Goal: Information Seeking & Learning: Learn about a topic

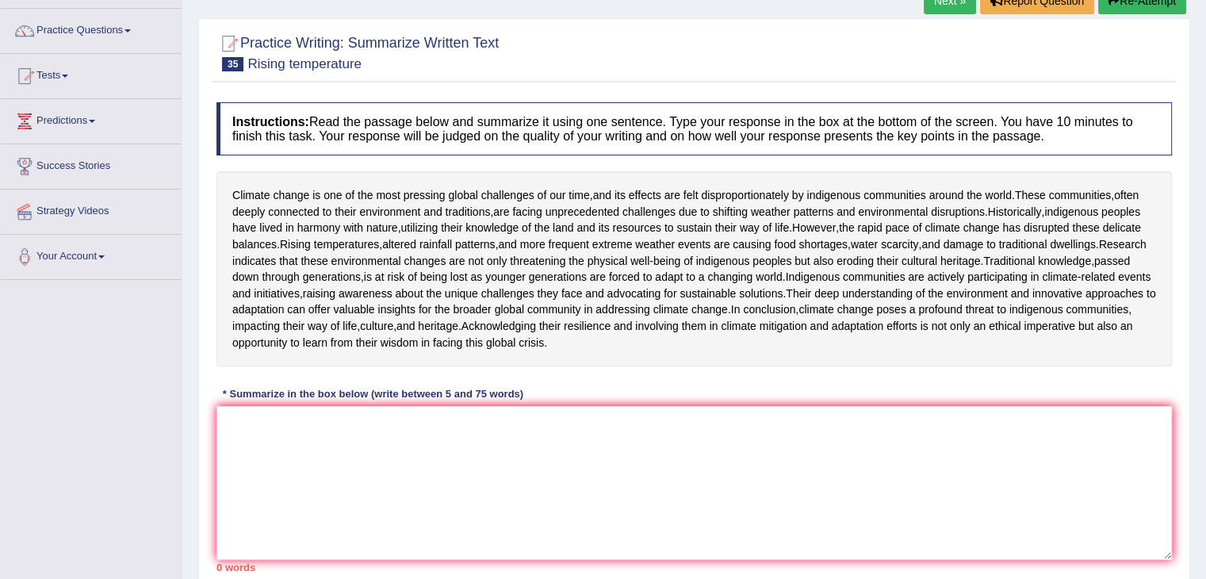
scroll to position [157, 0]
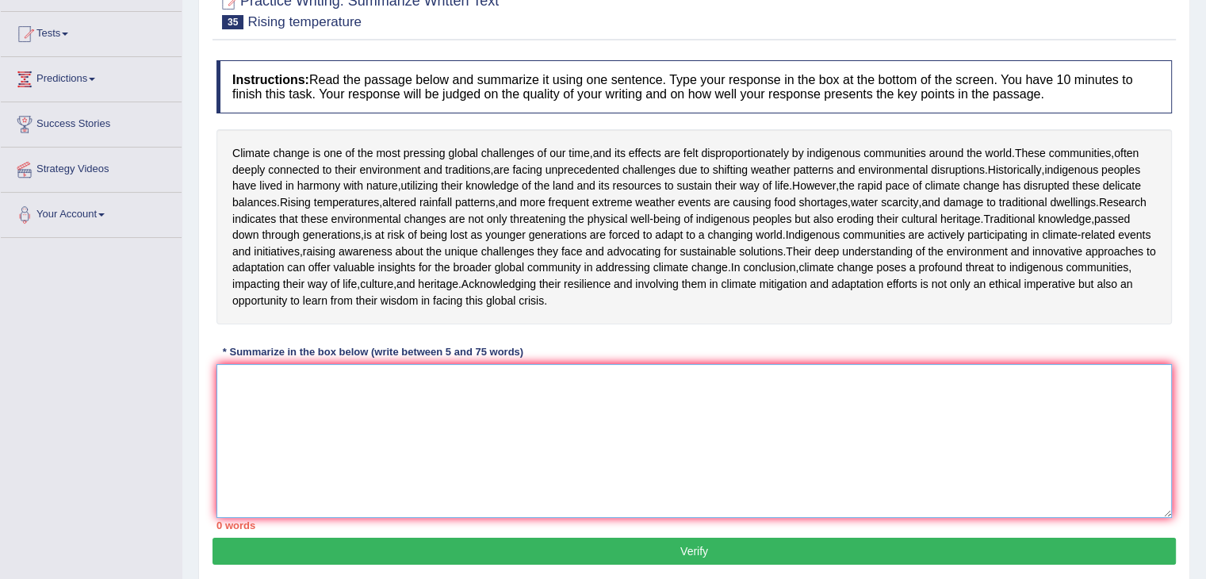
click at [278, 489] on textarea at bounding box center [693, 441] width 955 height 154
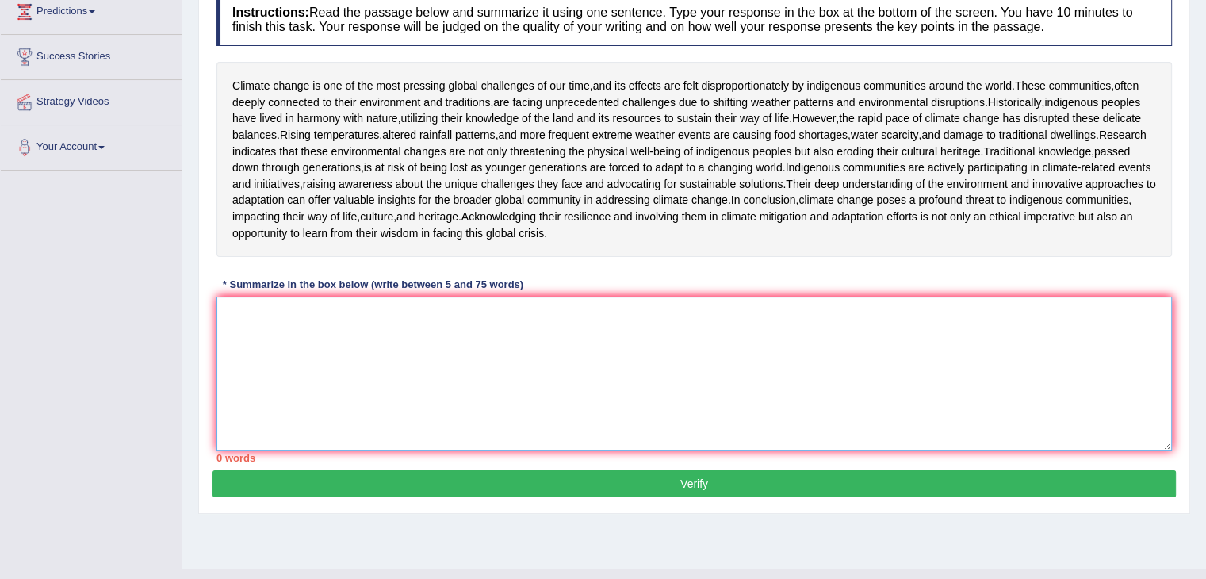
scroll to position [254, 0]
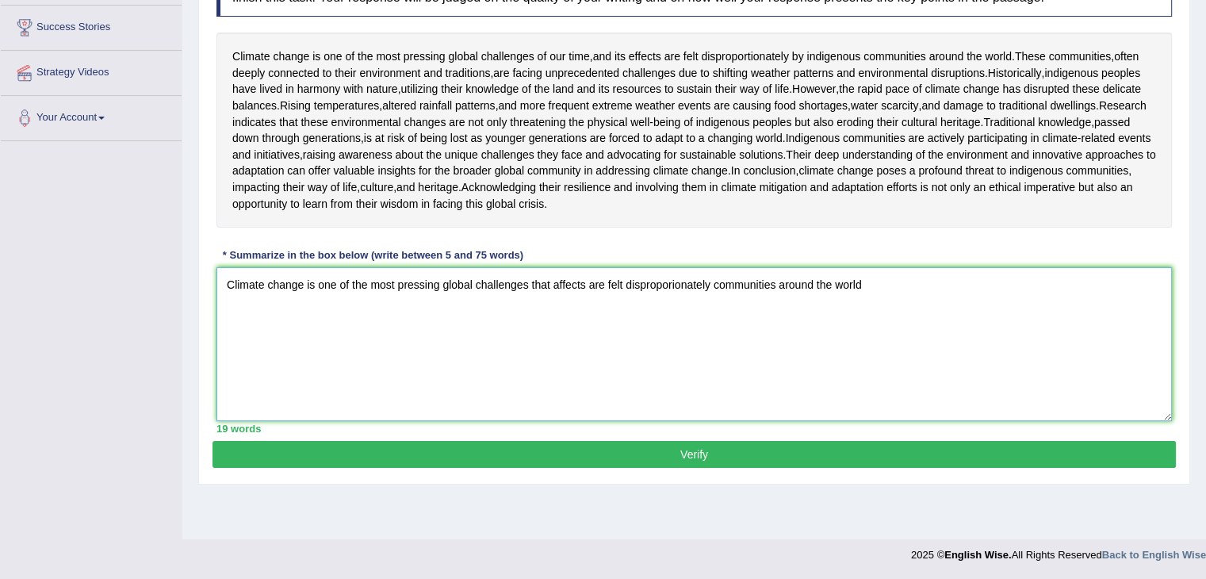
click at [898, 373] on textarea "Climate change is one of the most pressing global challenges that affects are f…" at bounding box center [693, 344] width 955 height 154
click at [1009, 421] on textarea "Climate change is one of the most pressing global challenges that affects are f…" at bounding box center [693, 344] width 955 height 154
click at [1070, 421] on textarea "Climate change is one of the most pressing global challenges that affects are f…" at bounding box center [693, 344] width 955 height 154
click at [961, 391] on textarea "Climate change is one of the most pressing global challenges that affects are f…" at bounding box center [693, 344] width 955 height 154
click at [920, 381] on textarea "Climate change is one of the most pressing global challenges that affects are f…" at bounding box center [693, 344] width 955 height 154
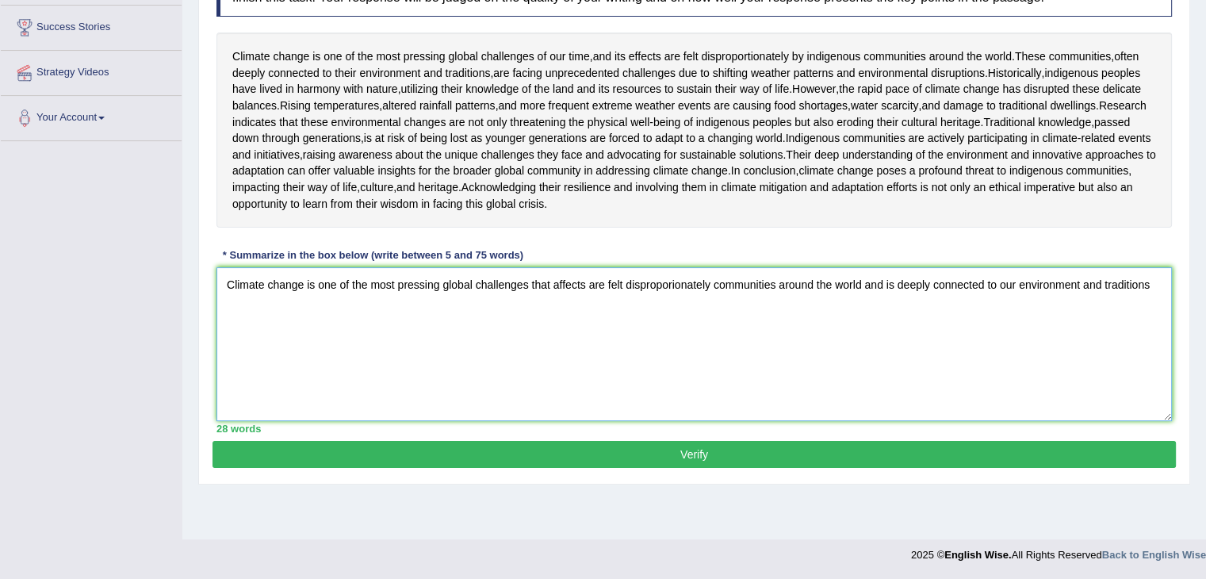
click at [986, 377] on textarea "Climate change is one of the most pressing global challenges that affects are f…" at bounding box center [693, 344] width 955 height 154
click at [986, 400] on textarea "Climate change is one of the most pressing global challenges that affects are f…" at bounding box center [693, 344] width 955 height 154
click at [812, 421] on textarea "Climate change is one of the most pressing global challenges that affects are f…" at bounding box center [693, 344] width 955 height 154
click at [888, 385] on textarea "Climate change is one of the most pressing global challenges that affects are f…" at bounding box center [693, 344] width 955 height 154
click at [241, 415] on textarea "Climate change is one of the most pressing global challenges that affects are f…" at bounding box center [693, 344] width 955 height 154
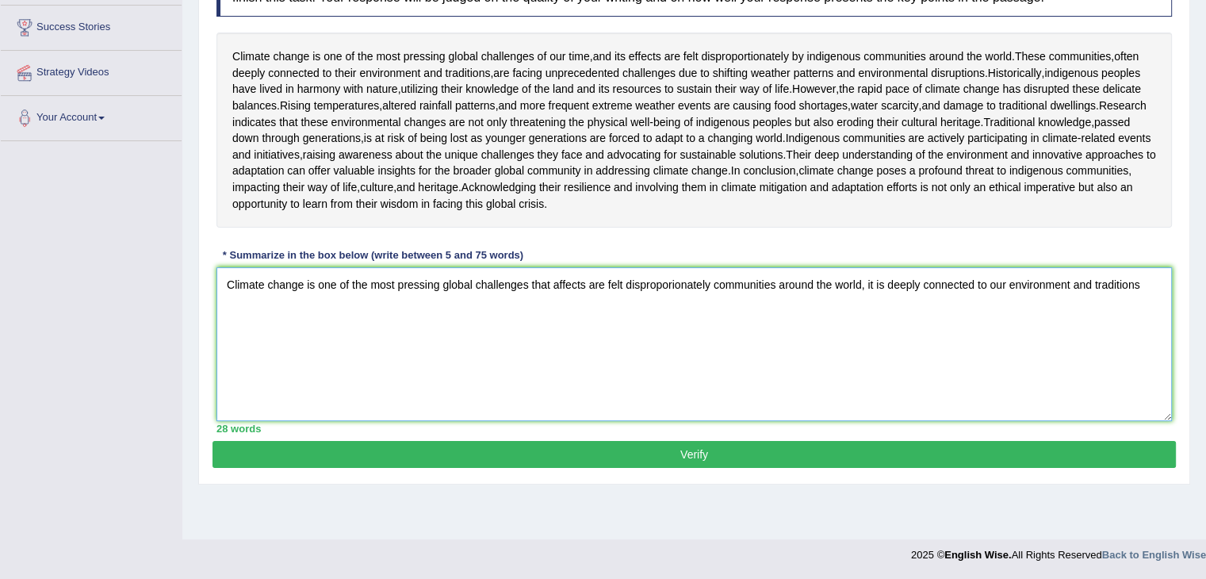
click at [1151, 390] on textarea "Climate change is one of the most pressing global challenges that affects are f…" at bounding box center [693, 344] width 955 height 154
click at [405, 408] on textarea "Climate change is one of the most pressing global challenges that affects are f…" at bounding box center [693, 344] width 955 height 154
click at [472, 405] on textarea "Climate change is one of the most pressing global challenges that affects are f…" at bounding box center [693, 344] width 955 height 154
click at [386, 403] on textarea "Climate change is one of the most pressing global challenges that affects are f…" at bounding box center [693, 344] width 955 height 154
click at [599, 421] on textarea "Climate change is one of the most pressing global challenges that affects are f…" at bounding box center [693, 344] width 955 height 154
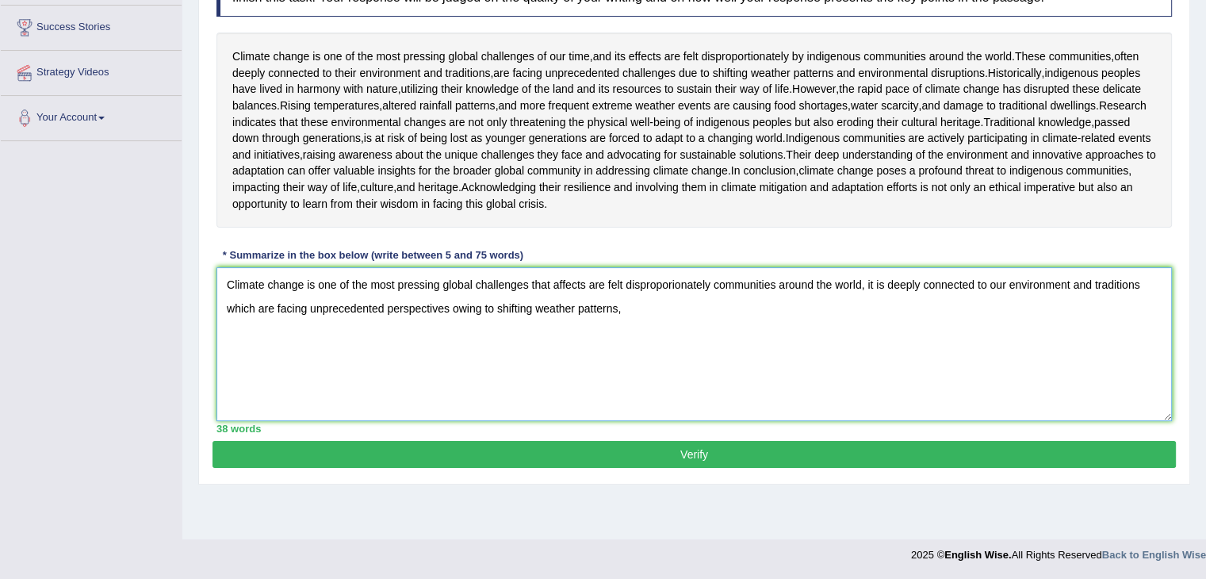
click at [641, 421] on textarea "Climate change is one of the most pressing global challenges that affects are f…" at bounding box center [693, 344] width 955 height 154
click at [821, 404] on textarea "Climate change is one of the most pressing global challenges that affects are f…" at bounding box center [693, 344] width 955 height 154
click at [358, 421] on textarea "Climate change is one of the most pressing global challenges that affects are f…" at bounding box center [693, 344] width 955 height 154
click at [814, 410] on textarea "Climate change is one of the most pressing global challenges that affects are f…" at bounding box center [693, 344] width 955 height 154
click at [826, 421] on textarea "Climate change is one of the most pressing global challenges that affects are f…" at bounding box center [693, 344] width 955 height 154
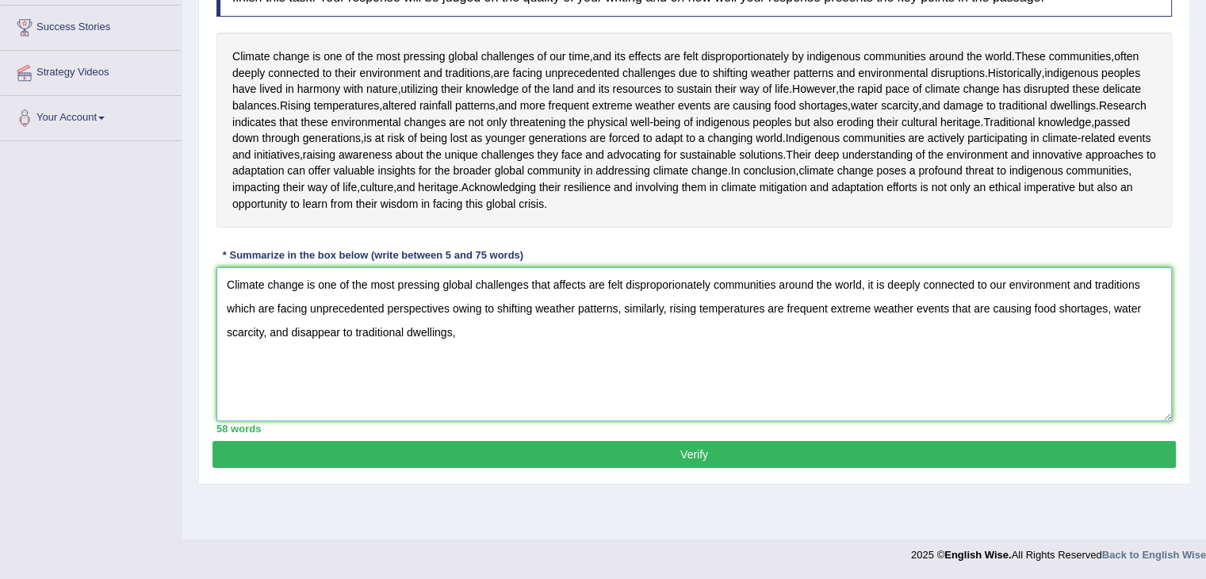
click at [826, 421] on textarea "Climate change is one of the most pressing global challenges that affects are f…" at bounding box center [693, 344] width 955 height 154
click at [783, 405] on textarea "Climate change is one of the most pressing global challenges that affects are f…" at bounding box center [693, 344] width 955 height 154
click at [858, 403] on textarea "Climate change is one of the most pressing global challenges that affects are f…" at bounding box center [693, 344] width 955 height 154
click at [863, 404] on textarea "Climate change is one of the most pressing global challenges that affects are f…" at bounding box center [693, 344] width 955 height 154
click at [1040, 409] on textarea "Climate change is one of the most pressing global challenges that affects are f…" at bounding box center [693, 344] width 955 height 154
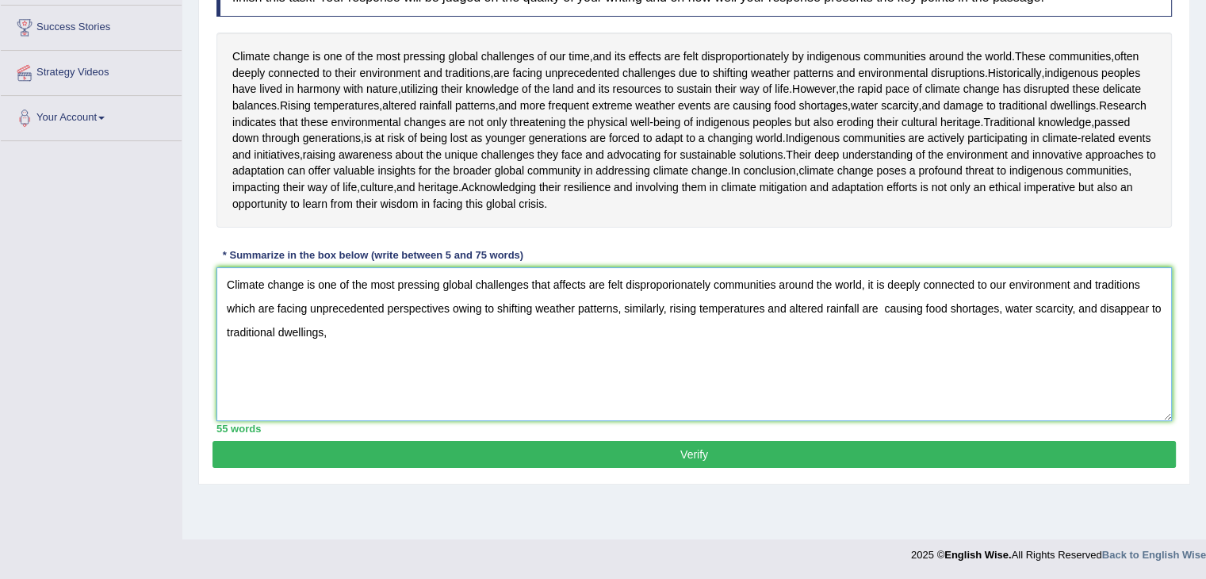
click at [1149, 419] on textarea "Climate change is one of the most pressing global challenges that affects are f…" at bounding box center [693, 344] width 955 height 154
click at [1148, 408] on textarea "Climate change is one of the most pressing global challenges that affects are f…" at bounding box center [693, 344] width 955 height 154
click at [387, 421] on textarea "Climate change is one of the most pressing global challenges that affects are f…" at bounding box center [693, 344] width 955 height 154
click at [566, 421] on textarea "Climate change is one of the most pressing global challenges that affects are f…" at bounding box center [693, 344] width 955 height 154
click at [770, 421] on textarea "Climate change is one of the most pressing global challenges that affects are f…" at bounding box center [693, 344] width 955 height 154
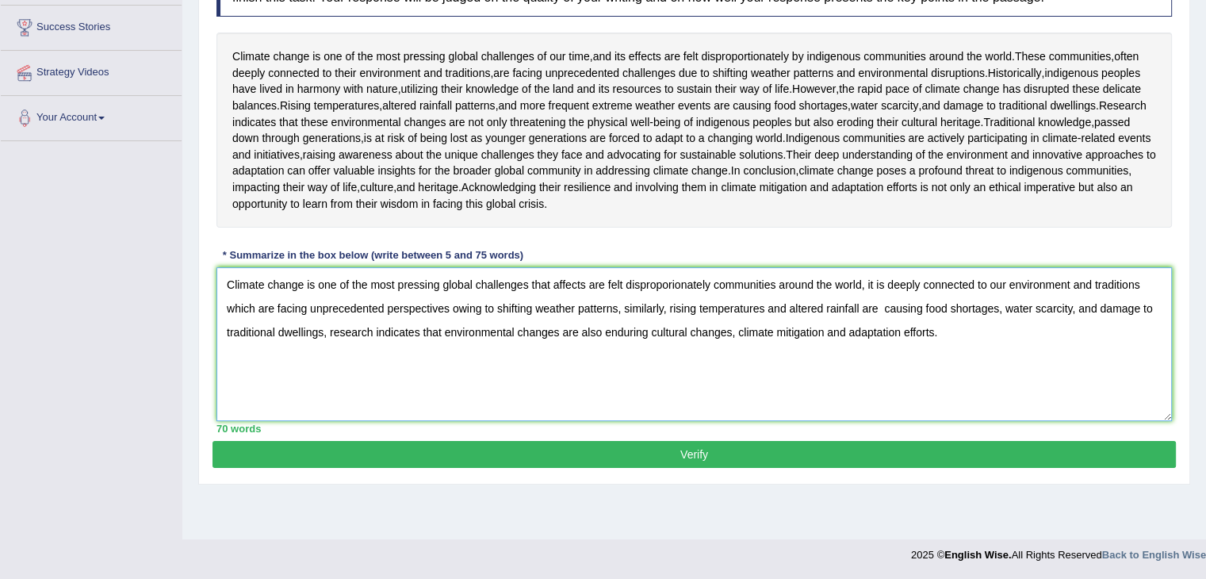
click at [951, 421] on textarea "Climate change is one of the most pressing global challenges that affects are f…" at bounding box center [693, 344] width 955 height 154
click at [978, 421] on textarea "Climate change is one of the most pressing global challenges that affects are f…" at bounding box center [693, 344] width 955 height 154
click at [996, 421] on textarea "Climate change is one of the most pressing global challenges that affects are f…" at bounding box center [693, 344] width 955 height 154
click at [1082, 421] on textarea "Climate change is one of the most pressing global challenges that affects are f…" at bounding box center [693, 344] width 955 height 154
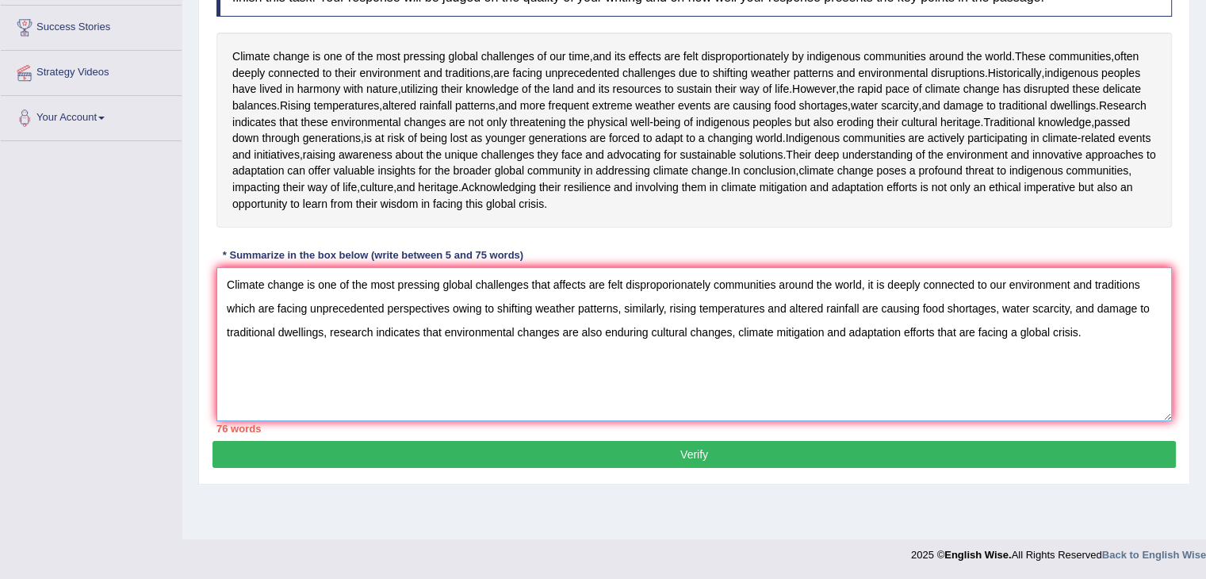
click at [1145, 381] on textarea "Climate change is one of the most pressing global challenges that affects are f…" at bounding box center [693, 344] width 955 height 154
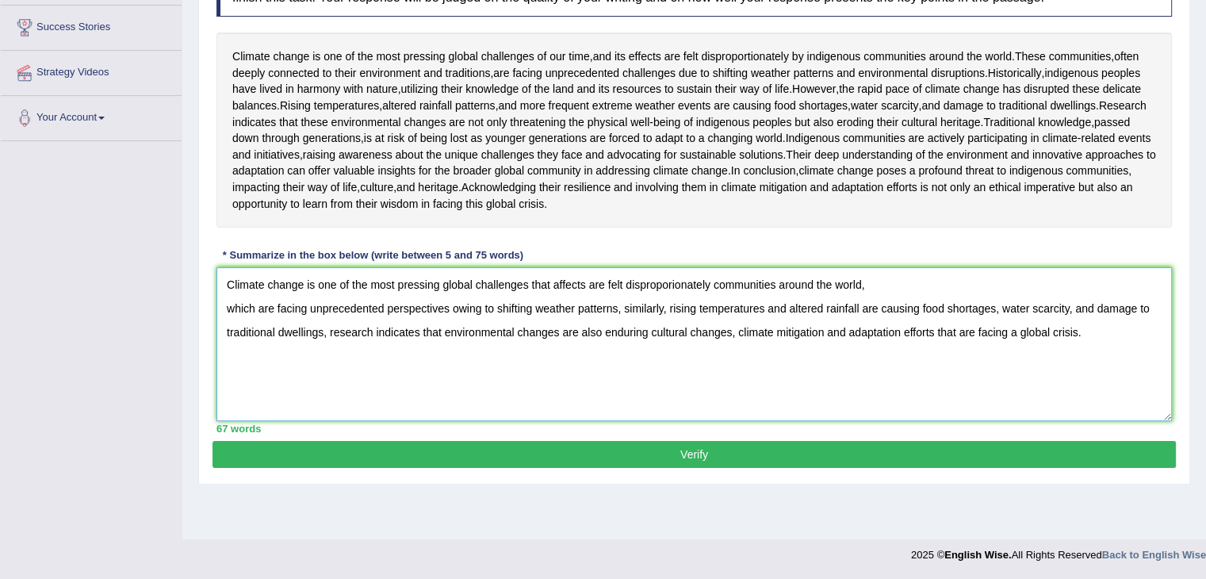
click at [224, 398] on textarea "Climate change is one of the most pressing global challenges that affects are f…" at bounding box center [693, 344] width 955 height 154
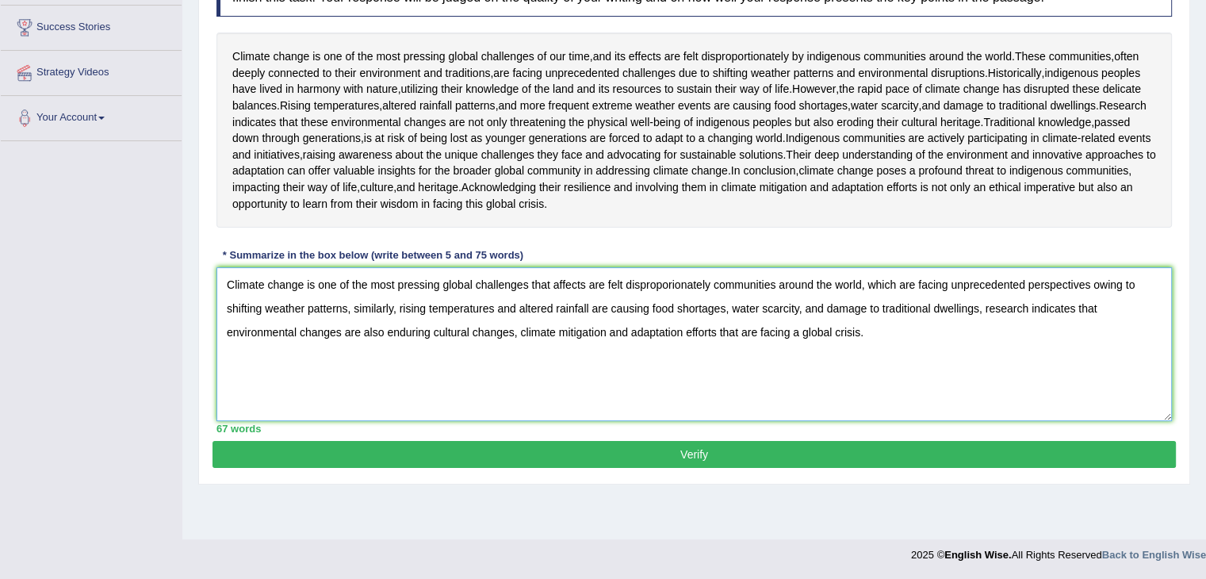
click at [354, 407] on textarea "Climate change is one of the most pressing global challenges that affects are f…" at bounding box center [693, 344] width 955 height 154
click at [349, 407] on textarea "Climate change is one of the most pressing global challenges that affects are f…" at bounding box center [693, 344] width 955 height 154
click at [358, 408] on textarea "Climate change is one of the most pressing global challenges that affects are f…" at bounding box center [693, 344] width 955 height 154
click at [350, 404] on textarea "Climate change is one of the most pressing global challenges that affects are f…" at bounding box center [693, 344] width 955 height 154
click at [398, 407] on textarea "Climate change is one of the most pressing global challenges that affects are f…" at bounding box center [693, 344] width 955 height 154
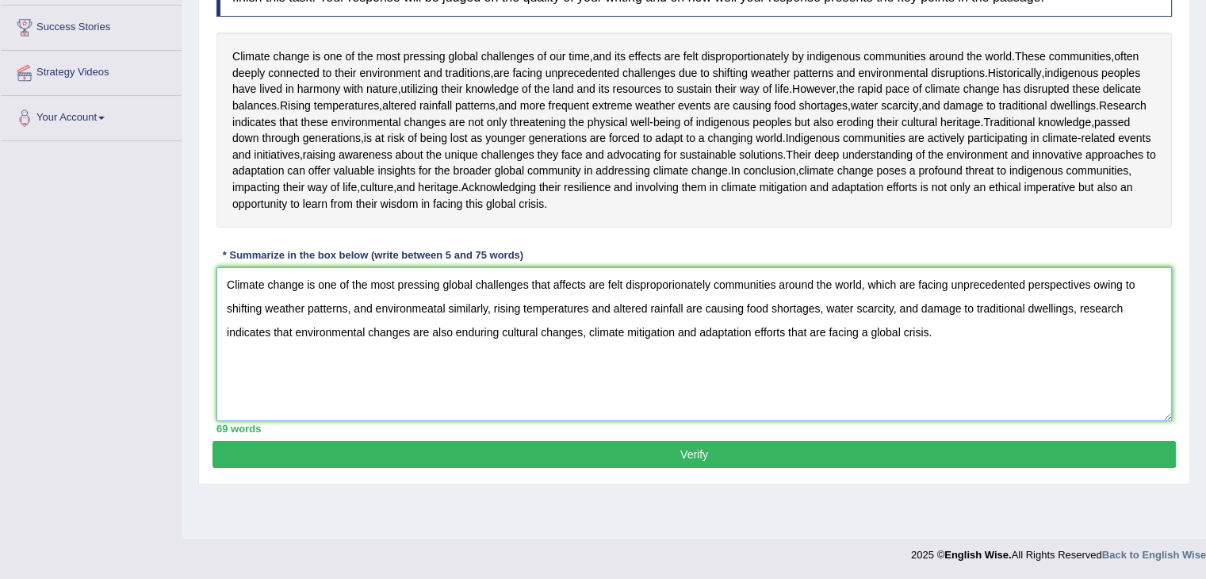
click at [446, 408] on textarea "Climate change is one of the most pressing global challenges that affects are f…" at bounding box center [693, 344] width 955 height 154
type textarea "Climate change is one of the most pressing global challenges that affects are f…"
click at [570, 468] on button "Verify" at bounding box center [694, 454] width 963 height 27
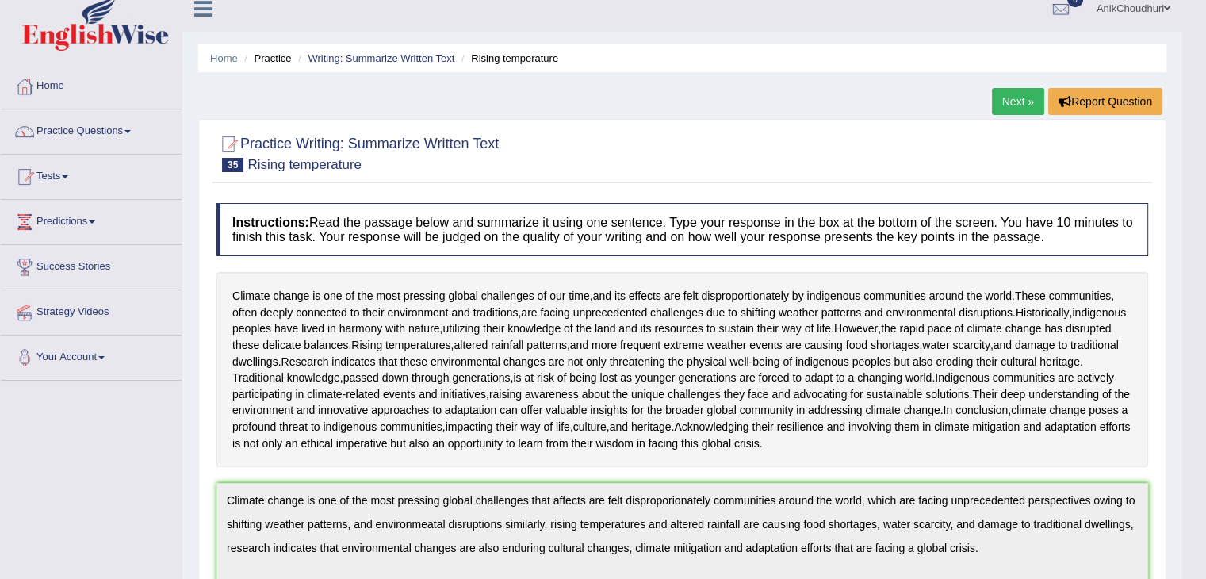
scroll to position [0, 0]
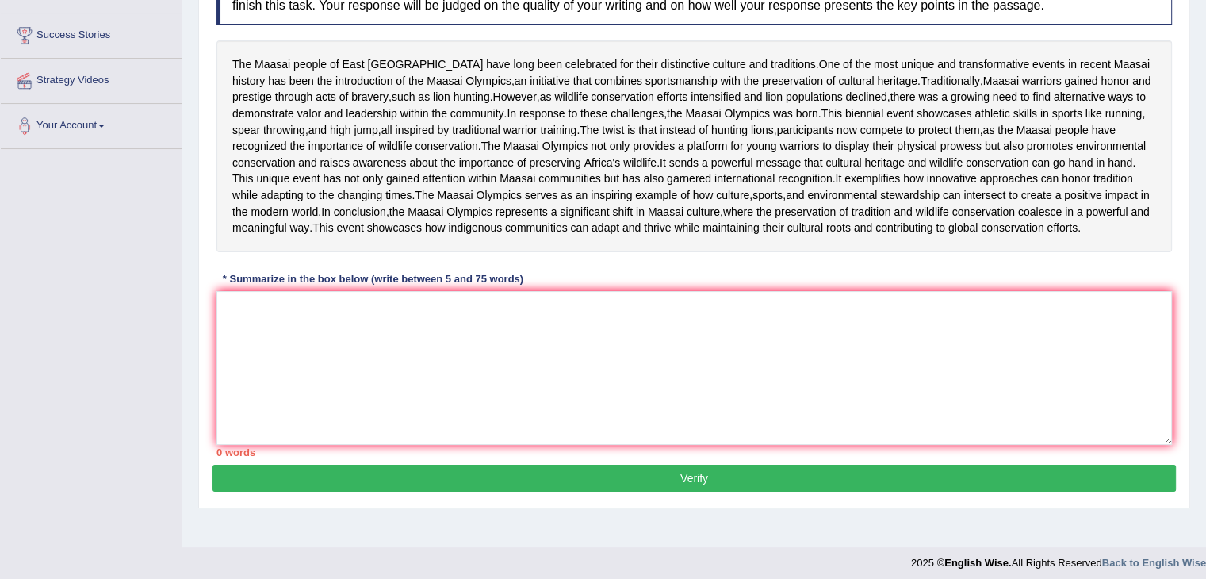
scroll to position [247, 0]
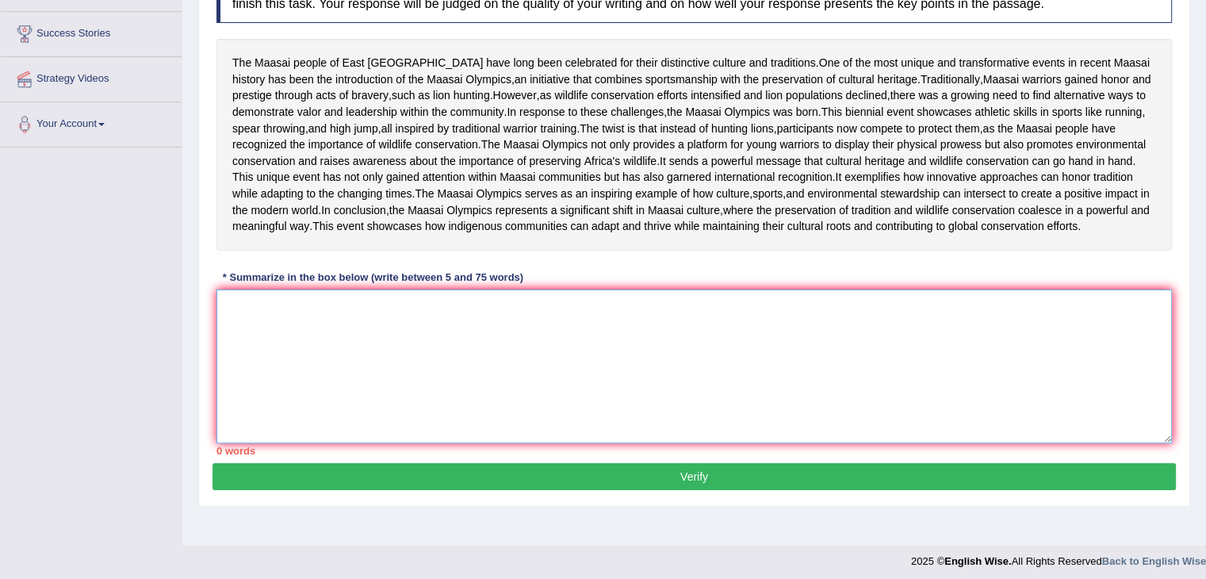
click at [336, 443] on textarea at bounding box center [693, 366] width 955 height 154
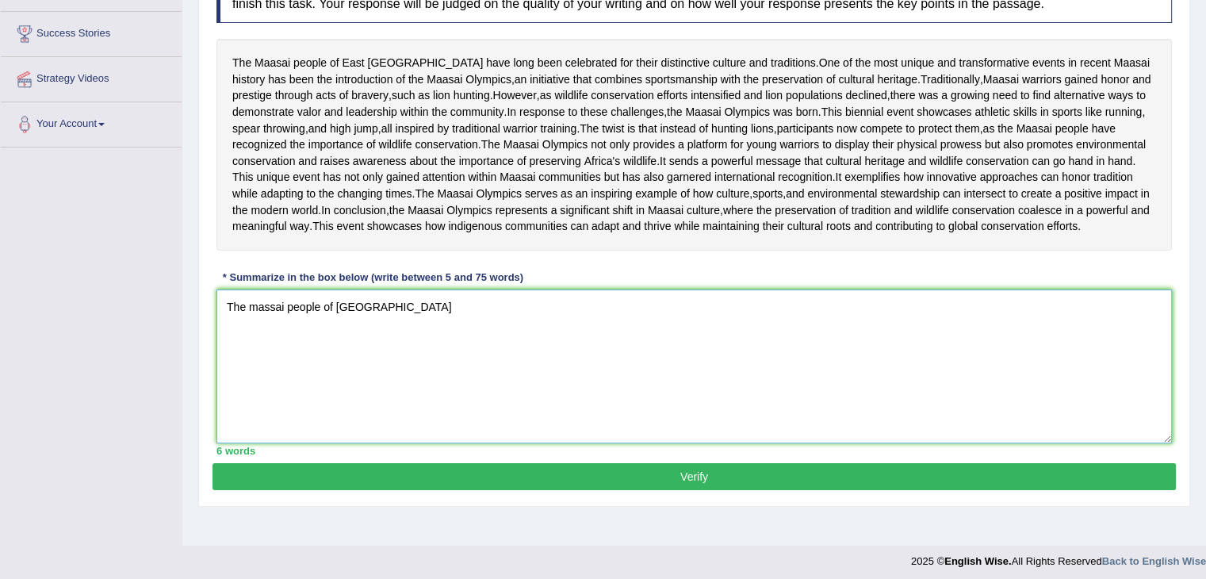
click at [260, 423] on textarea "The massai people of [GEOGRAPHIC_DATA]" at bounding box center [693, 366] width 955 height 154
click at [255, 422] on textarea "The massai people of [GEOGRAPHIC_DATA]" at bounding box center [693, 366] width 955 height 154
click at [403, 417] on textarea "The Massai people of [GEOGRAPHIC_DATA]" at bounding box center [693, 366] width 955 height 154
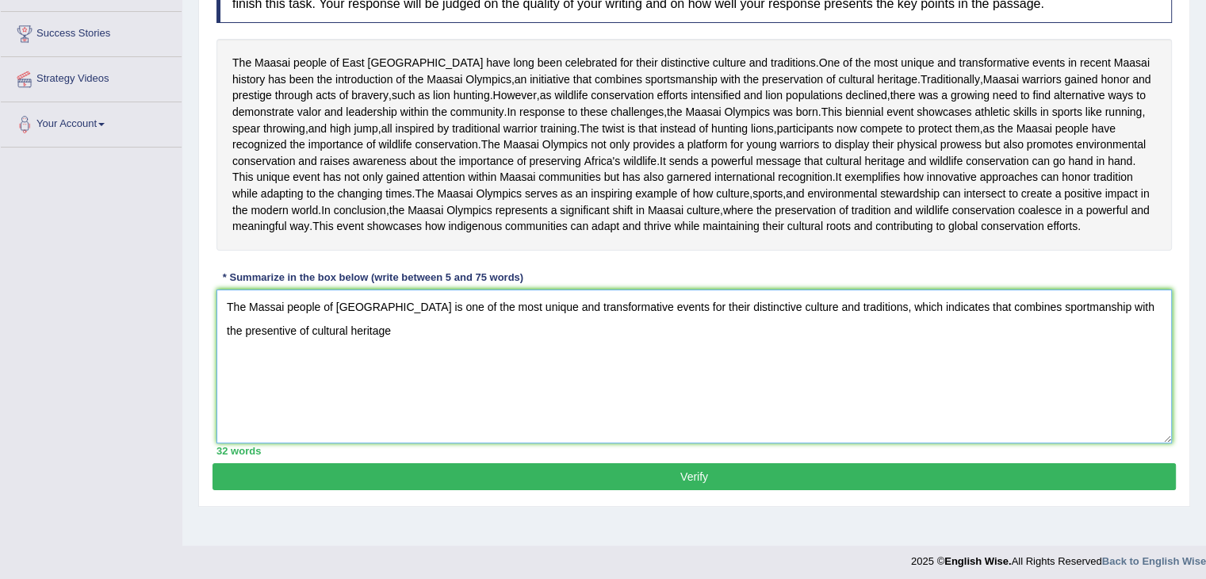
click at [955, 423] on textarea "The Massai people of East Africa is one of the most unique and transformative e…" at bounding box center [693, 366] width 955 height 154
click at [937, 422] on textarea "The Massai people of East Africa is one of the most unique and transformative e…" at bounding box center [693, 366] width 955 height 154
click at [905, 437] on textarea "The Massai people of East Africa is one of the most unique and transformative e…" at bounding box center [693, 366] width 955 height 154
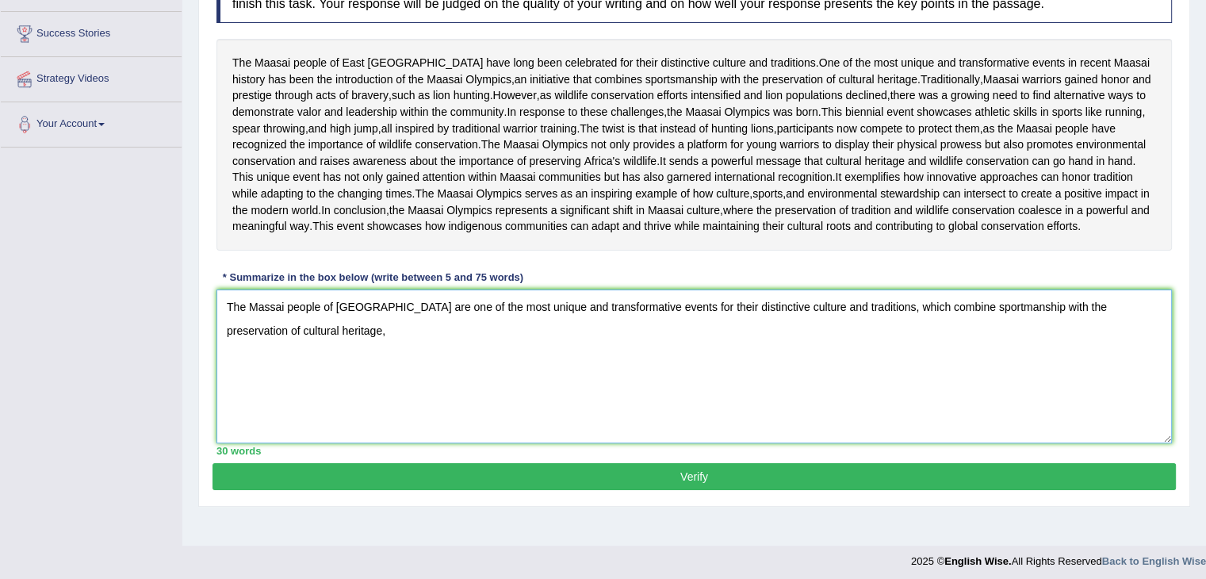
click at [303, 443] on textarea "The Massai people of East Africa are one of the most unique and transformative …" at bounding box center [693, 366] width 955 height 154
click at [324, 443] on textarea "The Massai people of East Africa are one of the most unique and transformative …" at bounding box center [693, 366] width 955 height 154
click at [572, 443] on textarea "The Massai people of East Africa are one of the most unique and transformative …" at bounding box center [693, 366] width 955 height 154
click at [599, 443] on textarea "The Massai people of East Africa are one of the most unique and transformative …" at bounding box center [693, 366] width 955 height 154
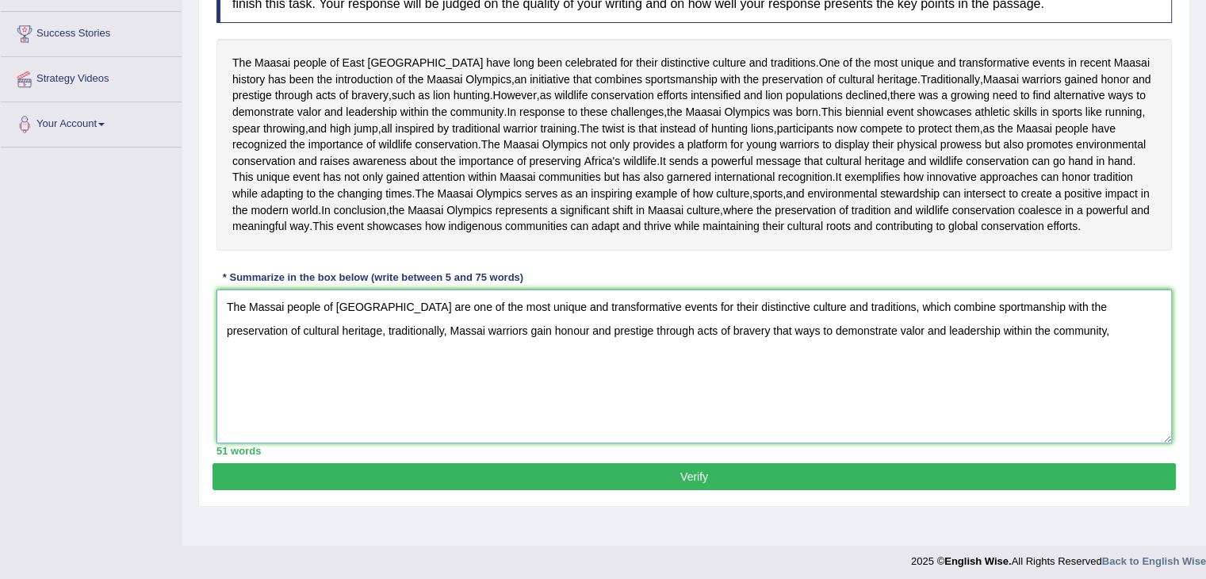
click at [1070, 443] on textarea "The Massai people of East Africa are one of the most unique and transformative …" at bounding box center [693, 366] width 955 height 154
click at [413, 443] on textarea "The Massai people of East Africa are one of the most unique and transformative …" at bounding box center [693, 366] width 955 height 154
click at [441, 443] on textarea "The Massai people of East Africa are one of the most unique and transformative …" at bounding box center [693, 366] width 955 height 154
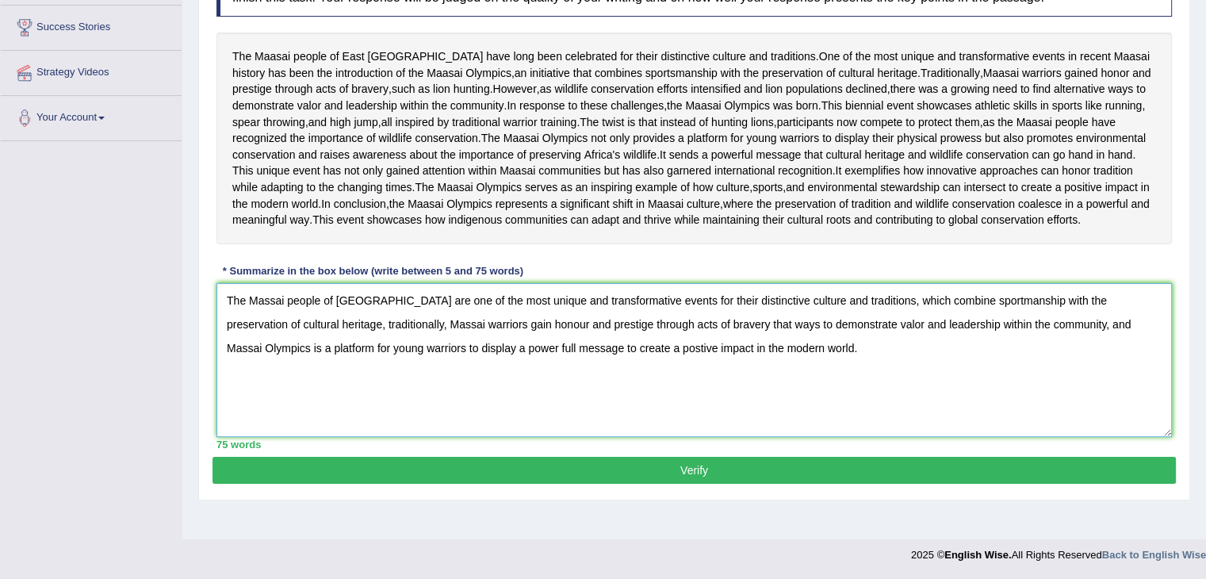
scroll to position [340, 0]
click at [1037, 353] on textarea "The Massai people of East Africa are one of the most unique and transformative …" at bounding box center [693, 360] width 955 height 154
click at [1036, 429] on textarea "The Massai people of East Africa are one of the most unique and transformative …" at bounding box center [693, 360] width 955 height 154
click at [997, 366] on textarea "The Massai people of East Africa are one of the most unique and transformative …" at bounding box center [693, 360] width 955 height 154
type textarea "The Massai people of East Africa are one of the most unique and transformative …"
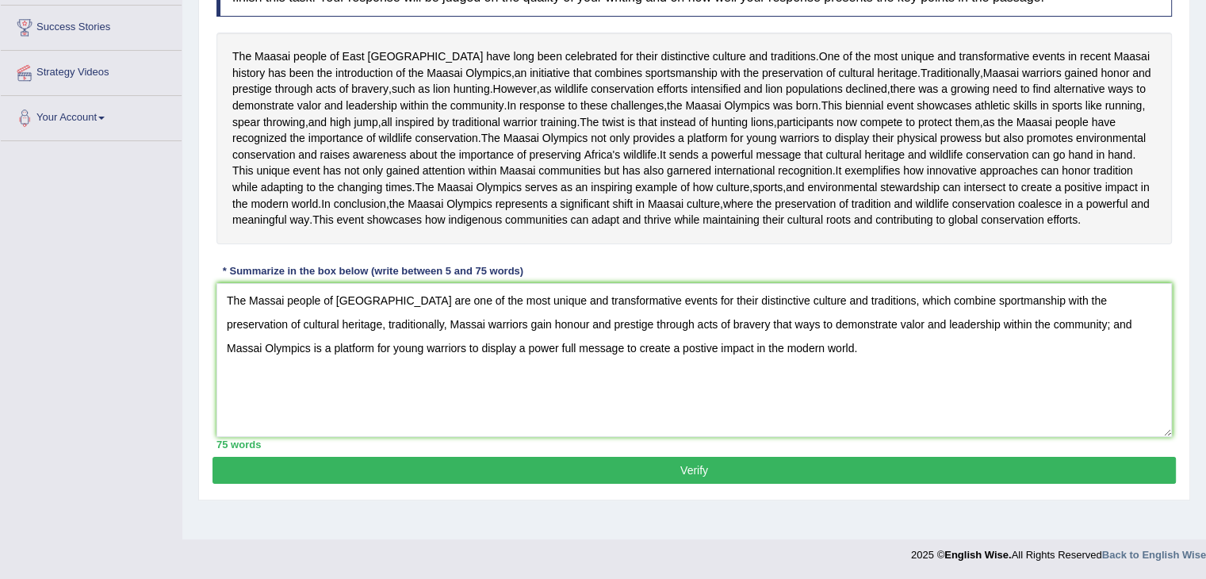
click at [676, 484] on button "Verify" at bounding box center [694, 470] width 963 height 27
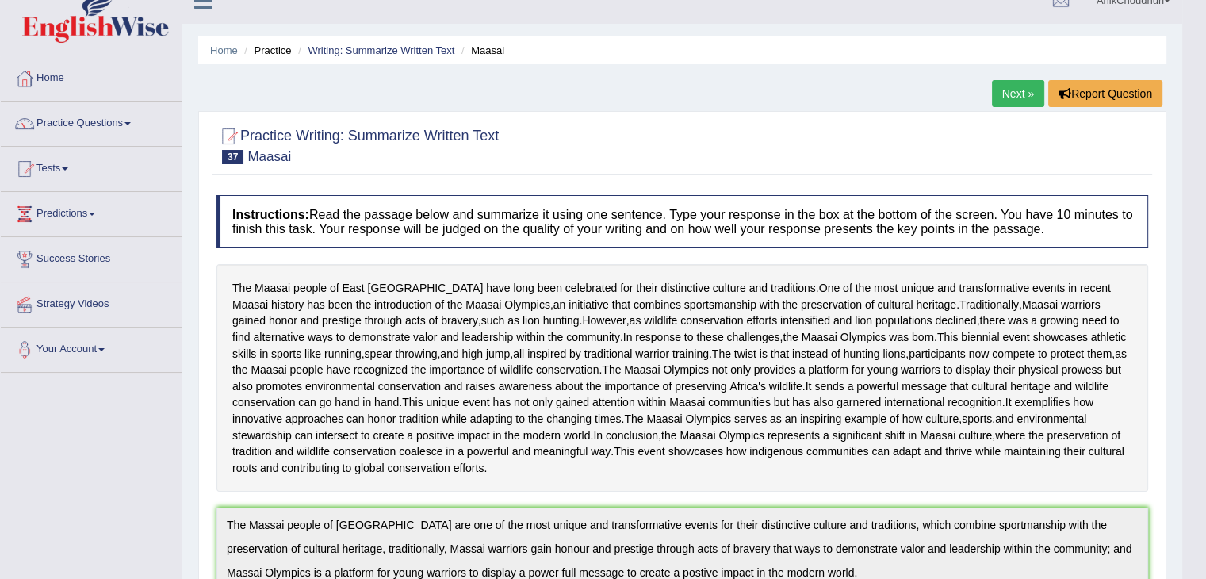
scroll to position [0, 0]
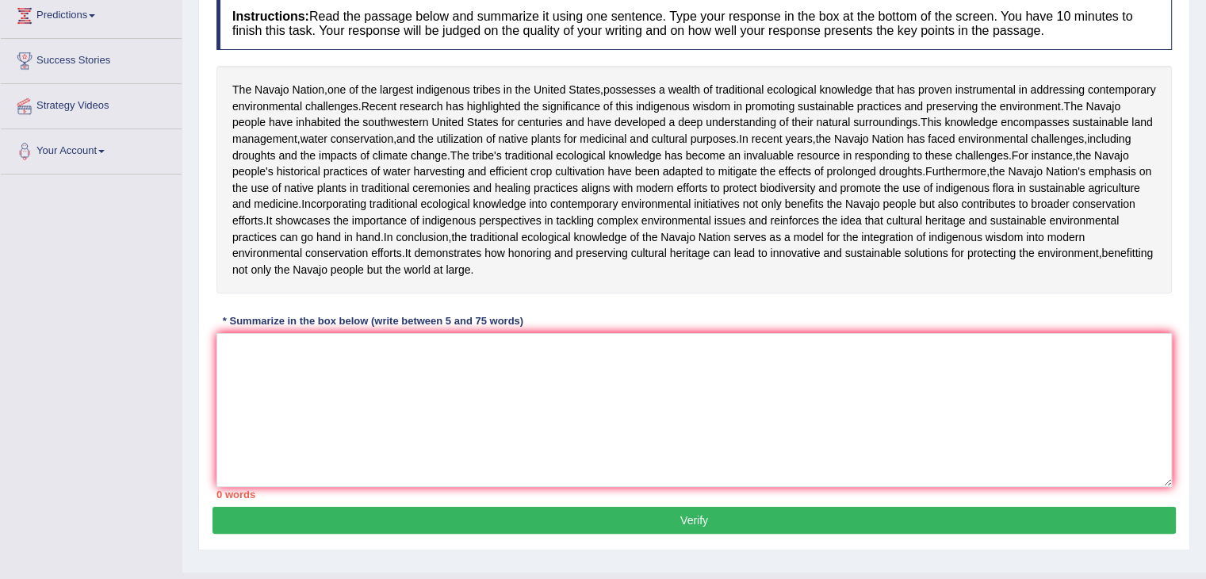
scroll to position [225, 0]
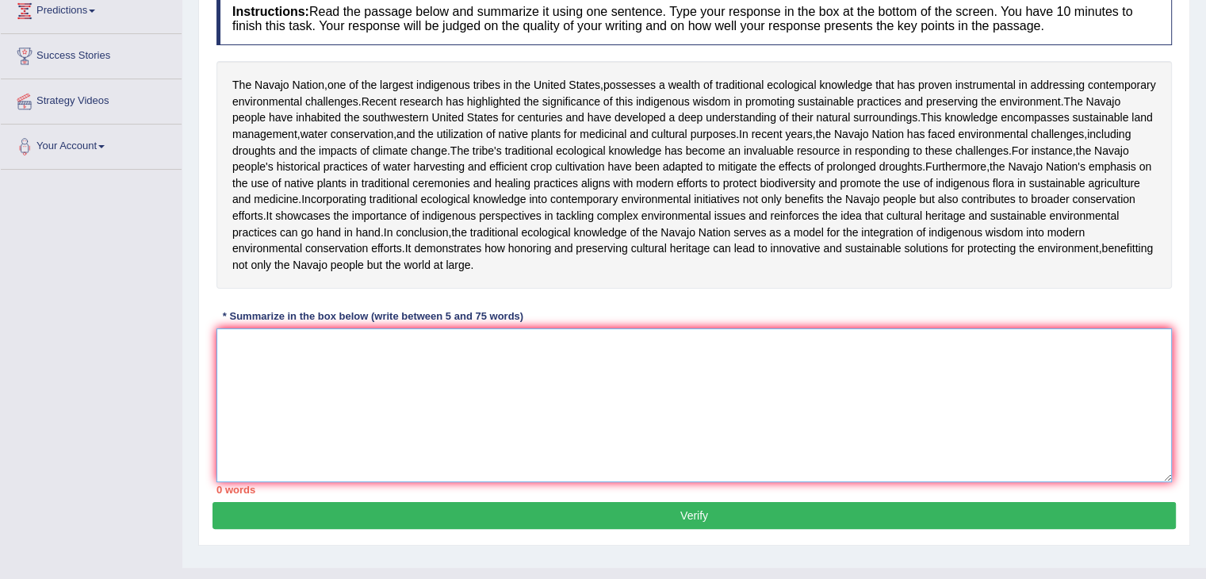
click at [285, 482] on textarea at bounding box center [693, 405] width 955 height 154
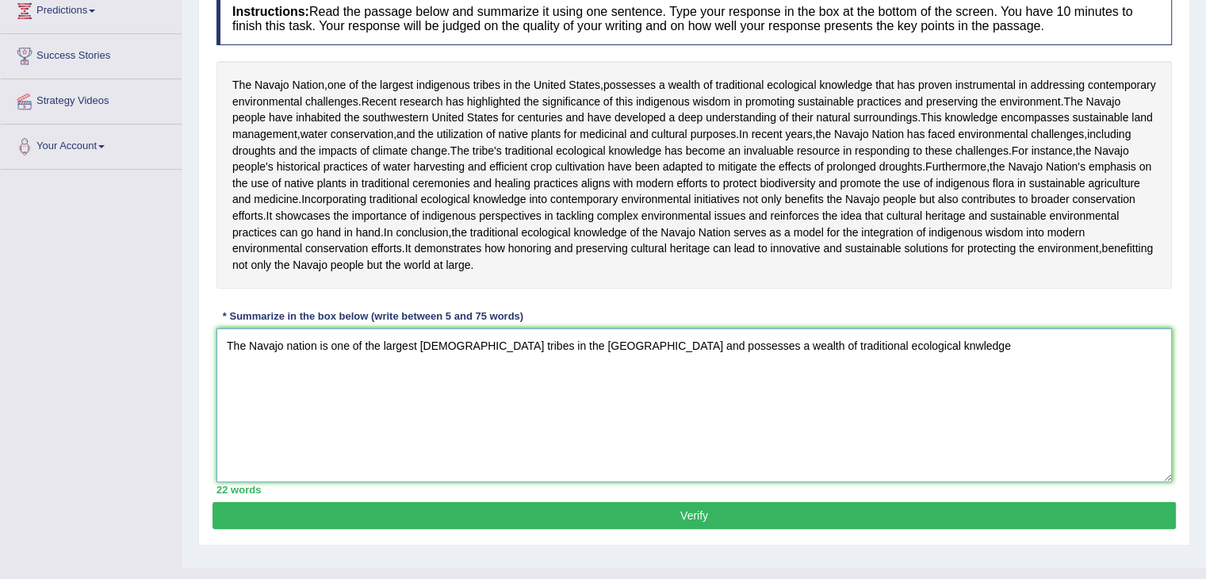
click at [300, 475] on textarea "The Navajo nation is one of the largest indigenious tribes in the United states…" at bounding box center [693, 405] width 955 height 154
click at [290, 480] on textarea "The Navajo nation is one of the largest indigenious tribes in the United states…" at bounding box center [693, 405] width 955 height 154
click at [1085, 473] on textarea "The Navajo Nation is one of the largest indigenous tribes in the United States …" at bounding box center [693, 405] width 955 height 154
click at [1110, 475] on textarea "The Navajo Nation is one of the largest indigenous tribes in the United States …" at bounding box center [693, 405] width 955 height 154
click at [306, 482] on textarea "The Navajo Nation is one of the largest indigenous tribes in the United States …" at bounding box center [693, 405] width 955 height 154
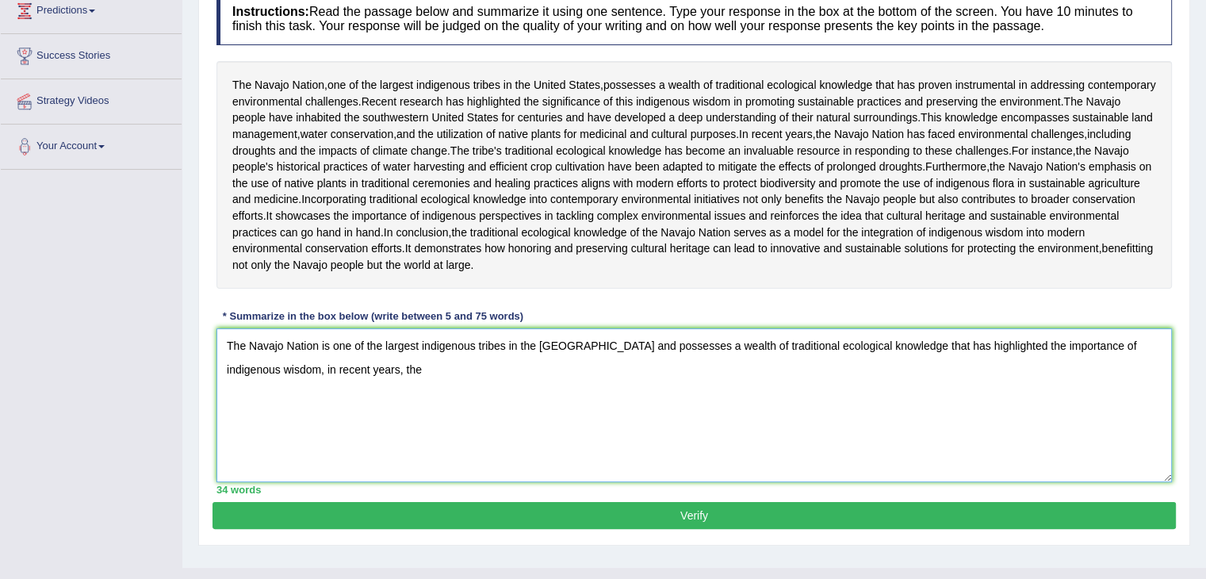
click at [384, 482] on textarea "The Navajo Nation is one of the largest indigenous tribes in the United States …" at bounding box center [693, 405] width 955 height 154
click at [735, 482] on textarea "The Navajo Nation is one of the largest indigenous tribes in the United States …" at bounding box center [693, 405] width 955 height 154
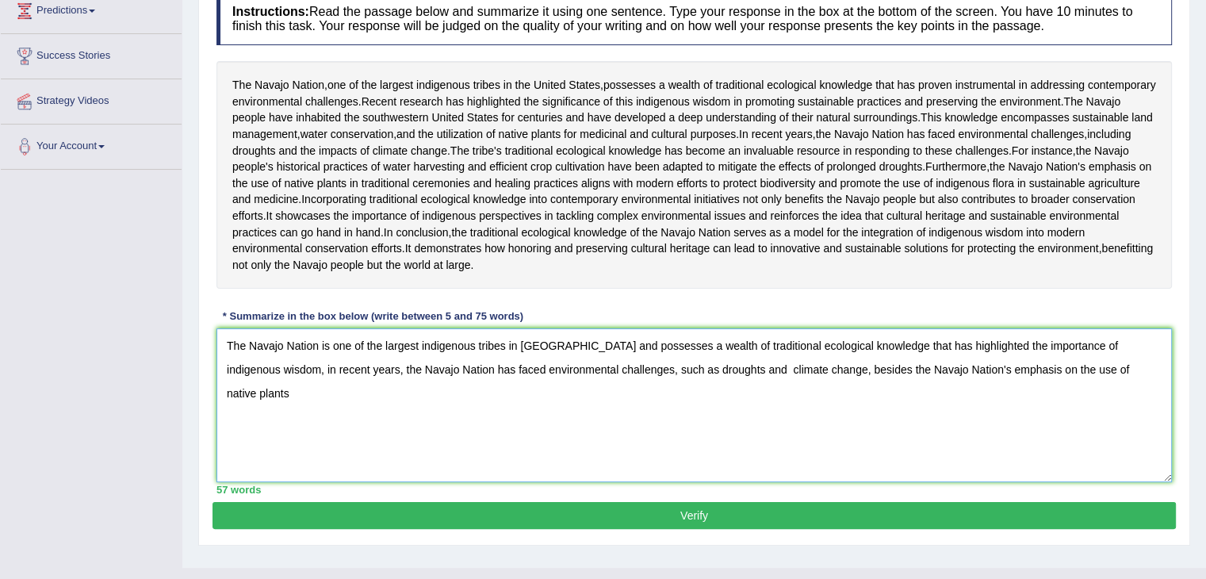
click at [850, 482] on textarea "The Navajo Nation is one of the largest indigenous tribes in the United States …" at bounding box center [693, 405] width 955 height 154
click at [1148, 482] on textarea "The Navajo Nation is one of the largest indigenous tribes in the United States …" at bounding box center [693, 405] width 955 height 154
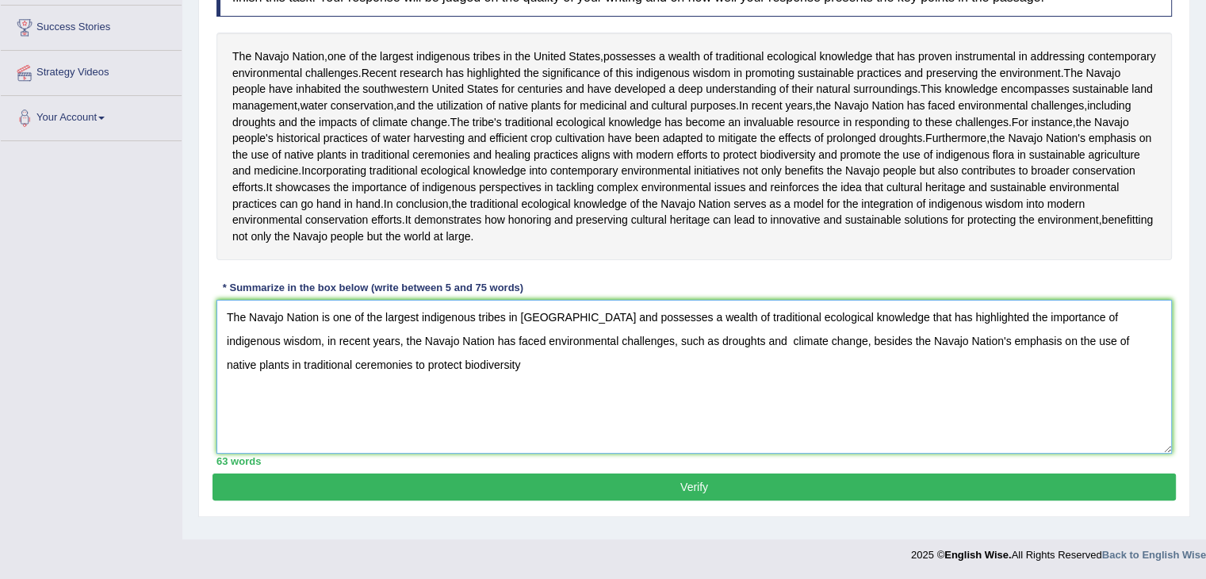
scroll to position [331, 0]
click at [463, 419] on textarea "The Navajo Nation is one of the largest indigenous tribes in the United States …" at bounding box center [693, 377] width 955 height 154
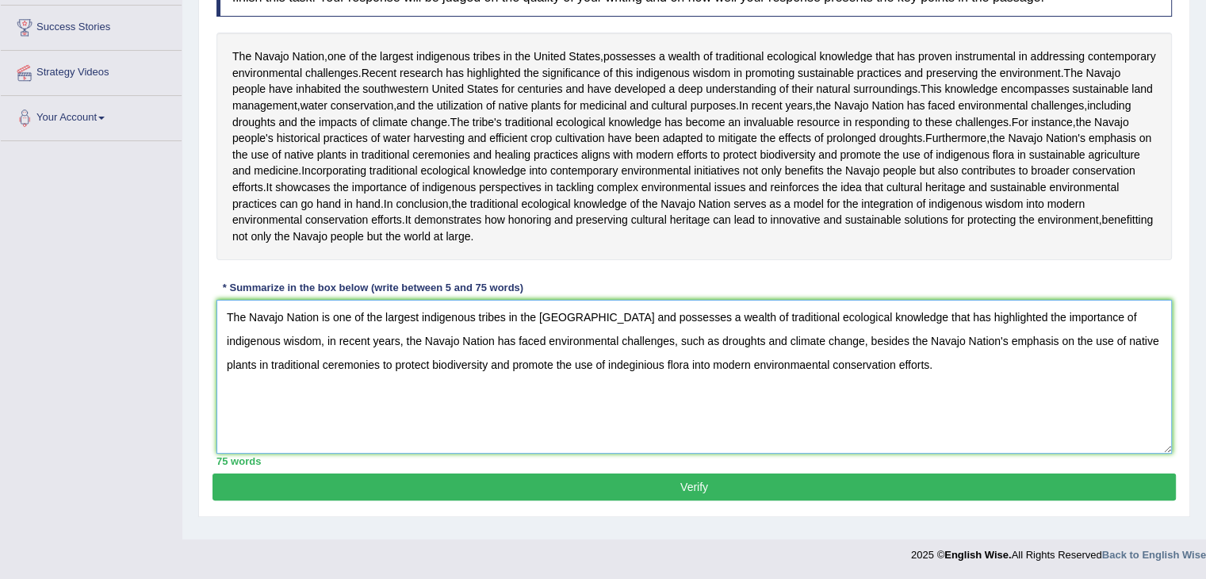
click at [1028, 454] on textarea "The Navajo Nation is one of the largest indigenous tribes in the United States …" at bounding box center [693, 377] width 955 height 154
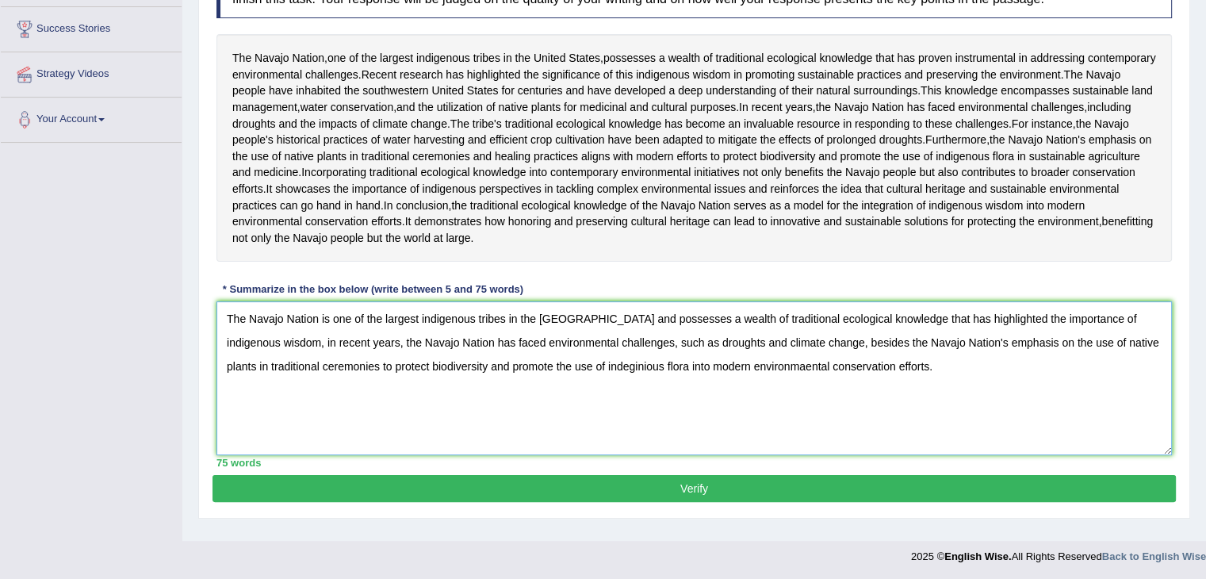
scroll to position [253, 0]
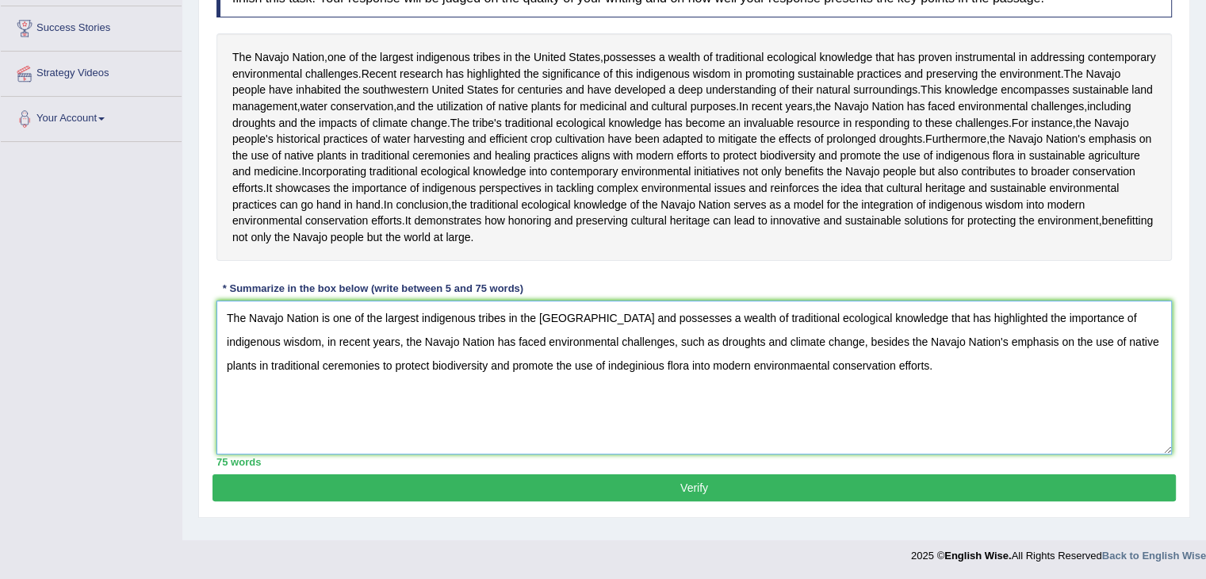
click at [764, 454] on textarea "The Navajo Nation is one of the largest indigenous tribes in the United States …" at bounding box center [693, 378] width 955 height 154
click at [783, 454] on textarea "The Navajo Nation is one of the largest indigenous tribes in the United States …" at bounding box center [693, 378] width 955 height 154
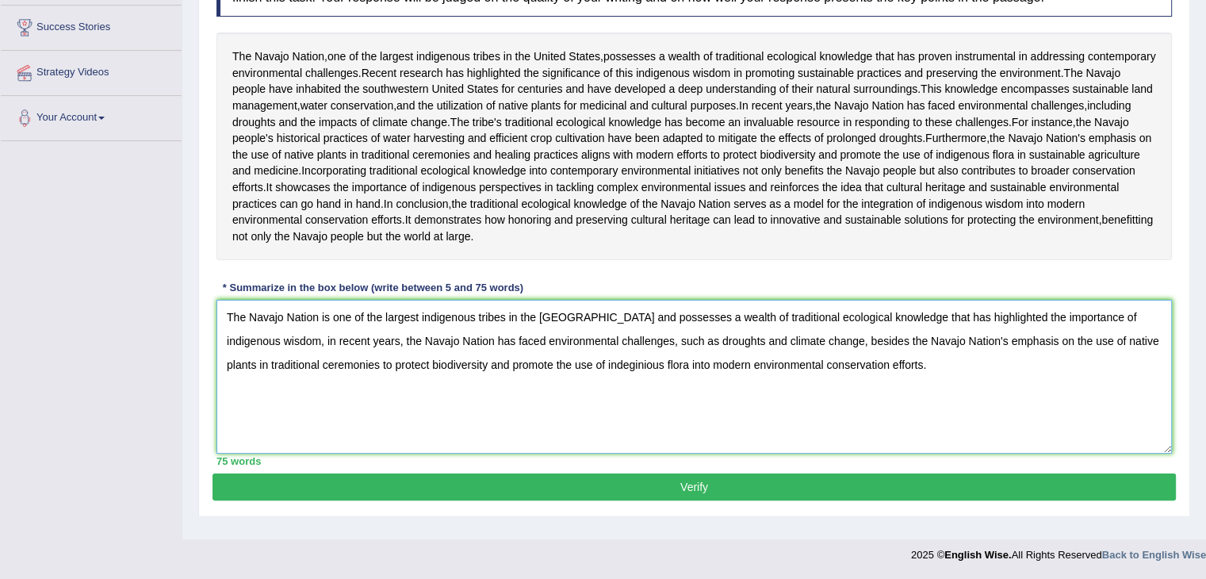
type textarea "The Navajo Nation is one of the largest indigenous tribes in the United States …"
click at [657, 490] on button "Verify" at bounding box center [694, 486] width 963 height 27
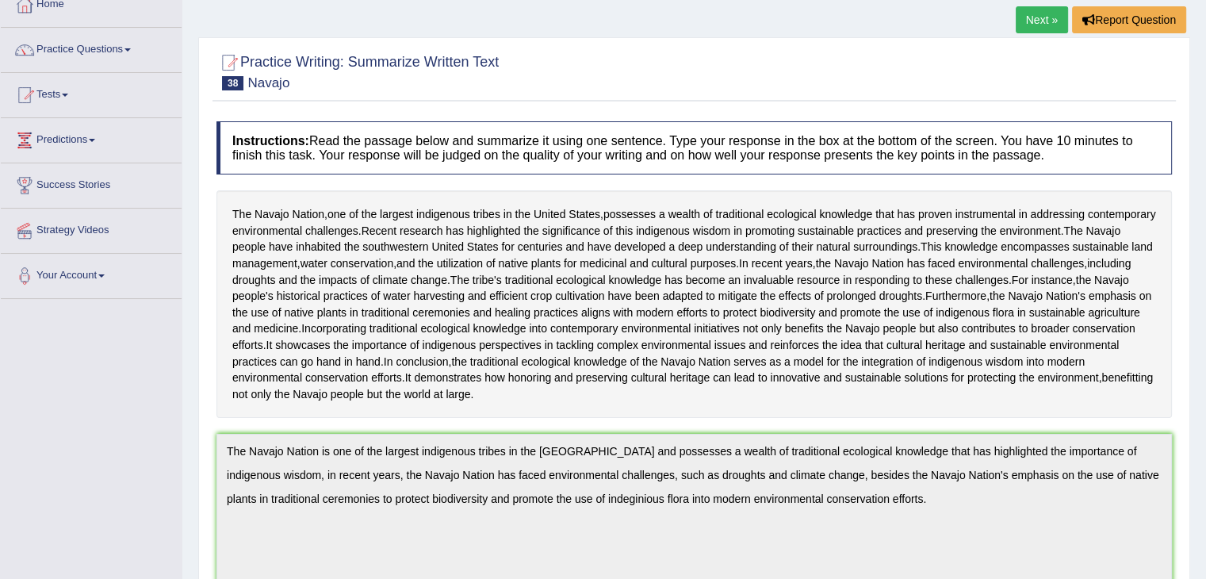
scroll to position [33, 0]
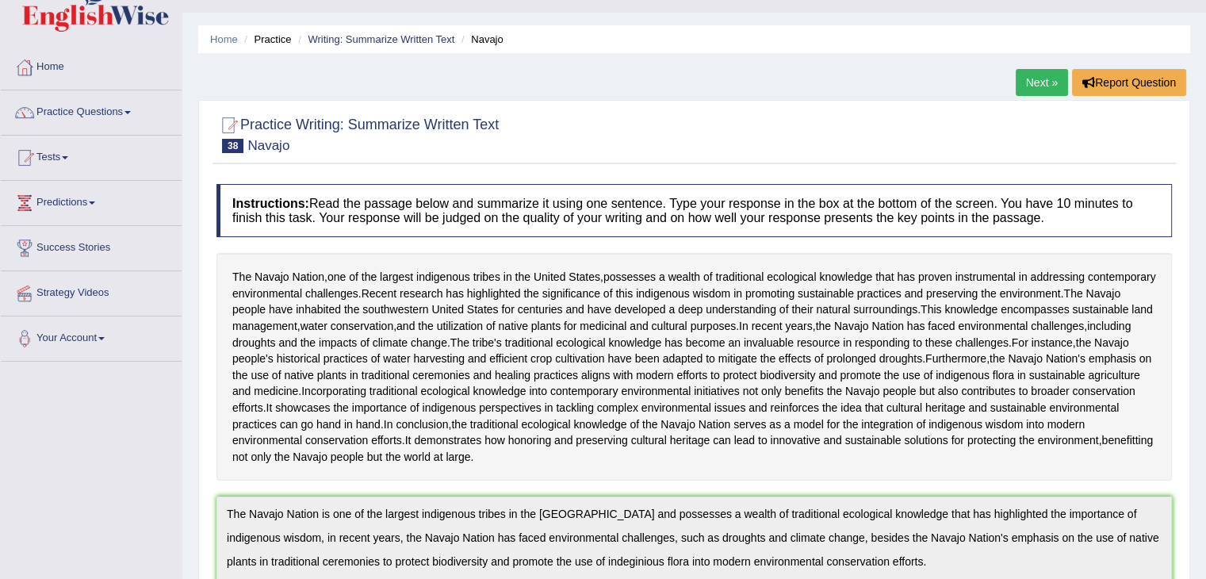
click at [1043, 90] on link "Next »" at bounding box center [1042, 82] width 52 height 27
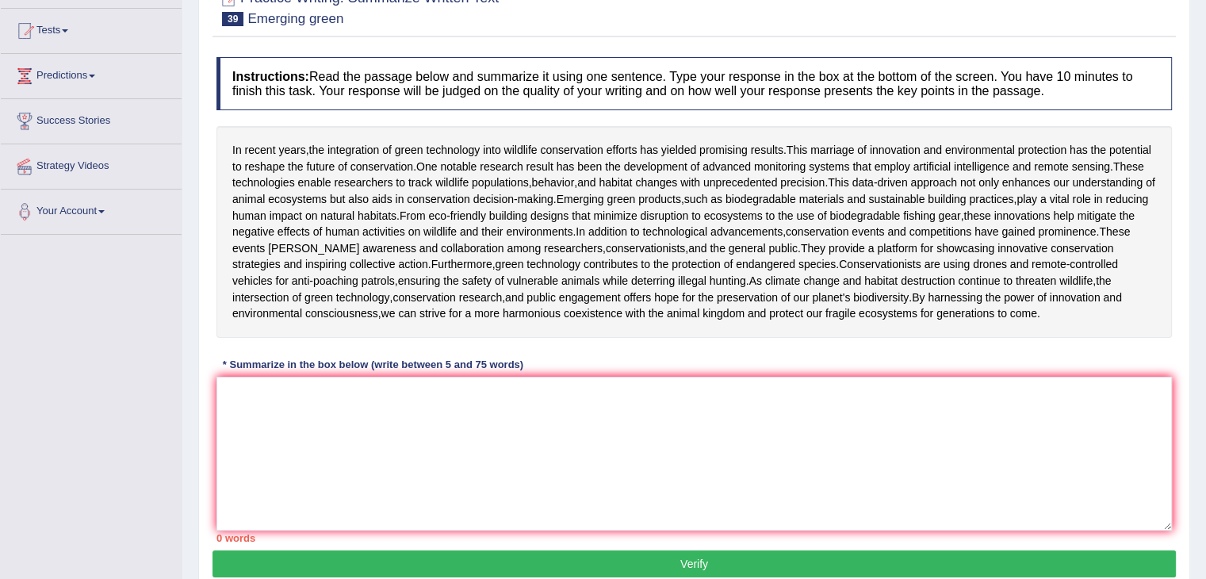
scroll to position [184, 0]
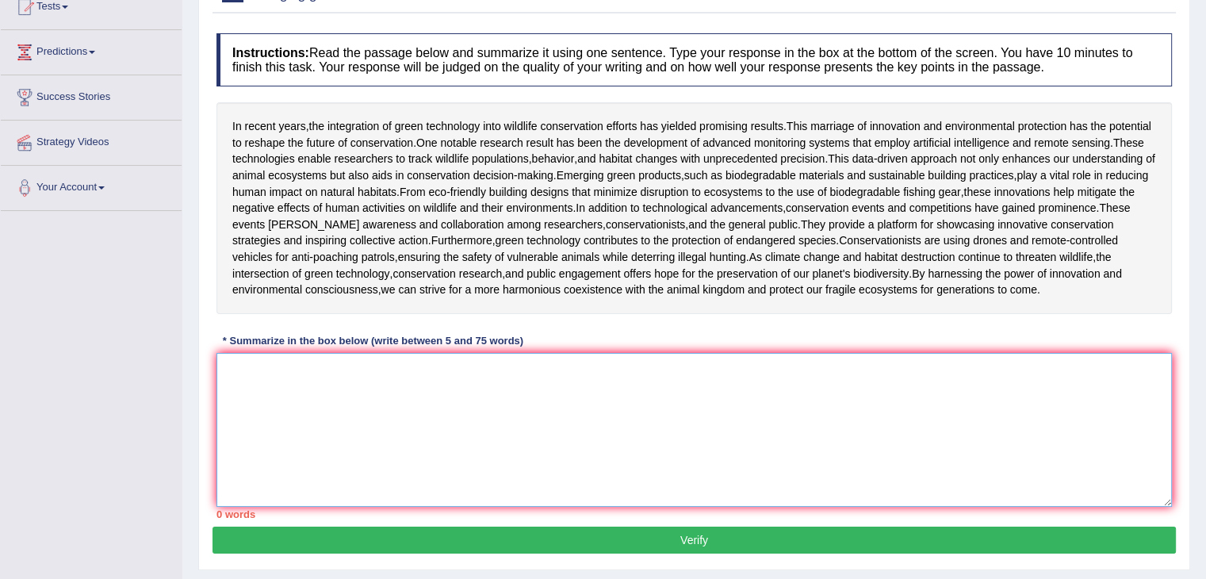
click at [283, 507] on textarea at bounding box center [693, 430] width 955 height 154
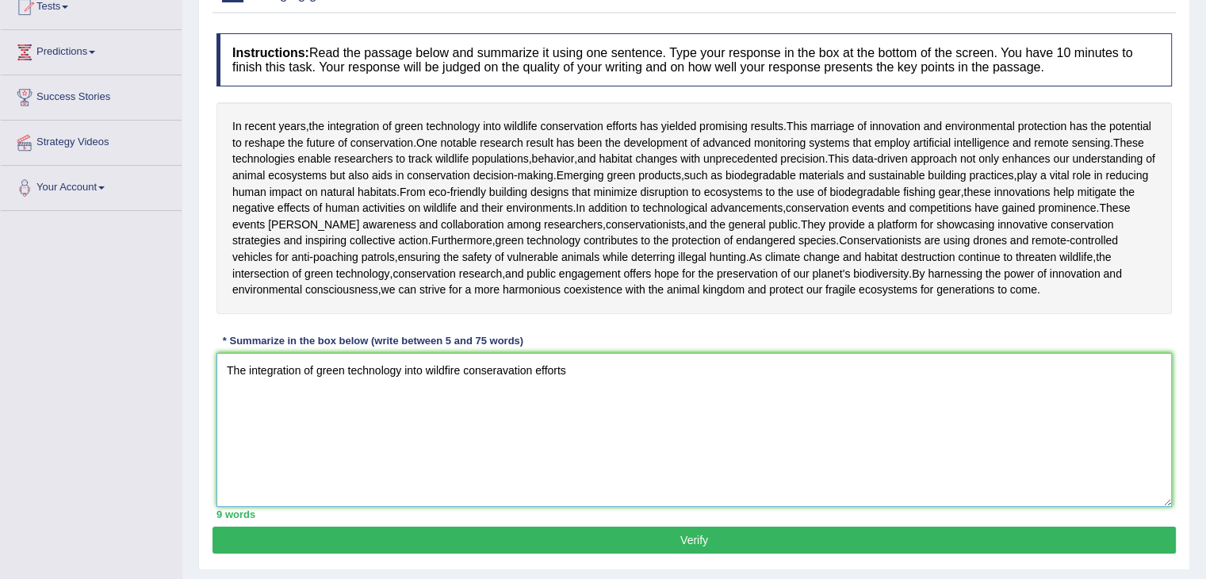
click at [617, 507] on textarea "The integration of green technology into wildfire conseravation efforts" at bounding box center [693, 430] width 955 height 154
click at [641, 503] on textarea "The integration of green technology has yielded promising results in recent yea…" at bounding box center [693, 430] width 955 height 154
click at [368, 507] on textarea "The integration of green technology has yielded promising results in recent yea…" at bounding box center [693, 430] width 955 height 154
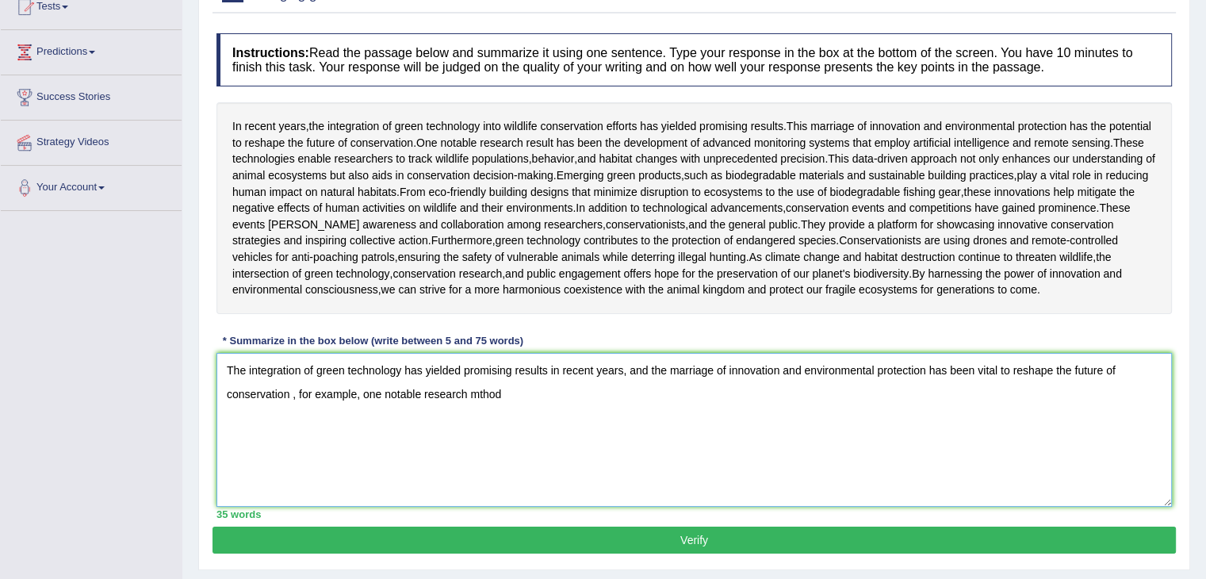
click at [519, 507] on textarea "The integration of green technology has yielded promising results in recent yea…" at bounding box center [693, 430] width 955 height 154
click at [539, 507] on textarea "The integration of green technology has yielded promising results in recent yea…" at bounding box center [693, 430] width 955 height 154
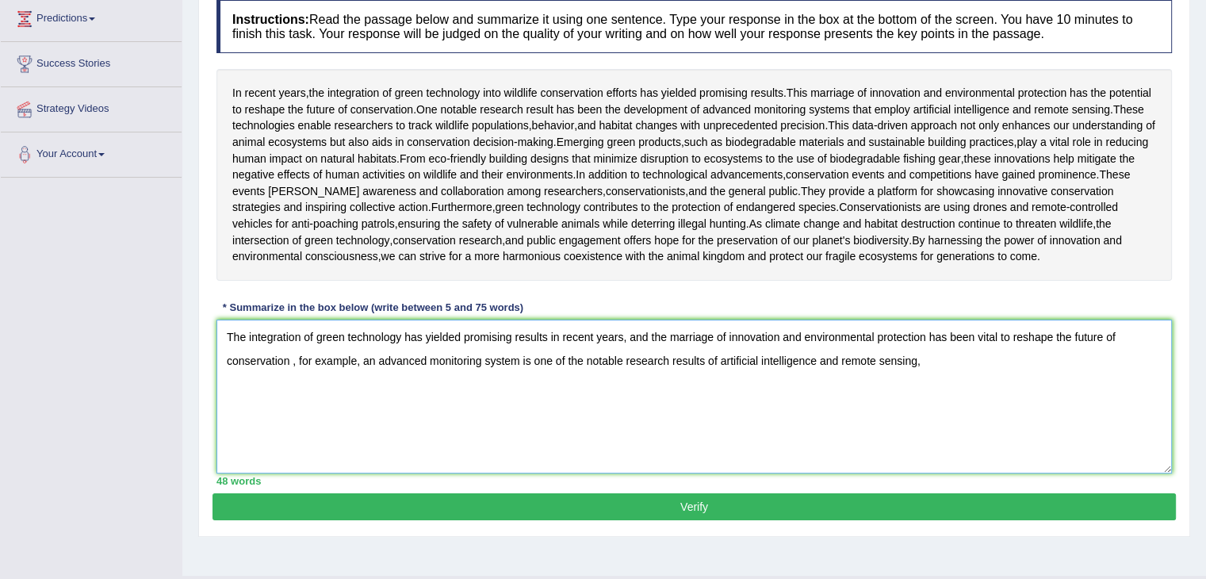
scroll to position [220, 0]
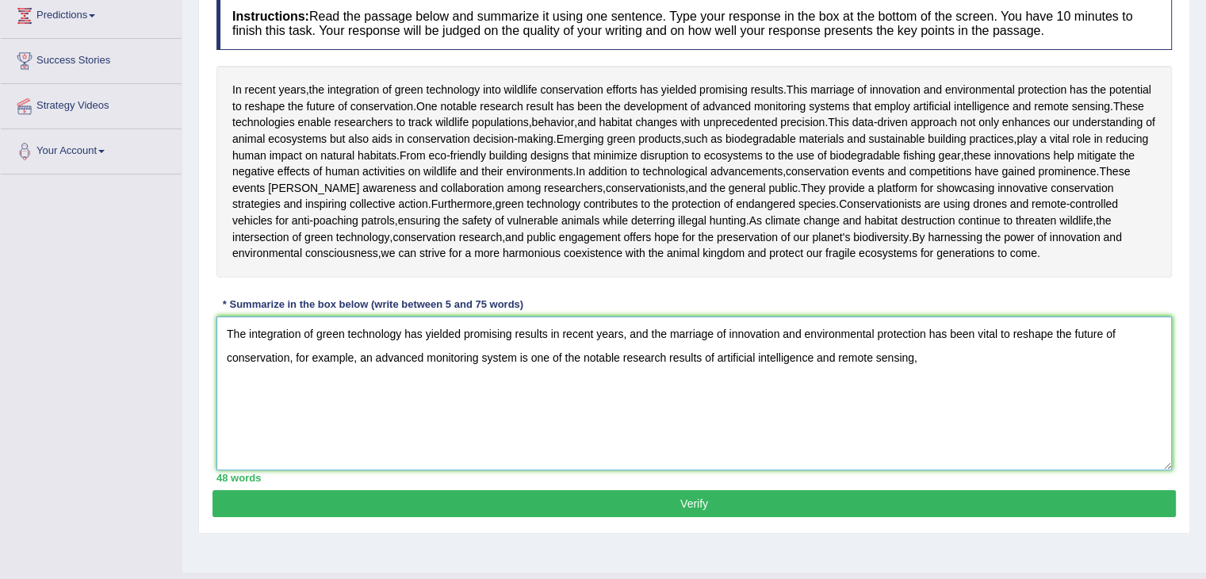
click at [939, 470] on textarea "The integration of green technology has yielded promising results in recent yea…" at bounding box center [693, 393] width 955 height 154
click at [1135, 470] on textarea "The integration of green technology has yielded promising results in recent yea…" at bounding box center [693, 393] width 955 height 154
click at [436, 470] on textarea "The integration of green technology has yielded promising results in recent yea…" at bounding box center [693, 393] width 955 height 154
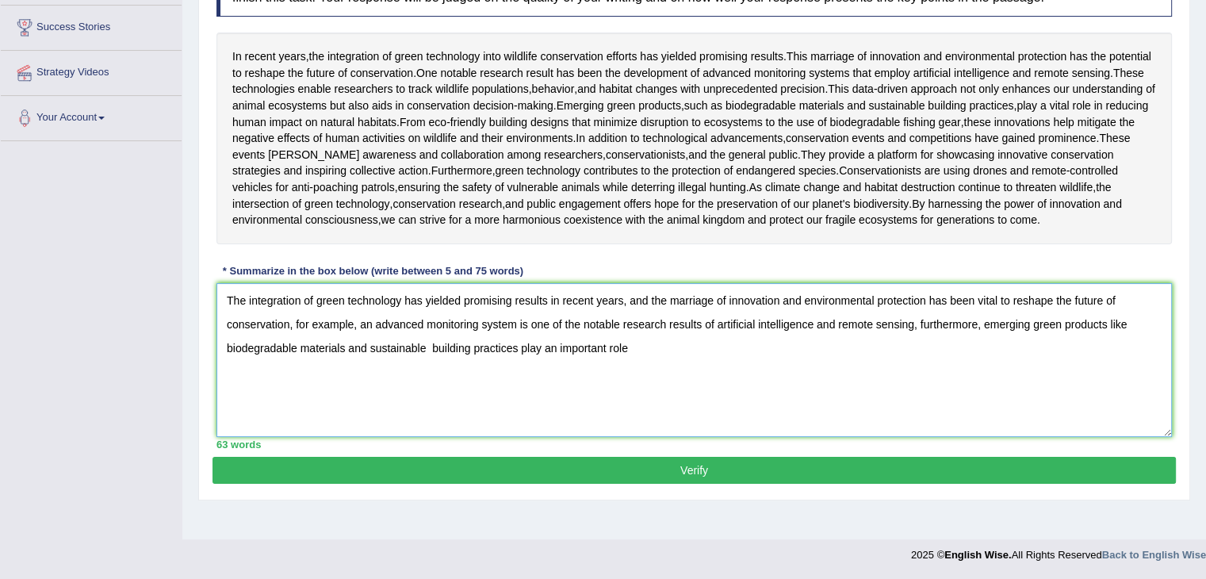
click at [642, 437] on textarea "The integration of green technology has yielded promising results in recent yea…" at bounding box center [693, 360] width 955 height 154
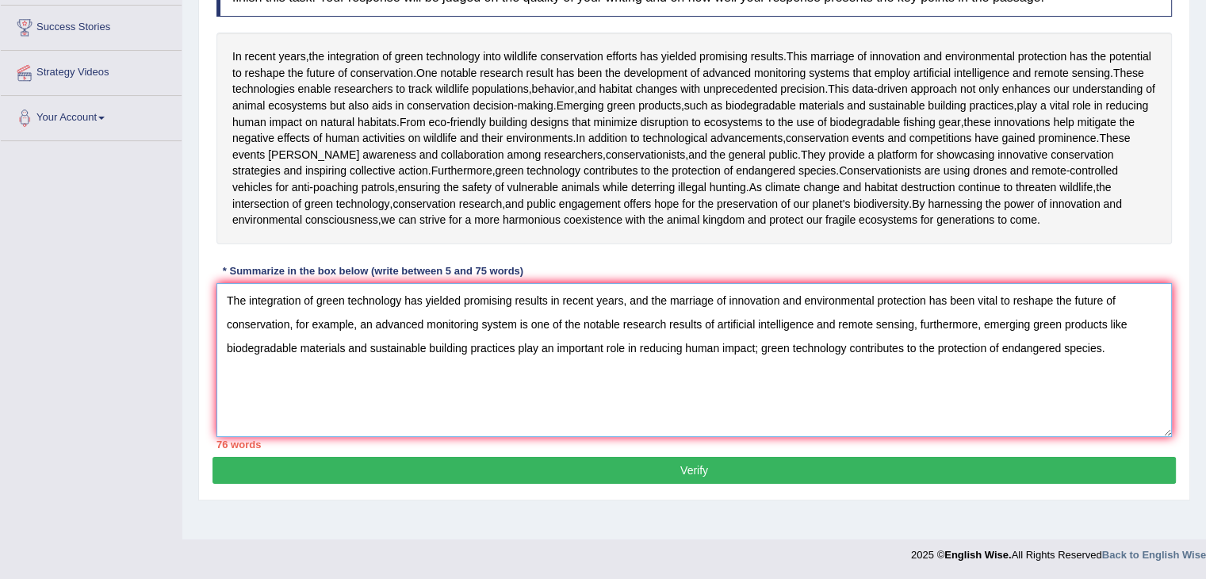
scroll to position [259, 0]
click at [914, 437] on textarea "The integration of green technology has yielded promising results in recent yea…" at bounding box center [693, 360] width 955 height 154
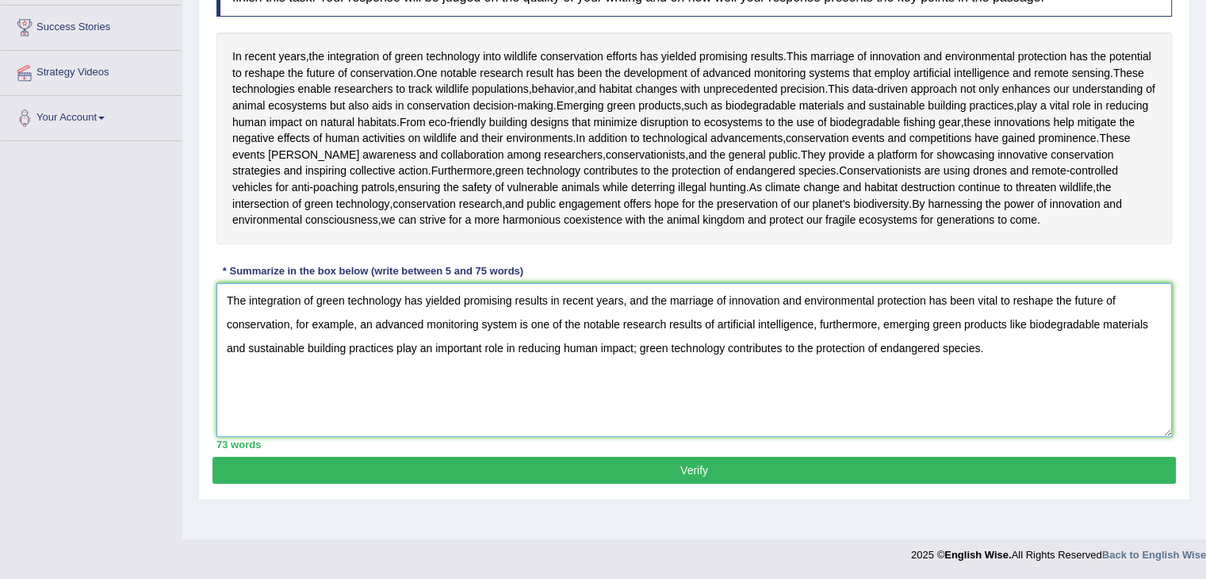
click at [1036, 437] on textarea "The integration of green technology has yielded promising results in recent yea…" at bounding box center [693, 360] width 955 height 154
click at [553, 400] on textarea "The integration of green technology has yielded promising results in recent yea…" at bounding box center [693, 360] width 955 height 154
click at [733, 394] on textarea "The integration of green technology has yielded promising results in recent yea…" at bounding box center [693, 360] width 955 height 154
type textarea "The integration of green technology has yielded promising results in recent yea…"
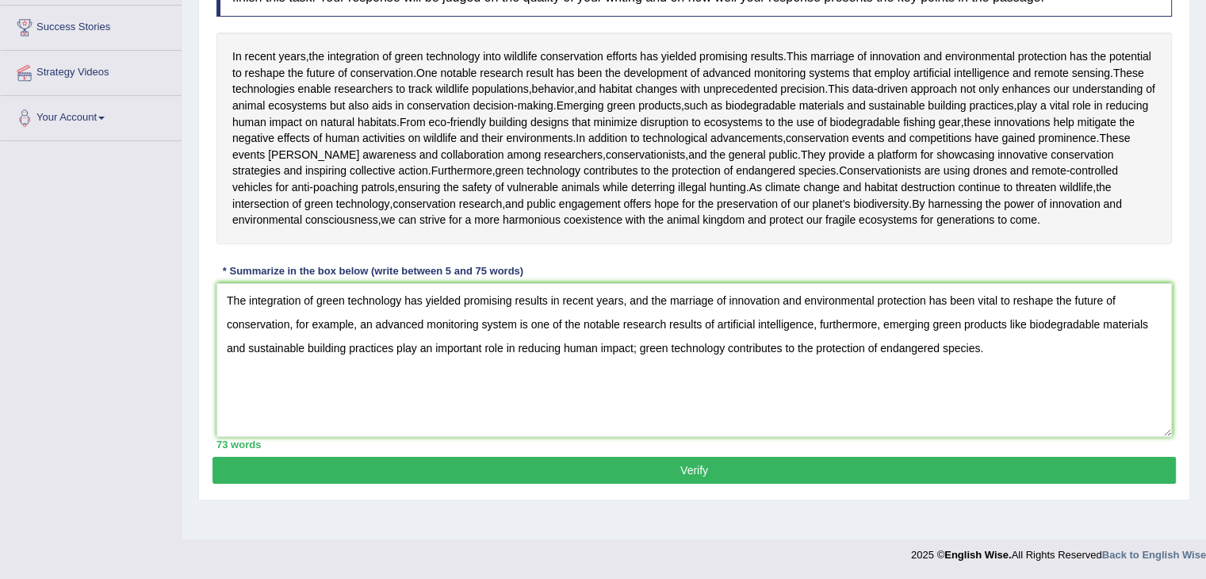
click at [665, 484] on button "Verify" at bounding box center [694, 470] width 963 height 27
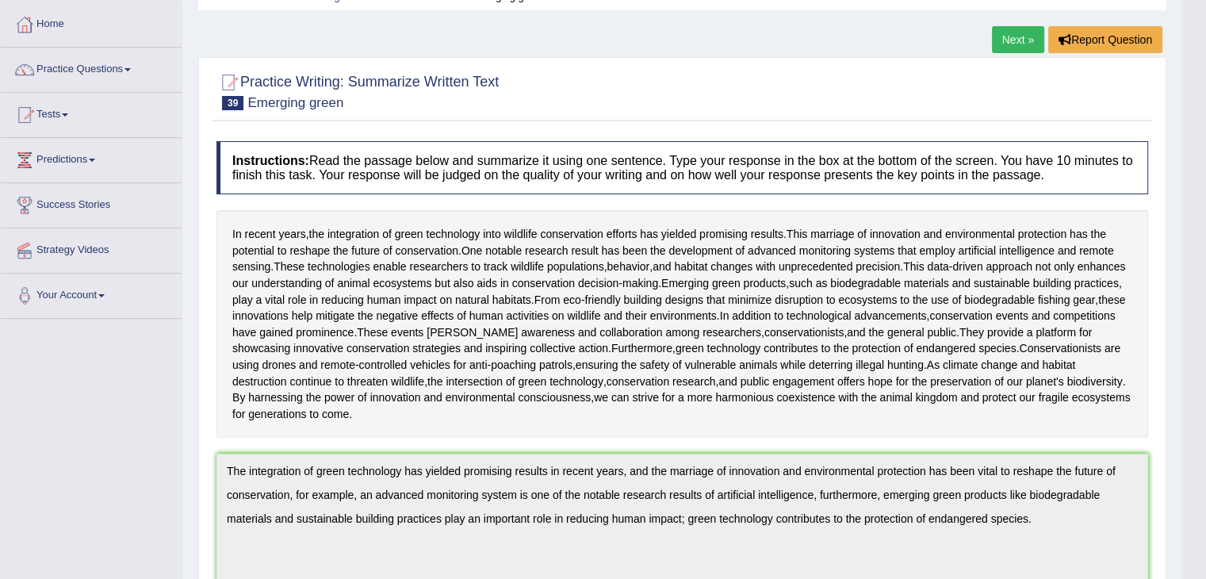
scroll to position [0, 0]
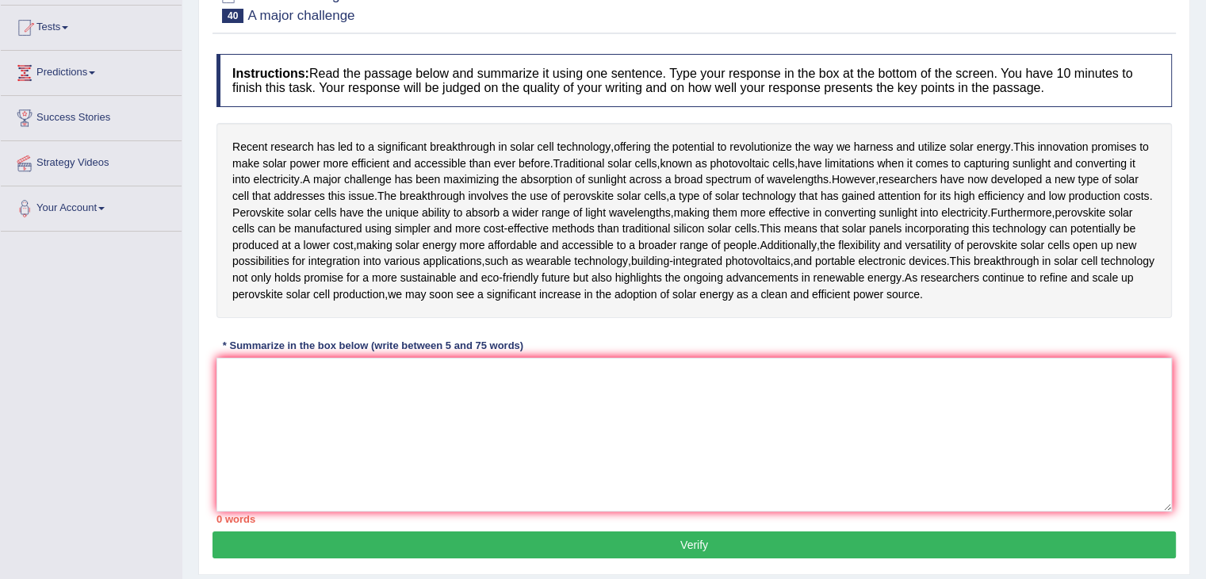
scroll to position [175, 0]
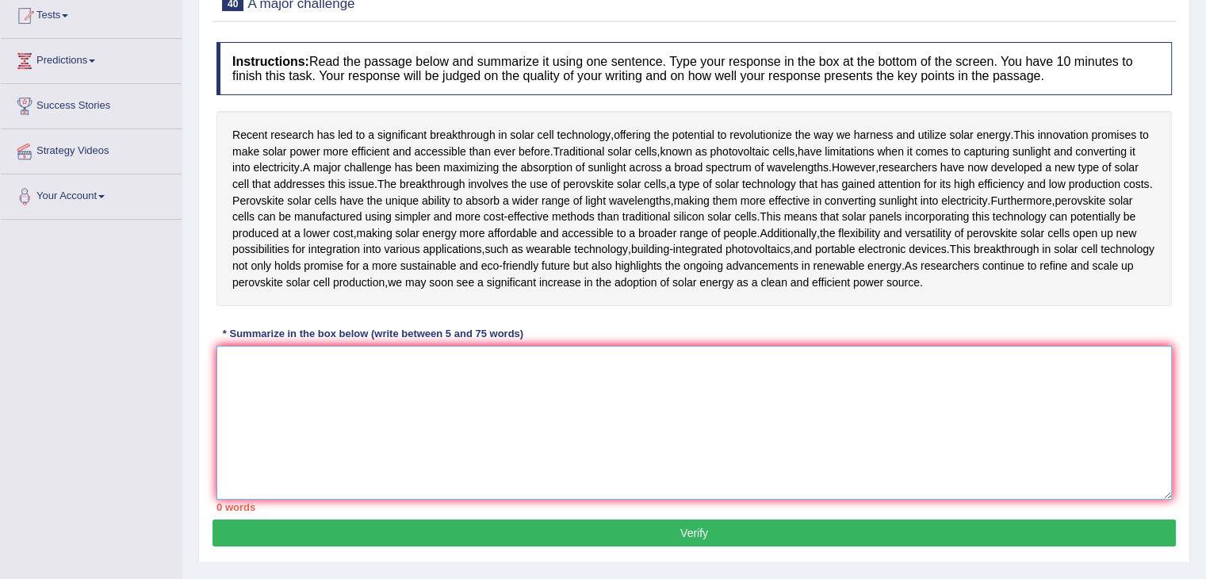
click at [450, 496] on textarea at bounding box center [693, 423] width 955 height 154
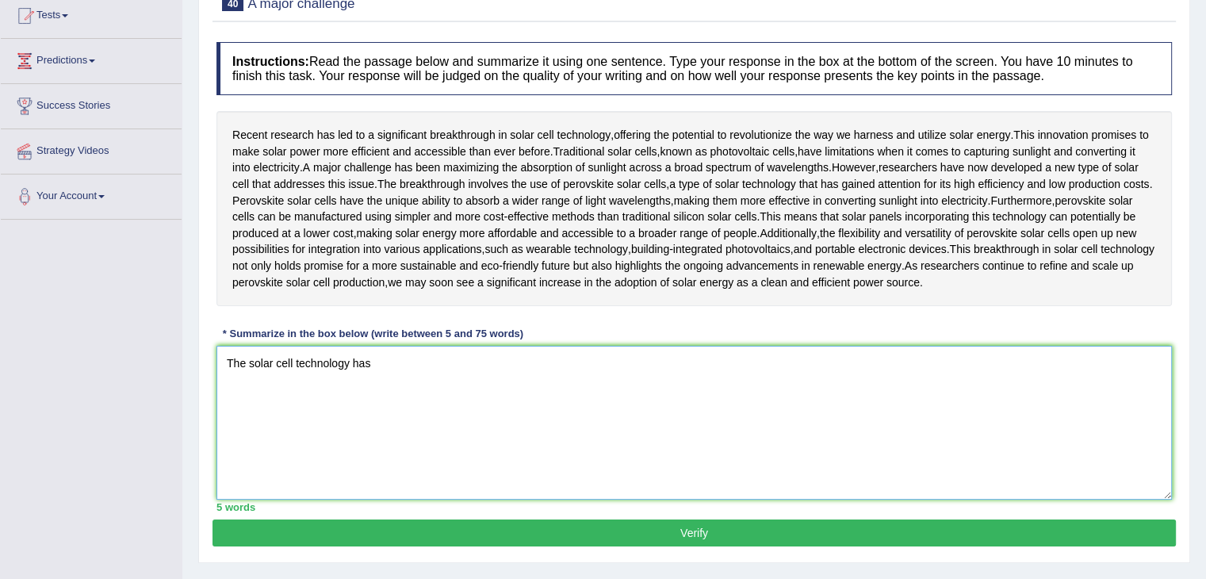
click at [403, 479] on textarea "The solar cell technology has" at bounding box center [693, 423] width 955 height 154
click at [547, 481] on textarea "Solar cell technology has led to an important breakthrough" at bounding box center [693, 423] width 955 height 154
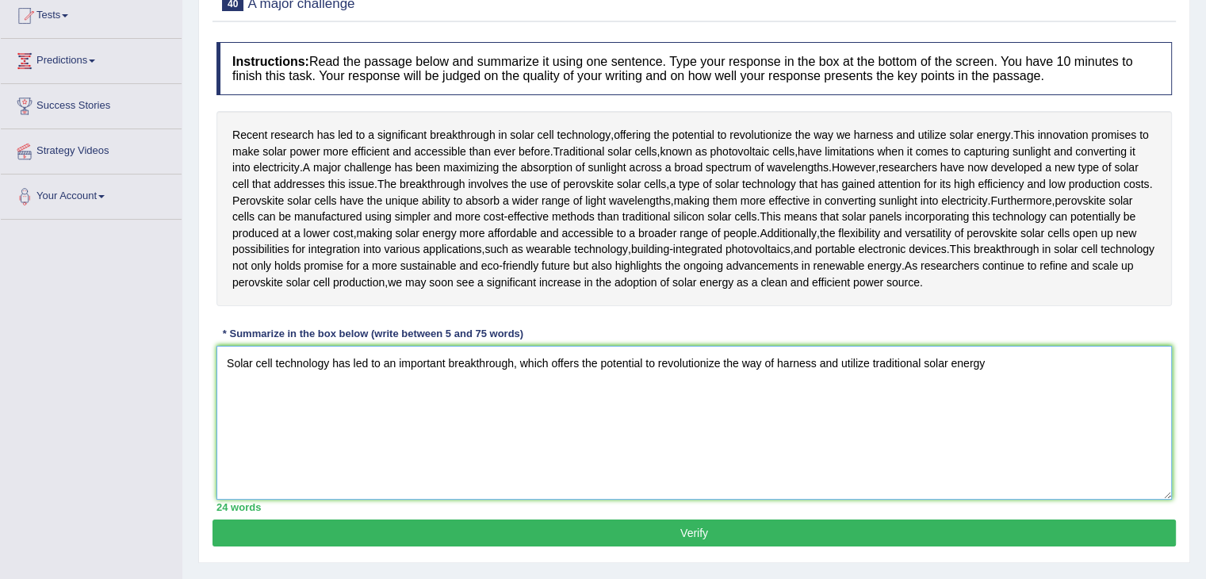
click at [820, 500] on textarea "Solar cell technology has led to an important breakthrough, which offers the po…" at bounding box center [693, 423] width 955 height 154
click at [924, 478] on textarea "Solar cell technology has led to an important breakthrough, which offers the po…" at bounding box center [693, 423] width 955 height 154
click at [875, 477] on textarea "Solar cell technology has led to an important breakthrough, which offers the po…" at bounding box center [693, 423] width 955 height 154
click at [957, 473] on textarea "Solar cell technology has led to an important breakthrough, which offers the po…" at bounding box center [693, 423] width 955 height 154
click at [887, 500] on textarea "Solar cell technology has led to an important breakthrough, which offers the po…" at bounding box center [693, 423] width 955 height 154
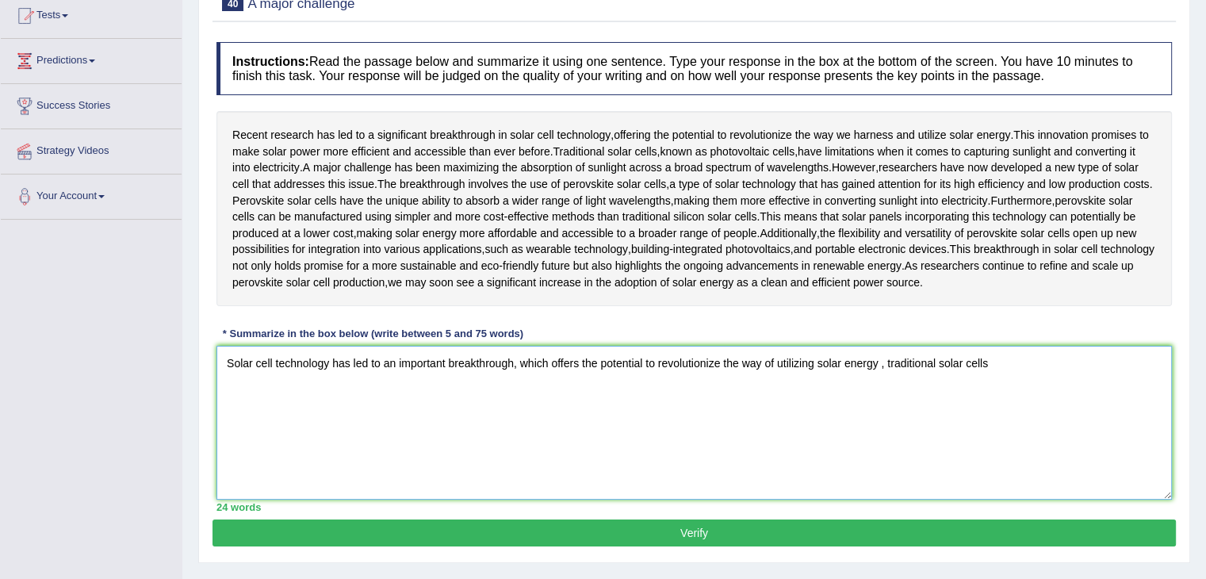
click at [955, 500] on textarea "Solar cell technology has led to an important breakthrough, which offers the po…" at bounding box center [693, 423] width 955 height 154
click at [1013, 481] on textarea "Solar cell technology has led to an important breakthrough, which offers the po…" at bounding box center [693, 423] width 955 height 154
click at [802, 500] on textarea "Solar cell technology has led to an important breakthrough, which offers the po…" at bounding box center [693, 423] width 955 height 154
click at [1120, 466] on textarea "Solar cell technology has led to an important breakthrough, which offers the po…" at bounding box center [693, 423] width 955 height 154
click at [898, 483] on textarea "Solar cell technology has led to an important breakthrough, which offers the po…" at bounding box center [693, 423] width 955 height 154
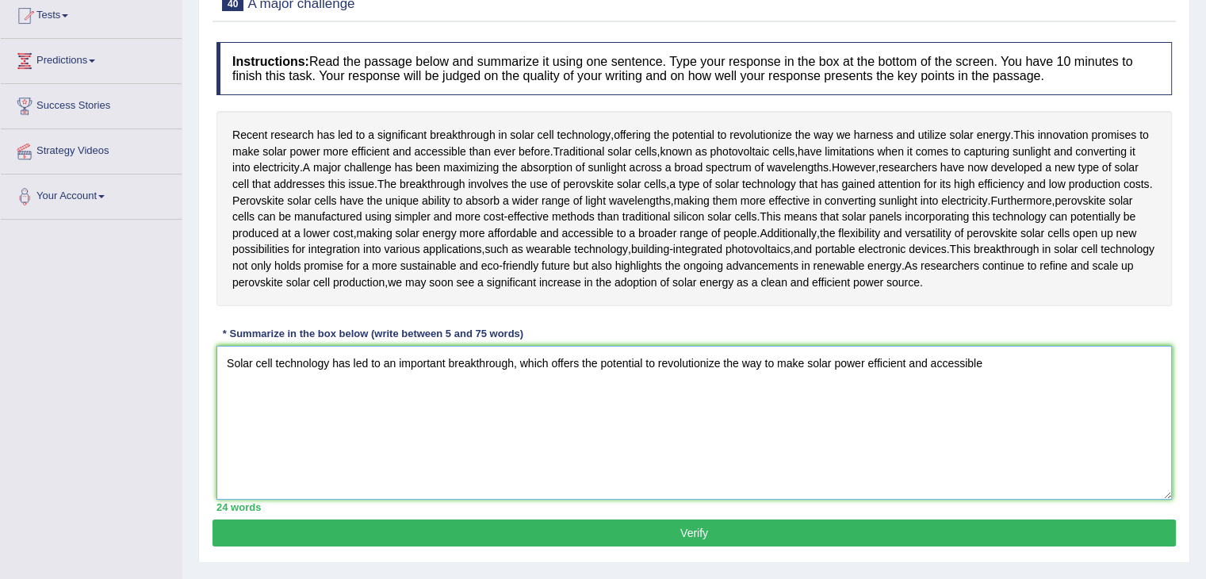
click at [1013, 484] on textarea "Solar cell technology has led to an important breakthrough, which offers the po…" at bounding box center [693, 423] width 955 height 154
click at [940, 500] on textarea "Solar cell technology has led to an important breakthrough, which offers the po…" at bounding box center [693, 423] width 955 height 154
click at [1047, 483] on textarea "Solar cell technology has led to an important breakthrough, which offers the po…" at bounding box center [693, 423] width 955 height 154
click at [1129, 477] on textarea "Solar cell technology has led to an important breakthrough, which offers the po…" at bounding box center [693, 423] width 955 height 154
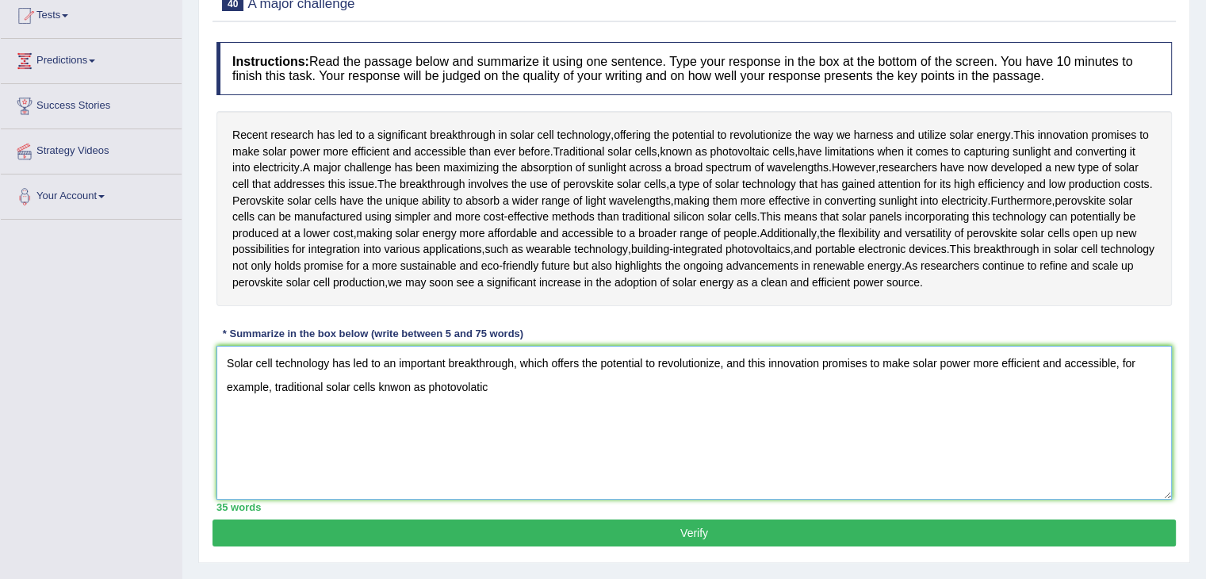
click at [410, 500] on textarea "Solar cell technology has led to an important breakthrough, which offers the po…" at bounding box center [693, 423] width 955 height 154
click at [523, 500] on textarea "Solar cell technology has led to an important breakthrough, which offers the po…" at bounding box center [693, 423] width 955 height 154
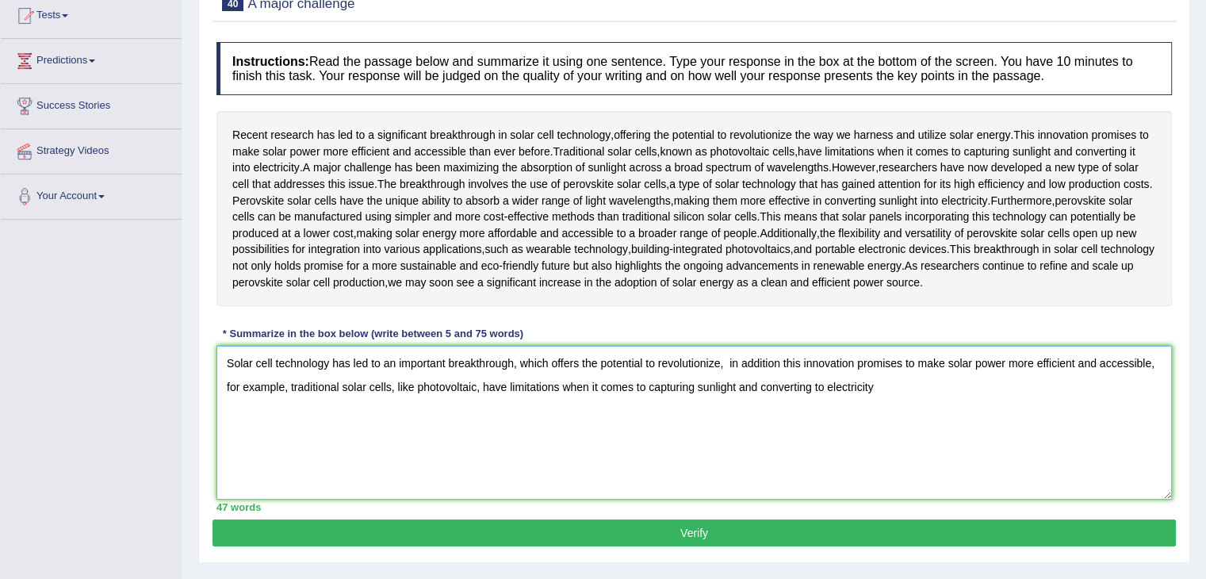
click at [769, 500] on textarea "Solar cell technology has led to an important breakthrough, which offers the po…" at bounding box center [693, 423] width 955 height 154
click at [822, 500] on textarea "Solar cell technology has led to an important breakthrough, which offers the po…" at bounding box center [693, 423] width 955 height 154
click at [921, 496] on textarea "Solar cell technology has led to an important breakthrough, which offers the po…" at bounding box center [693, 423] width 955 height 154
click at [818, 500] on textarea "Solar cell technology has led to an important breakthrough, which offers the po…" at bounding box center [693, 423] width 955 height 154
click at [918, 500] on textarea "Solar cell technology has led to an important breakthrough, which offers the po…" at bounding box center [693, 423] width 955 height 154
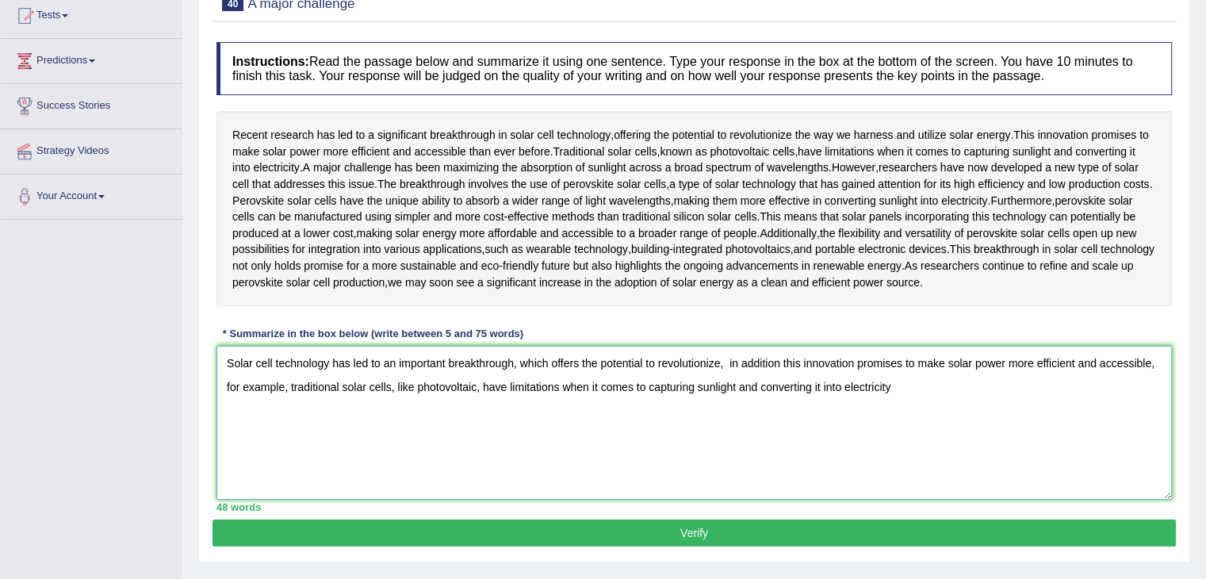
click at [930, 494] on textarea "Solar cell technology has led to an important breakthrough, which offers the po…" at bounding box center [693, 423] width 955 height 154
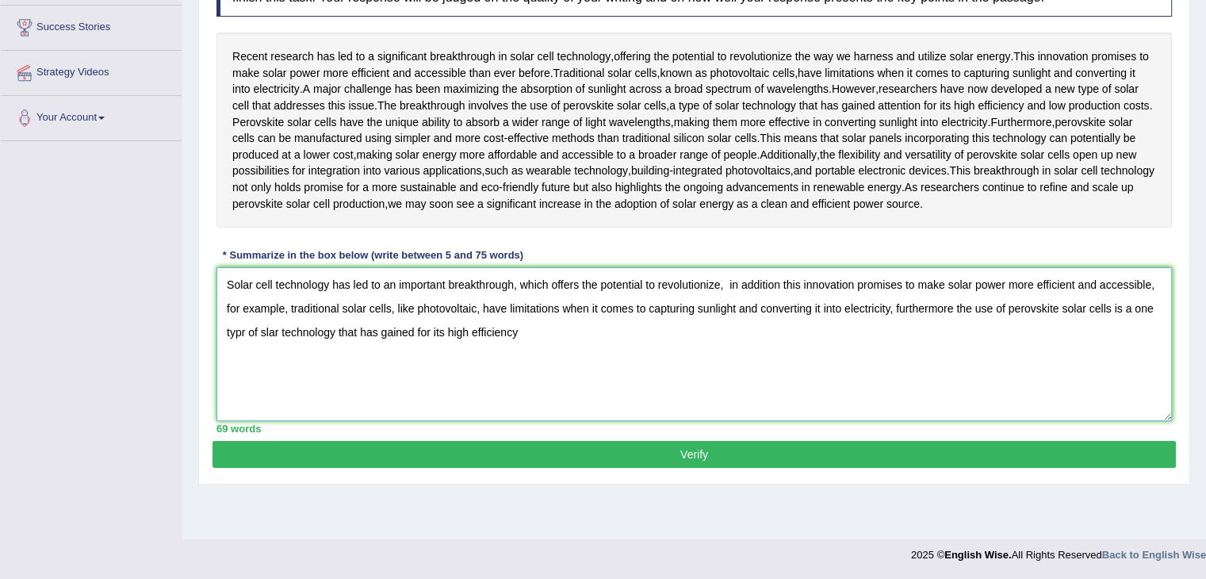
scroll to position [270, 0]
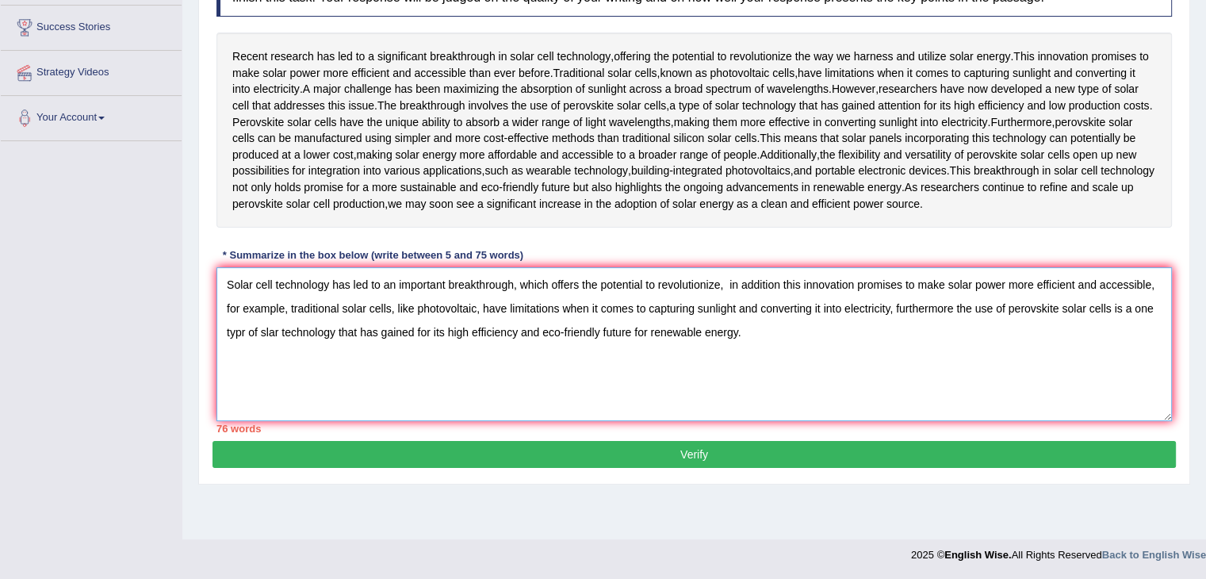
click at [909, 421] on textarea "Solar cell technology has led to an important breakthrough, which offers the po…" at bounding box center [693, 344] width 955 height 154
click at [816, 421] on textarea "Solar cell technology has led to an important breakthrough, which offers the po…" at bounding box center [693, 344] width 955 height 154
click at [245, 402] on textarea "Solar cell technology has led to an important breakthrough, which offers the po…" at bounding box center [693, 344] width 955 height 154
click at [267, 404] on textarea "Solar cell technology has led to an important breakthrough, which offers the po…" at bounding box center [693, 344] width 955 height 154
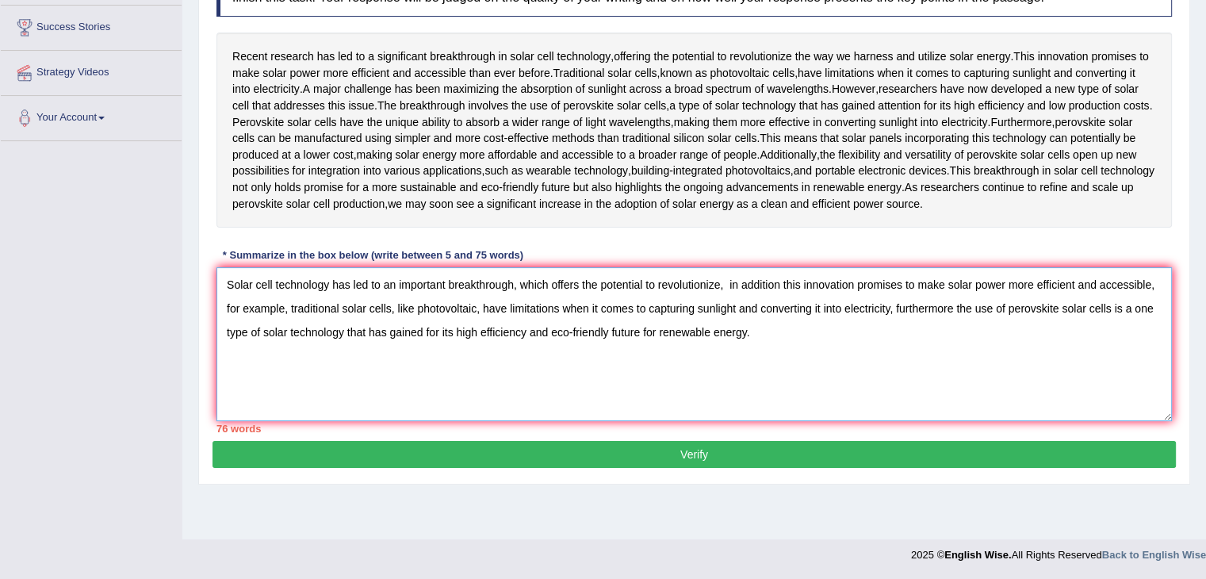
click at [285, 381] on textarea "Solar cell technology has led to an important breakthrough, which offers the po…" at bounding box center [693, 344] width 955 height 154
click at [1159, 387] on textarea "Solar cell technology has led to an important breakthrough, which offers the po…" at bounding box center [693, 344] width 955 height 154
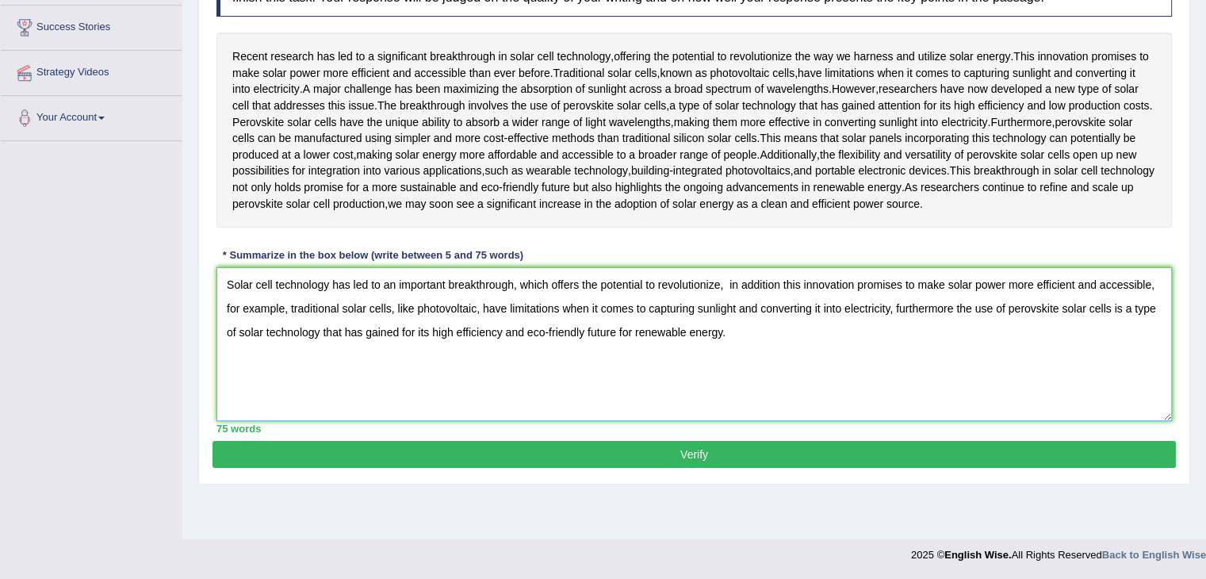
click at [1063, 421] on textarea "Solar cell technology has led to an important breakthrough, which offers the po…" at bounding box center [693, 344] width 955 height 154
click at [1137, 381] on textarea "Solar cell technology has led to an important breakthrough, which offers the po…" at bounding box center [693, 344] width 955 height 154
click at [1116, 379] on textarea "Solar cell technology has led to an important breakthrough, which offers the po…" at bounding box center [693, 344] width 955 height 154
click at [1114, 375] on textarea "Solar cell technology has led to an important breakthrough, which offers the po…" at bounding box center [693, 344] width 955 height 154
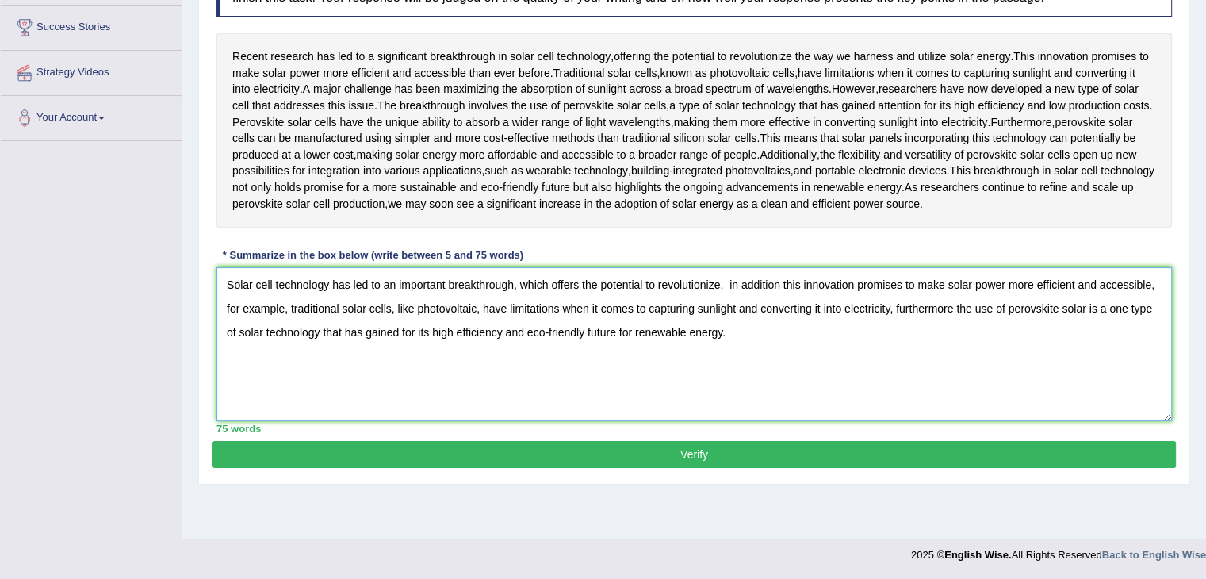
type textarea "Solar cell technology has led to an important breakthrough, which offers the po…"
click at [728, 468] on button "Verify" at bounding box center [694, 454] width 963 height 27
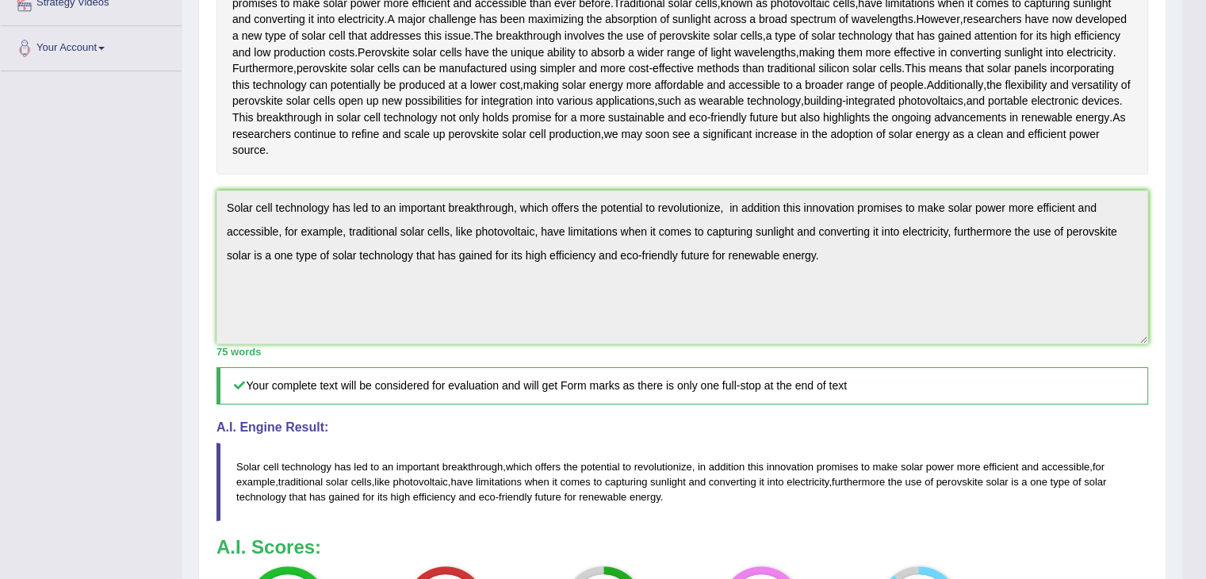
scroll to position [0, 0]
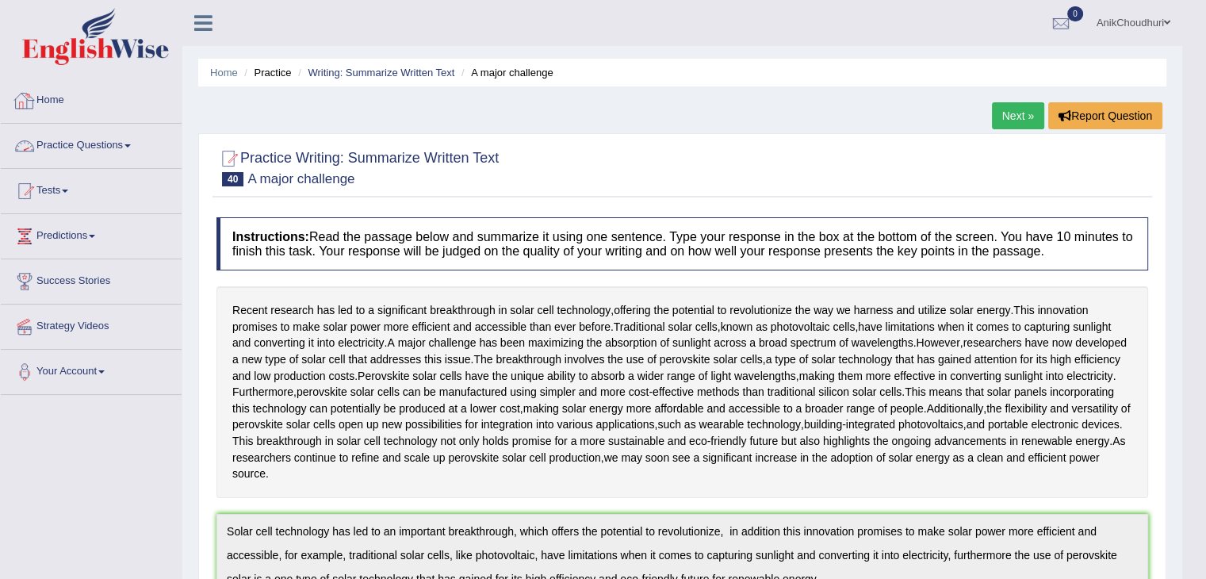
click at [109, 144] on link "Practice Questions" at bounding box center [91, 144] width 181 height 40
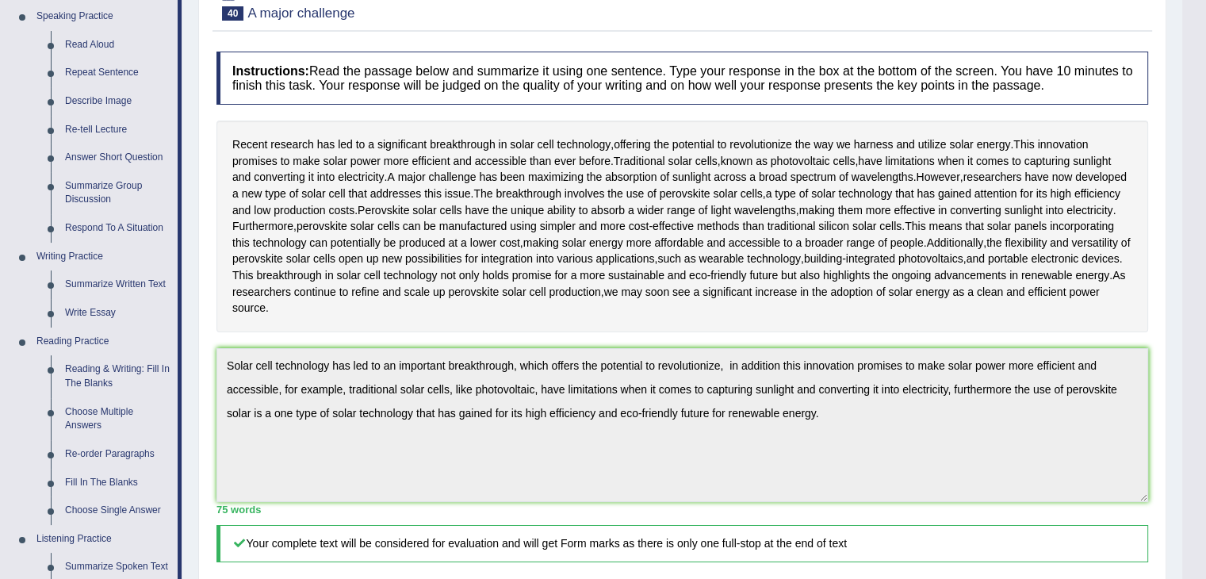
scroll to position [175, 0]
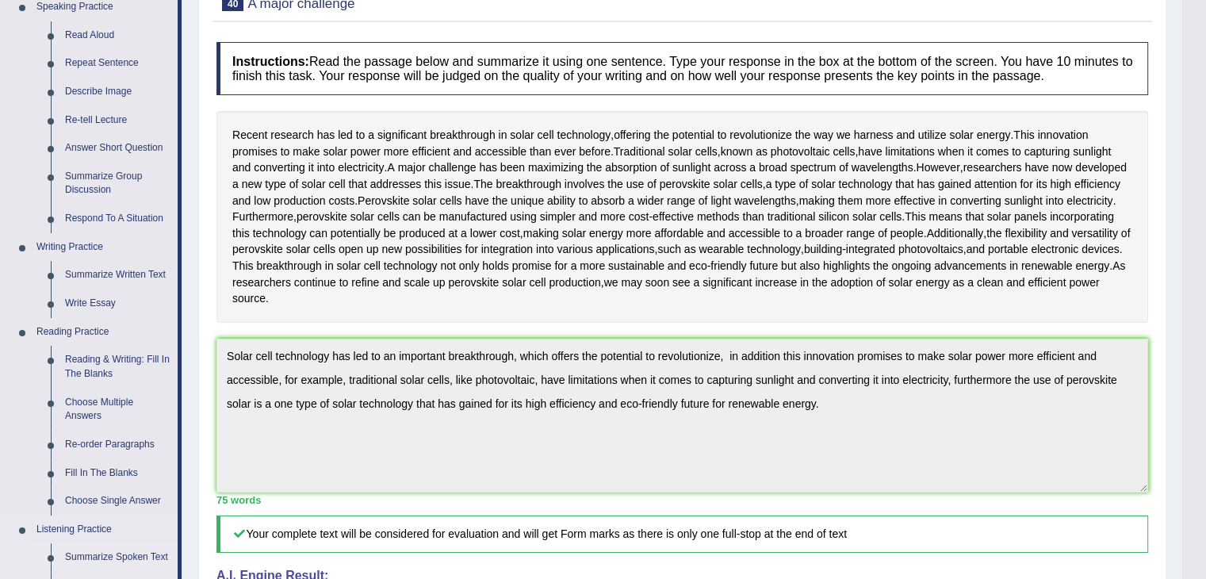
click at [142, 550] on link "Summarize Spoken Text" at bounding box center [118, 557] width 120 height 29
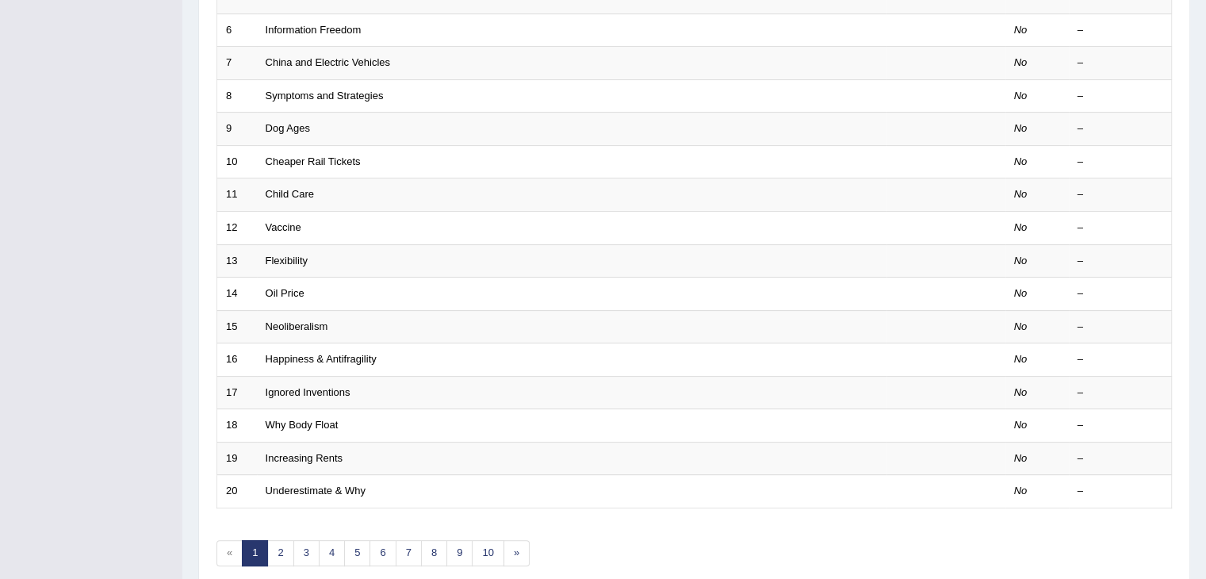
scroll to position [460, 0]
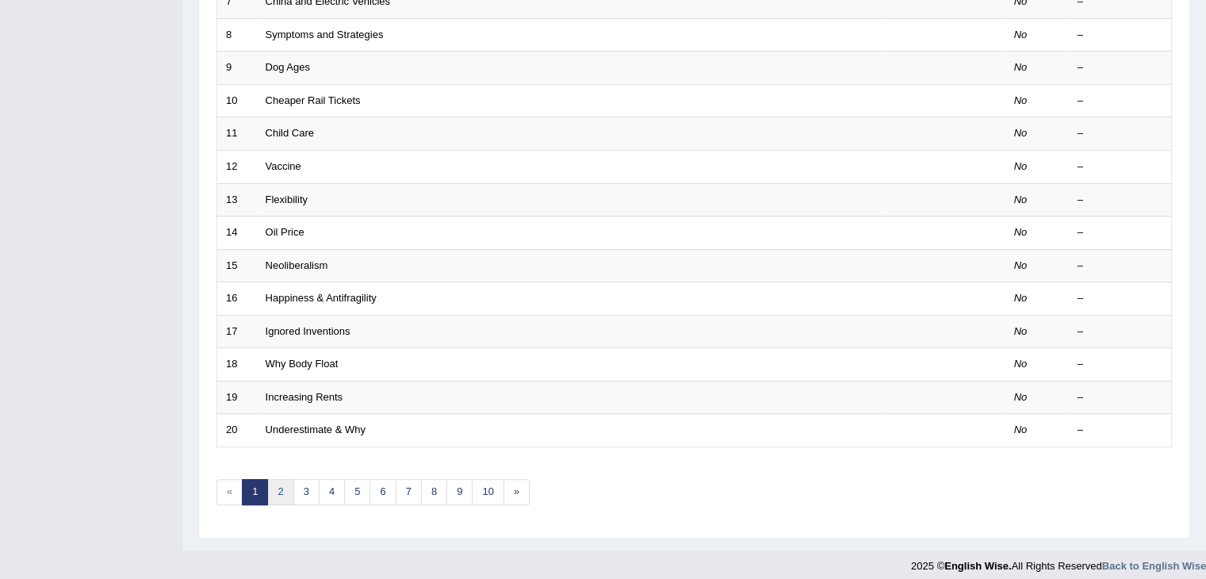
click at [282, 482] on link "2" at bounding box center [280, 492] width 26 height 26
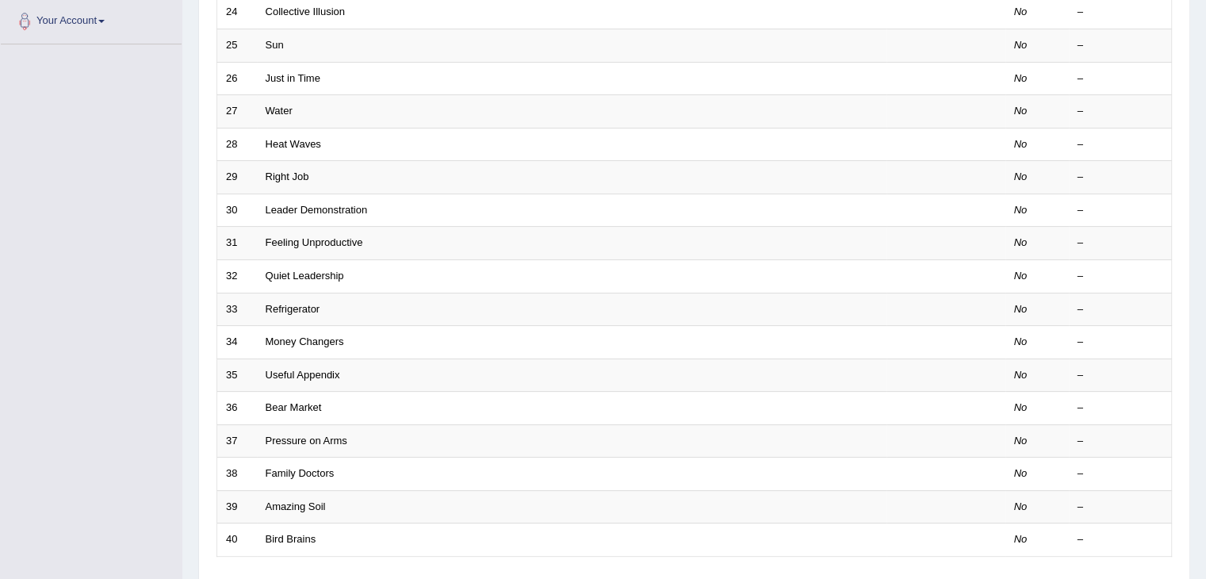
scroll to position [353, 0]
drag, startPoint x: 0, startPoint y: 0, endPoint x: 1217, endPoint y: 381, distance: 1275.2
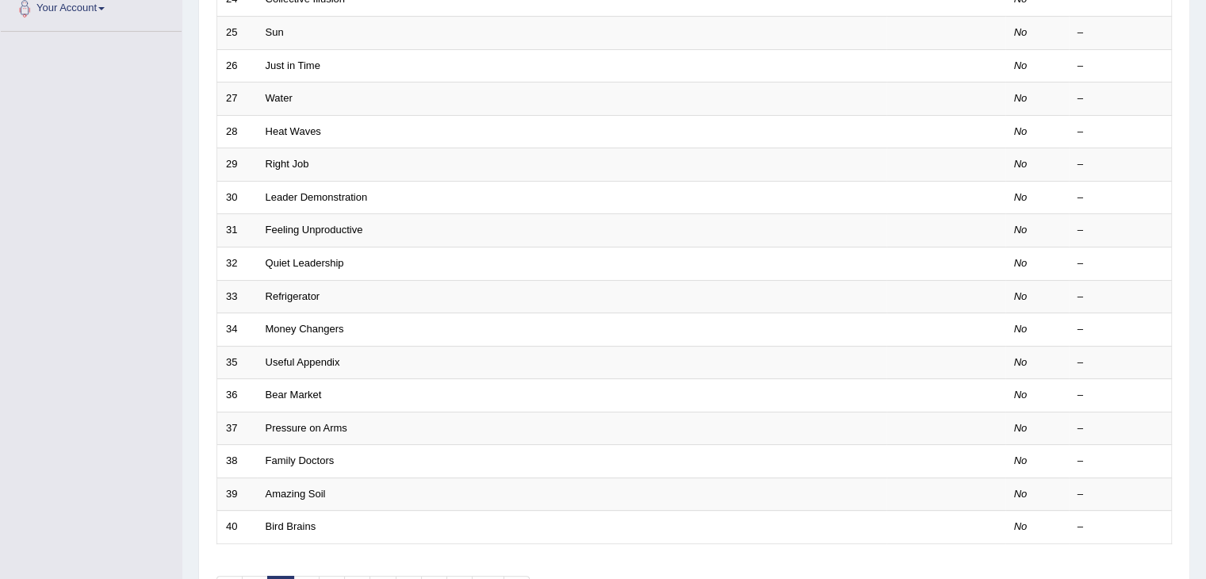
scroll to position [466, 0]
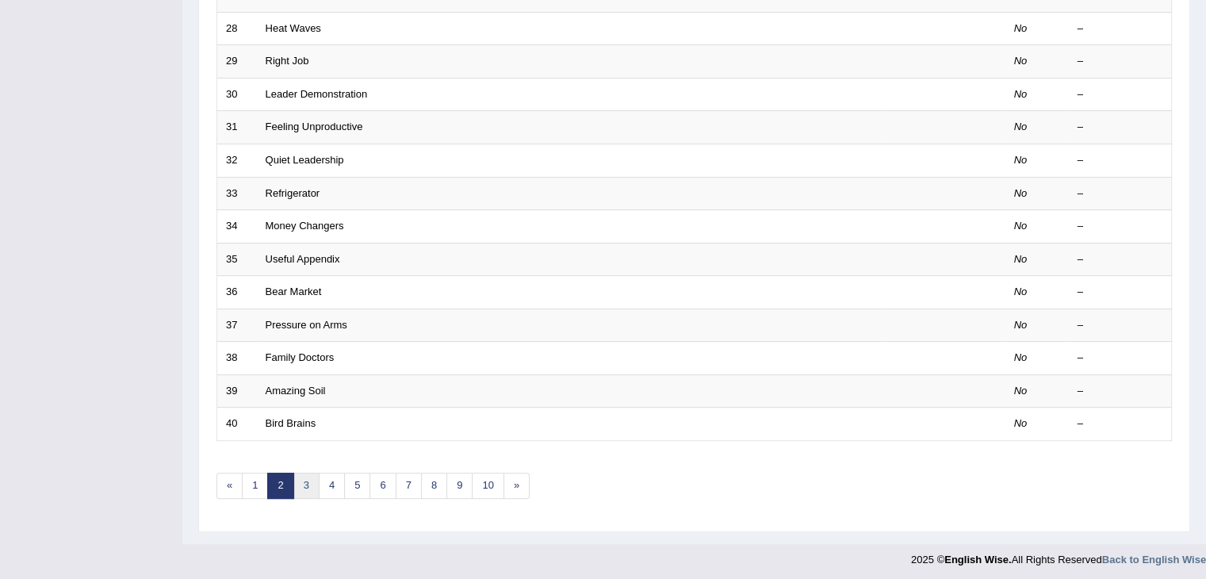
click at [304, 480] on link "3" at bounding box center [306, 486] width 26 height 26
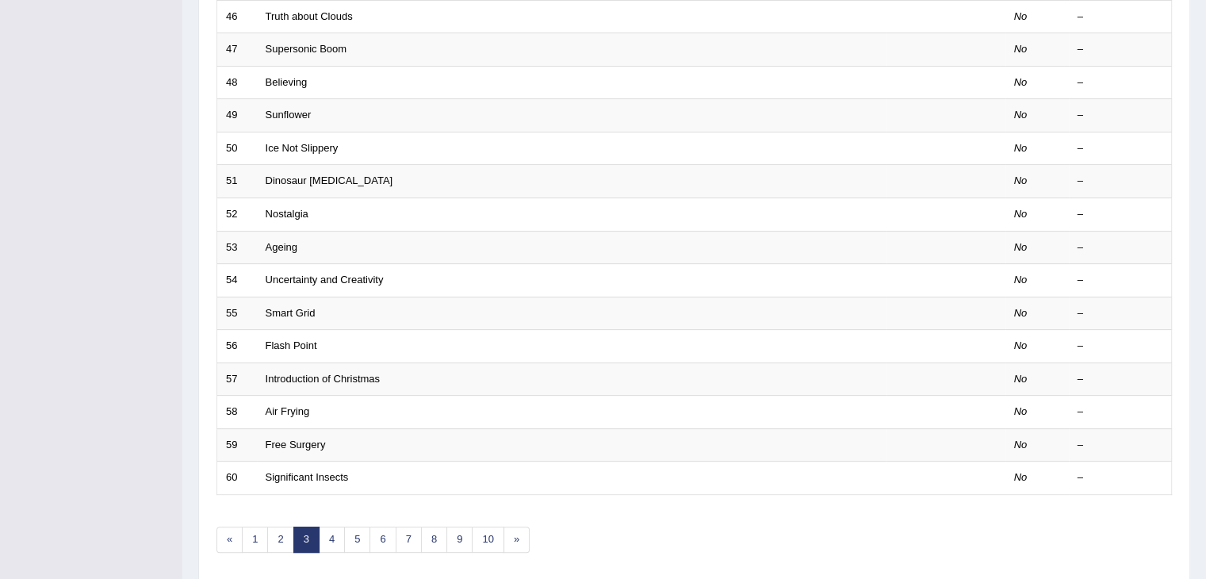
scroll to position [415, 0]
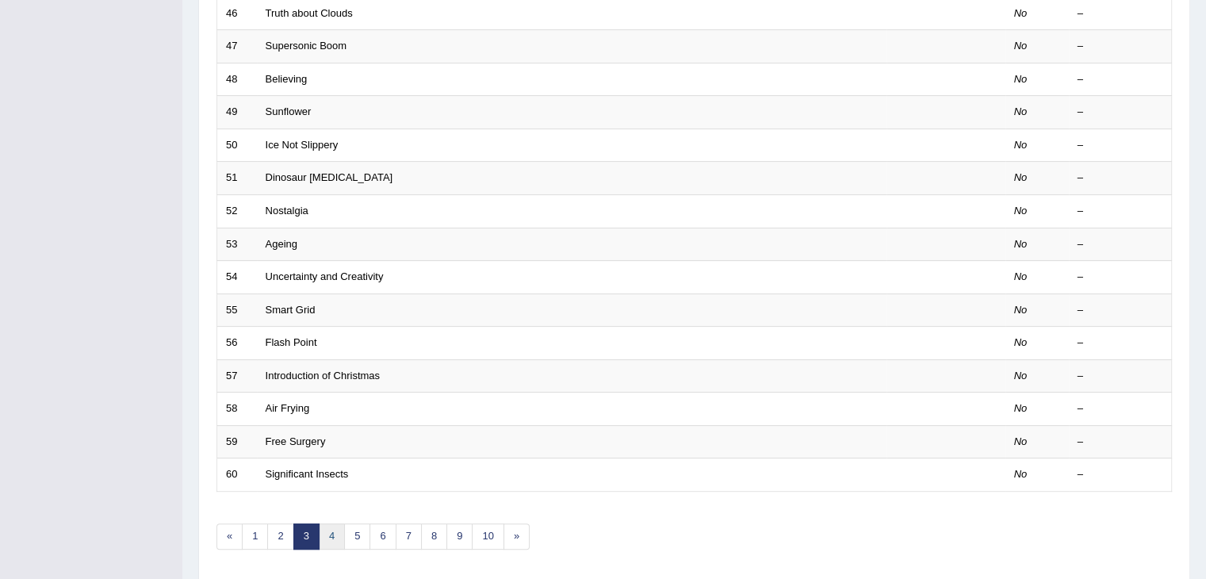
click at [333, 534] on link "4" at bounding box center [332, 536] width 26 height 26
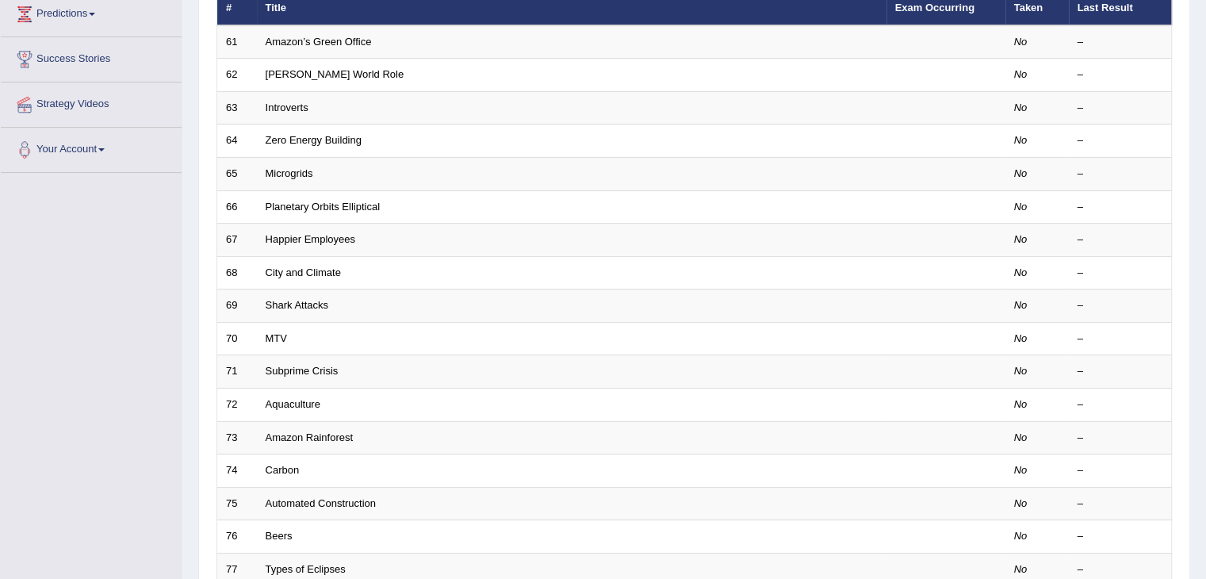
scroll to position [393, 0]
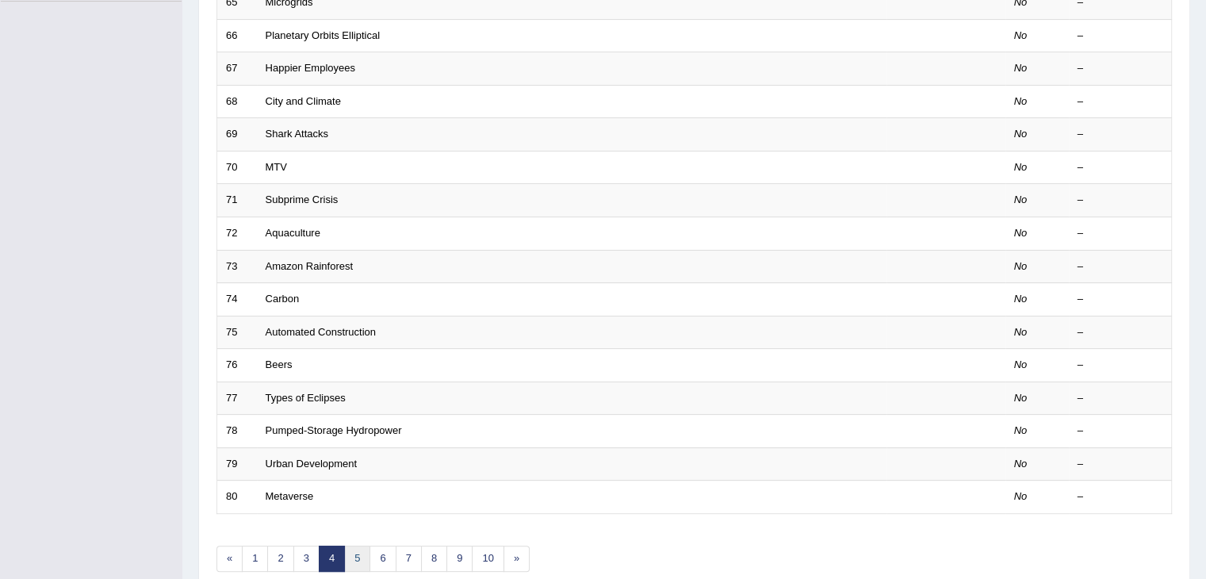
click at [357, 551] on link "5" at bounding box center [357, 559] width 26 height 26
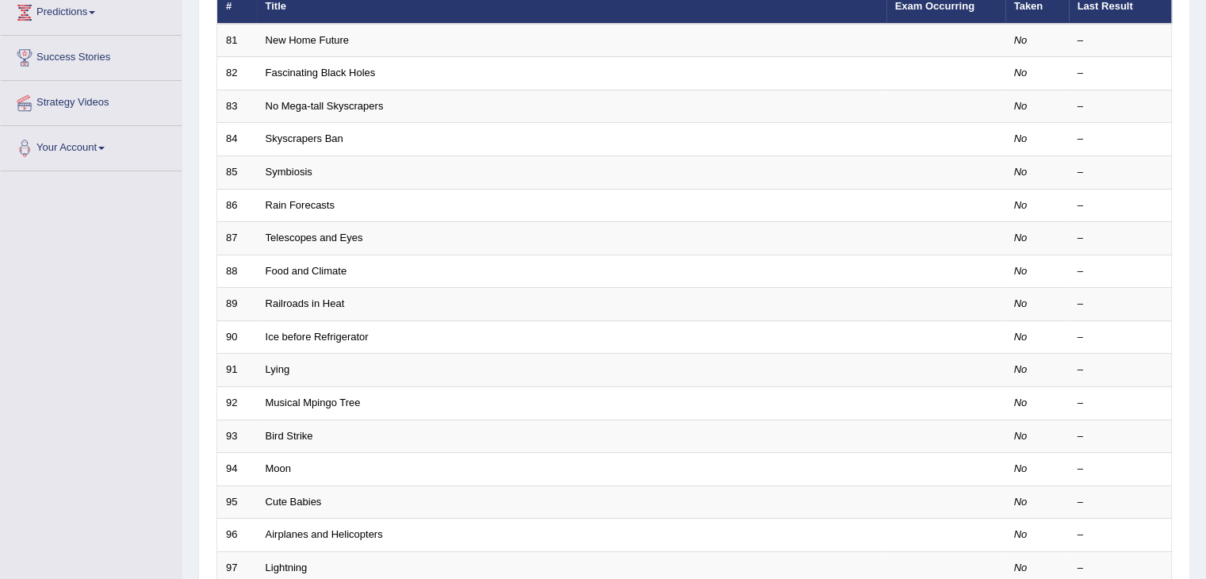
scroll to position [466, 0]
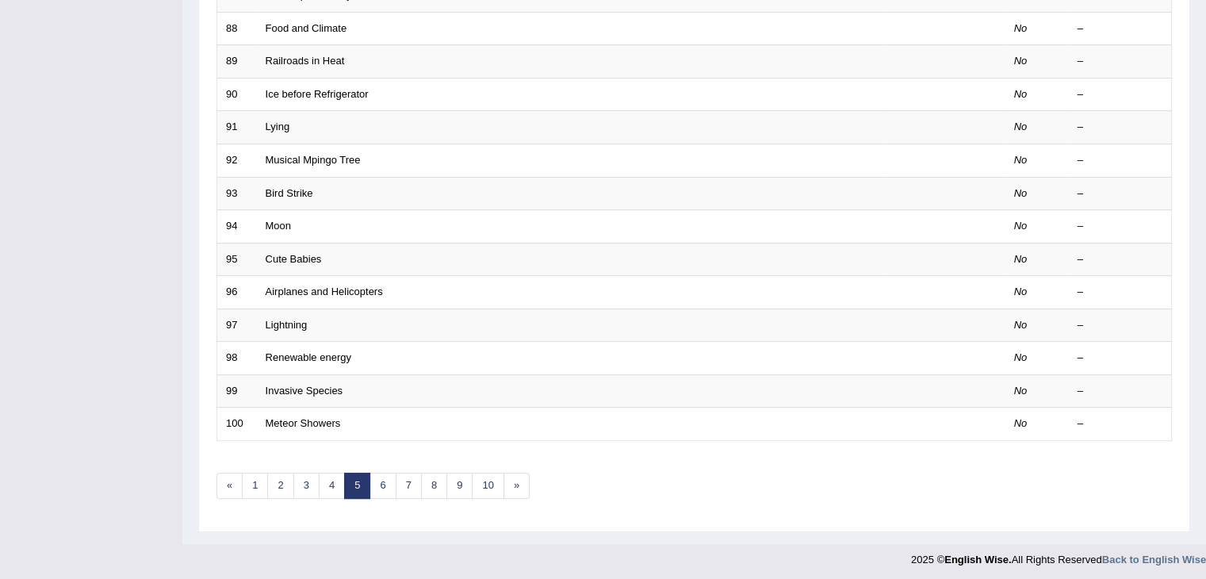
drag, startPoint x: 0, startPoint y: 0, endPoint x: 1217, endPoint y: 447, distance: 1296.7
click at [381, 473] on link "6" at bounding box center [382, 486] width 26 height 26
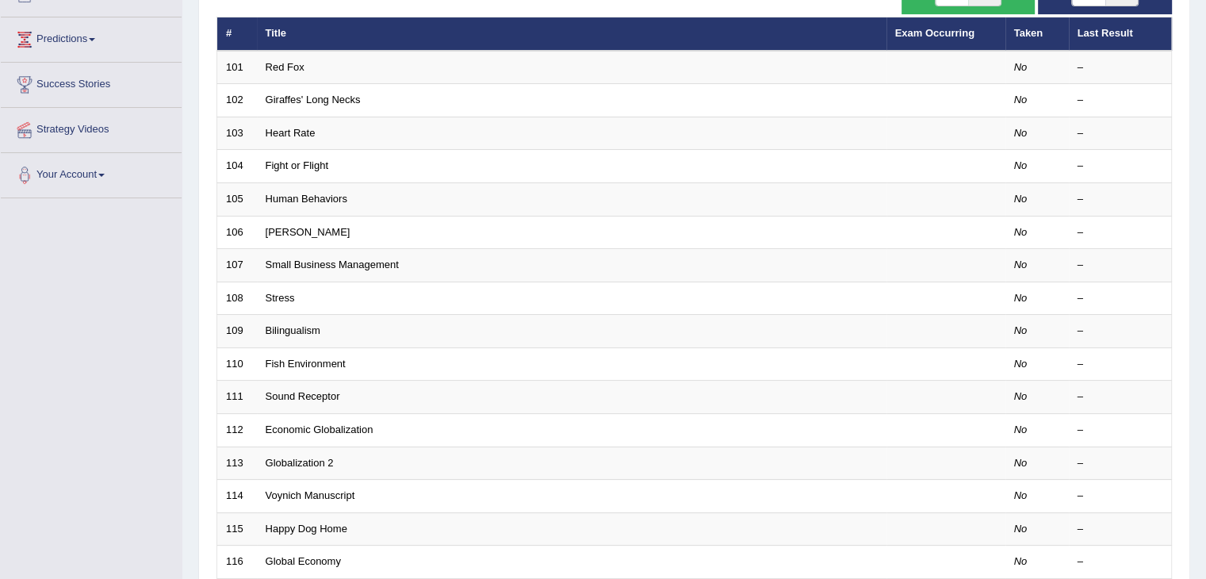
scroll to position [465, 0]
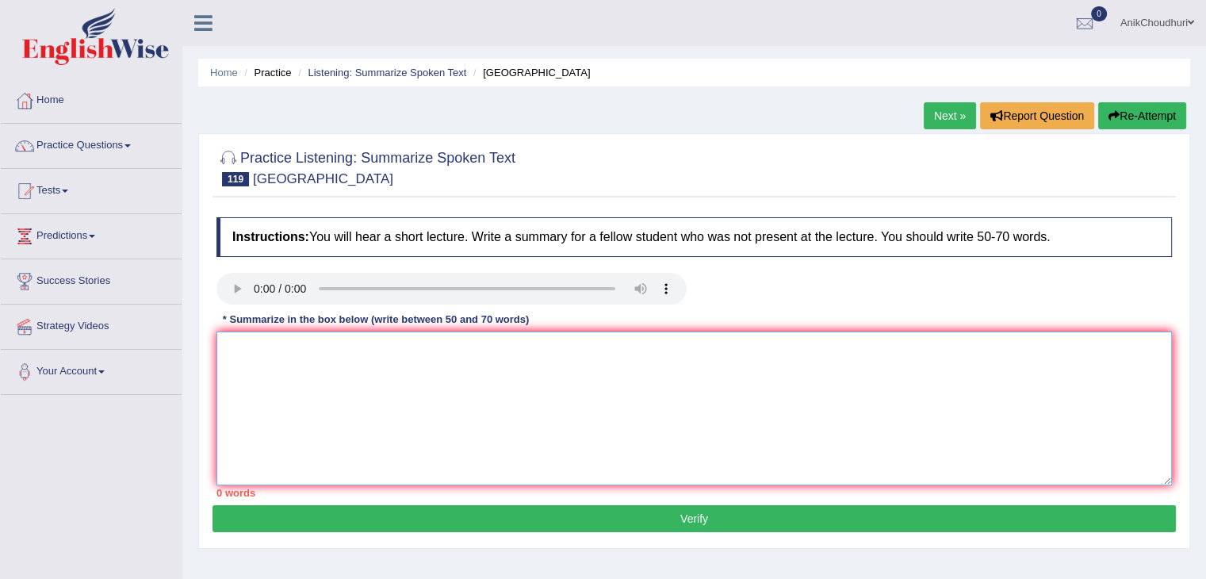
click at [238, 367] on textarea at bounding box center [693, 408] width 955 height 154
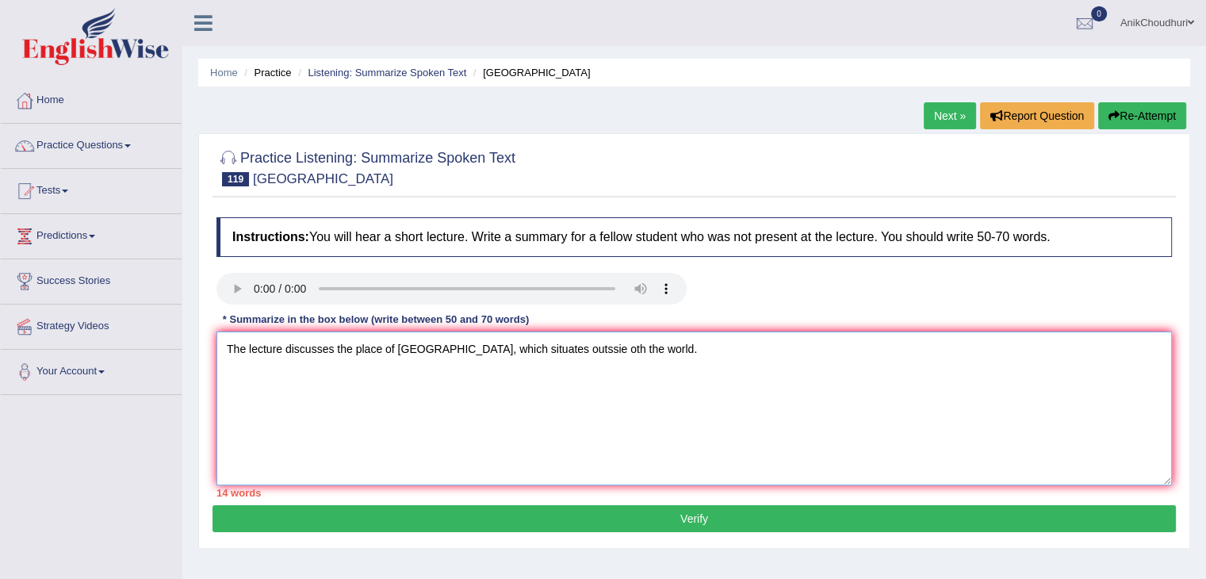
click at [489, 404] on textarea "The lecture discusses the place of Sesame Street, which situates outssie oth th…" at bounding box center [693, 408] width 955 height 154
click at [602, 362] on textarea "The lecture discusses the place of Sesame Street, which situates outssie oth th…" at bounding box center [693, 408] width 955 height 154
click at [694, 359] on textarea "The lecture discusses the place of Sesame Street, which is situated outside of …" at bounding box center [693, 408] width 955 height 154
click at [939, 347] on textarea "The lecture discusses the place of Sesame Street, which is situated outside of …" at bounding box center [693, 408] width 955 height 154
click at [945, 355] on textarea "The lecture discusses the place of Sesame Street, which is situated outside of …" at bounding box center [693, 408] width 955 height 154
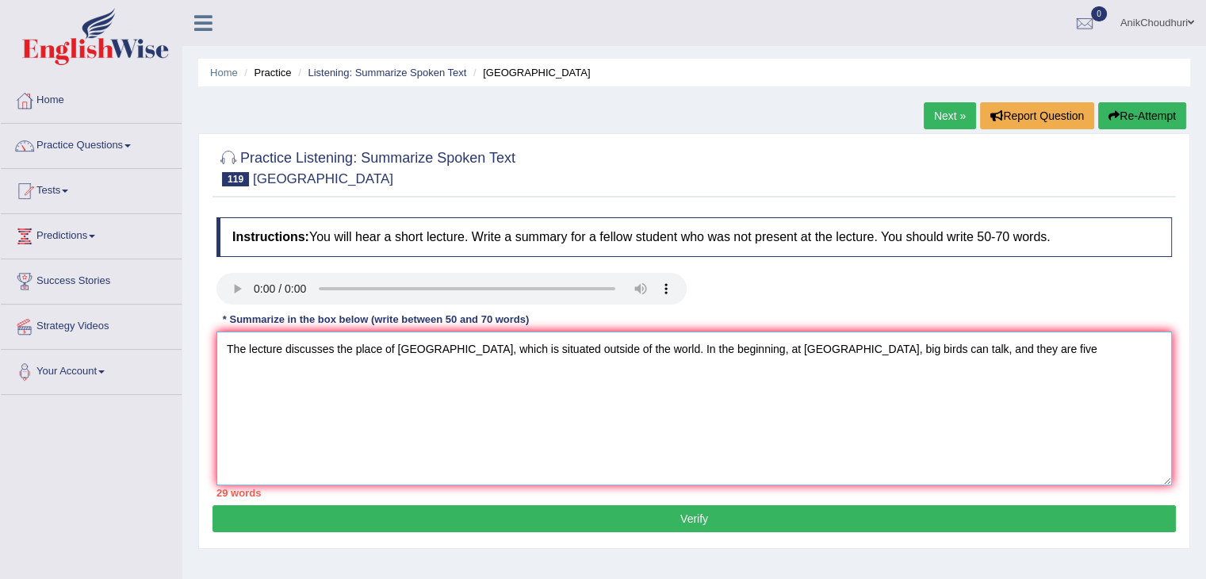
click at [1013, 345] on textarea "The lecture discusses the place of Sesame Street, which is situated outside of …" at bounding box center [693, 408] width 955 height 154
click at [1057, 359] on textarea "The lecture discusses the place of Sesame Street, which is situated outside of …" at bounding box center [693, 408] width 955 height 154
click at [986, 354] on textarea "The lecture discusses the place of Sesame Street, which is situated outside of …" at bounding box center [693, 408] width 955 height 154
click at [1017, 343] on textarea "The lecture discusses the place of Sesame Street, which is situated outside of …" at bounding box center [693, 408] width 955 height 154
click at [1003, 361] on textarea "The lecture discusses the place of Sesame Street, which is situated outside of …" at bounding box center [693, 408] width 955 height 154
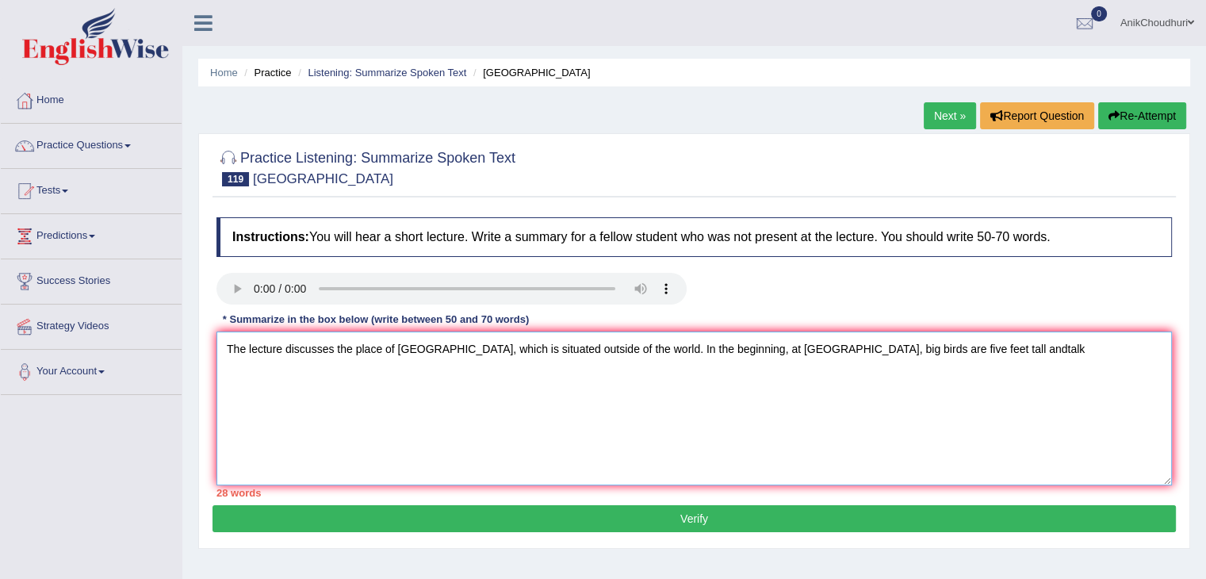
click at [1003, 361] on textarea "The lecture discusses the place of Sesame Street, which is situated outside of …" at bounding box center [693, 408] width 955 height 154
click at [1061, 347] on textarea "The lecture discusses the place of Sesame Street, which is situated outside of …" at bounding box center [693, 408] width 955 height 154
click at [344, 385] on textarea "The lecture discusses the place of Sesame Street, which is situated outside of …" at bounding box center [693, 408] width 955 height 154
click at [478, 369] on textarea "The lecture discusses the place of Sesame Street, which is situated outside of …" at bounding box center [693, 408] width 955 height 154
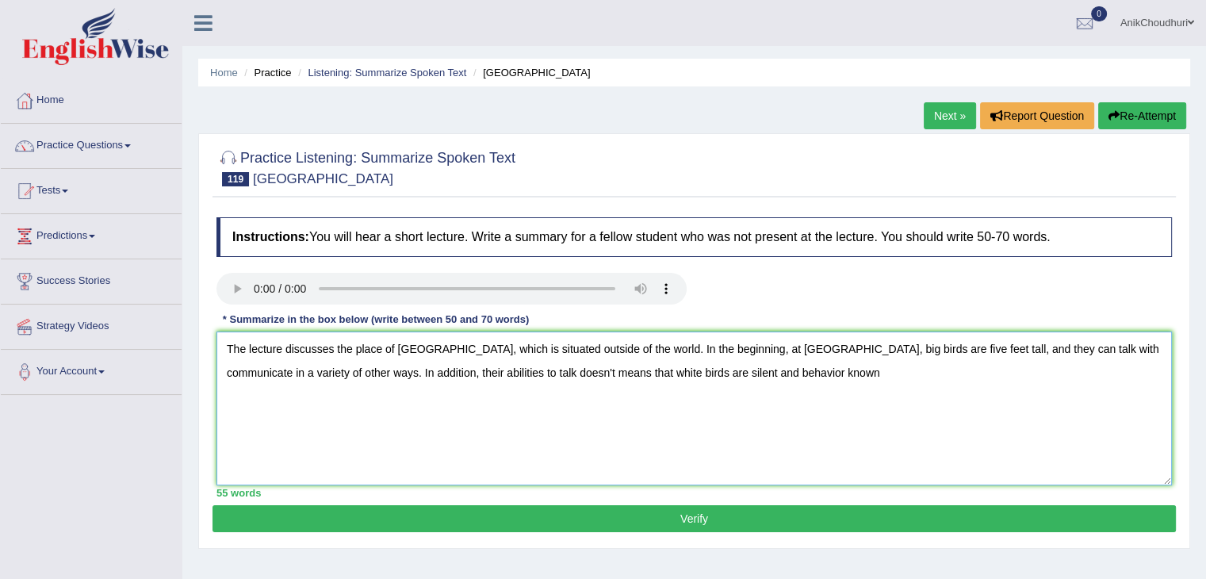
click at [746, 372] on textarea "The lecture discusses the place of Sesame Street, which is situated outside of …" at bounding box center [693, 408] width 955 height 154
click at [873, 374] on textarea "The lecture discusses the place of Sesame Street, which is situated outside of …" at bounding box center [693, 408] width 955 height 154
click at [749, 377] on textarea "The lecture discusses the place of Sesame Street, which is situated outside of …" at bounding box center [693, 408] width 955 height 154
click at [863, 376] on textarea "The lecture discusses the place of Sesame Street, which is situated outside of …" at bounding box center [693, 408] width 955 height 154
click at [934, 372] on textarea "The lecture discusses the place of Sesame Street, which is situated outside of …" at bounding box center [693, 408] width 955 height 154
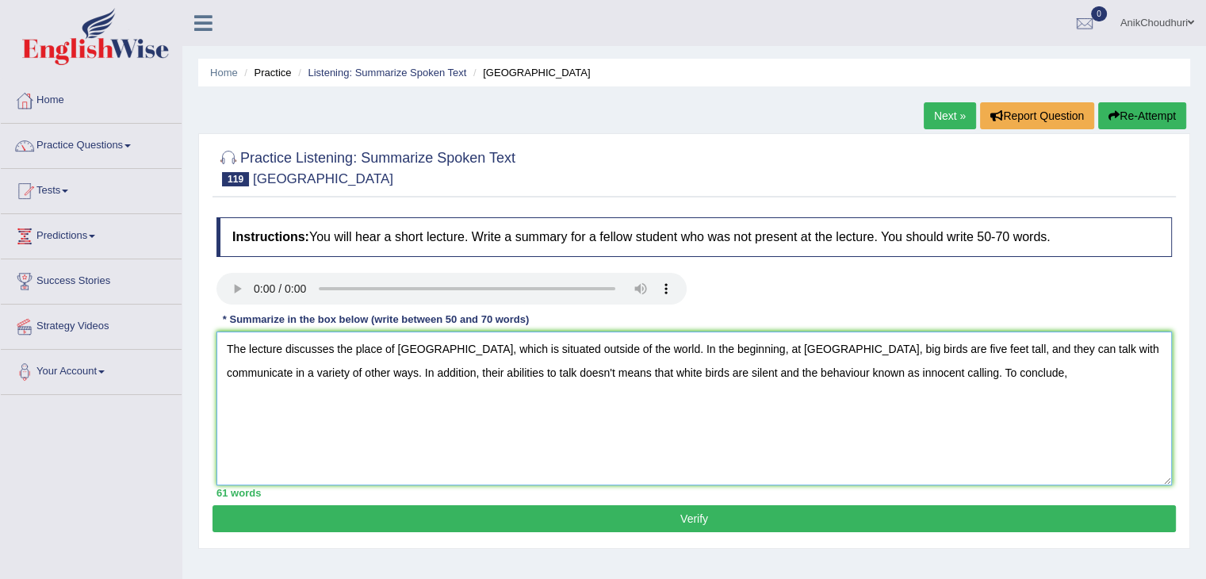
click at [982, 381] on textarea "The lecture discusses the place of Sesame Street, which is situated outside of …" at bounding box center [693, 408] width 955 height 154
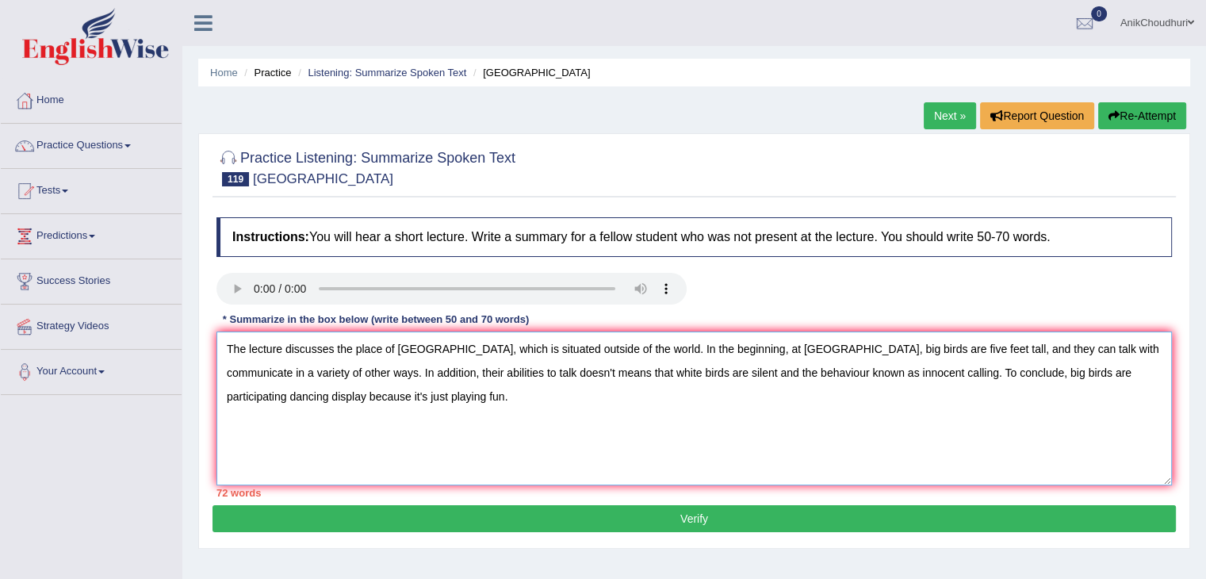
click at [454, 416] on textarea "The lecture discusses the place of Sesame Street, which is situated outside of …" at bounding box center [693, 408] width 955 height 154
click at [726, 373] on textarea "The lecture discusses the place of Sesame Street, which is situated outside of …" at bounding box center [693, 408] width 955 height 154
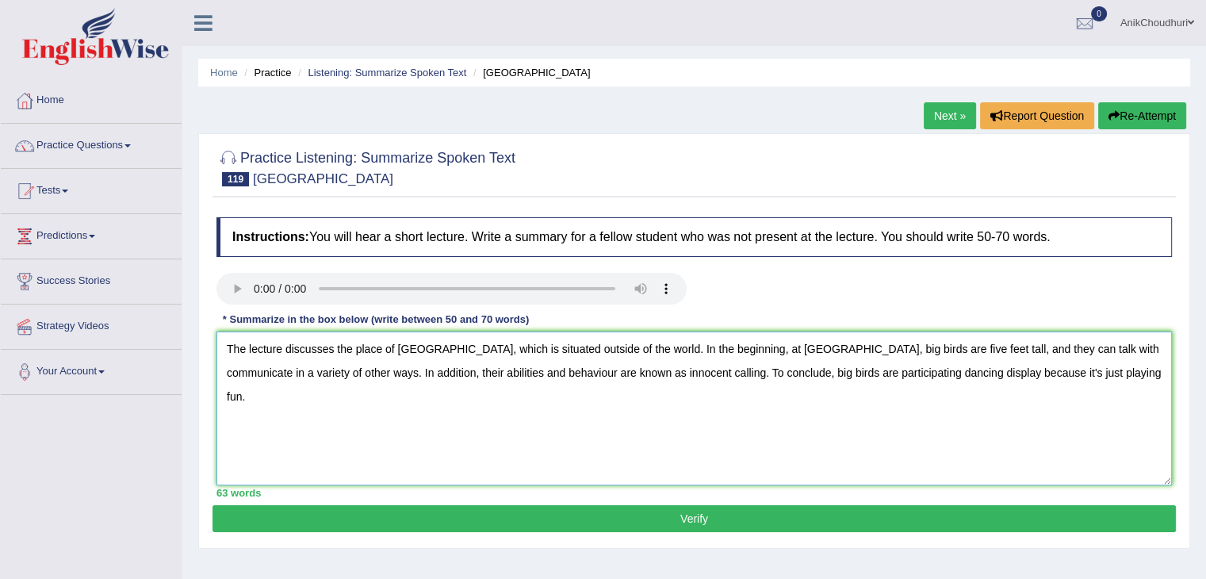
click at [674, 376] on textarea "The lecture discusses the place of Sesame Street, which is situated outside of …" at bounding box center [693, 408] width 955 height 154
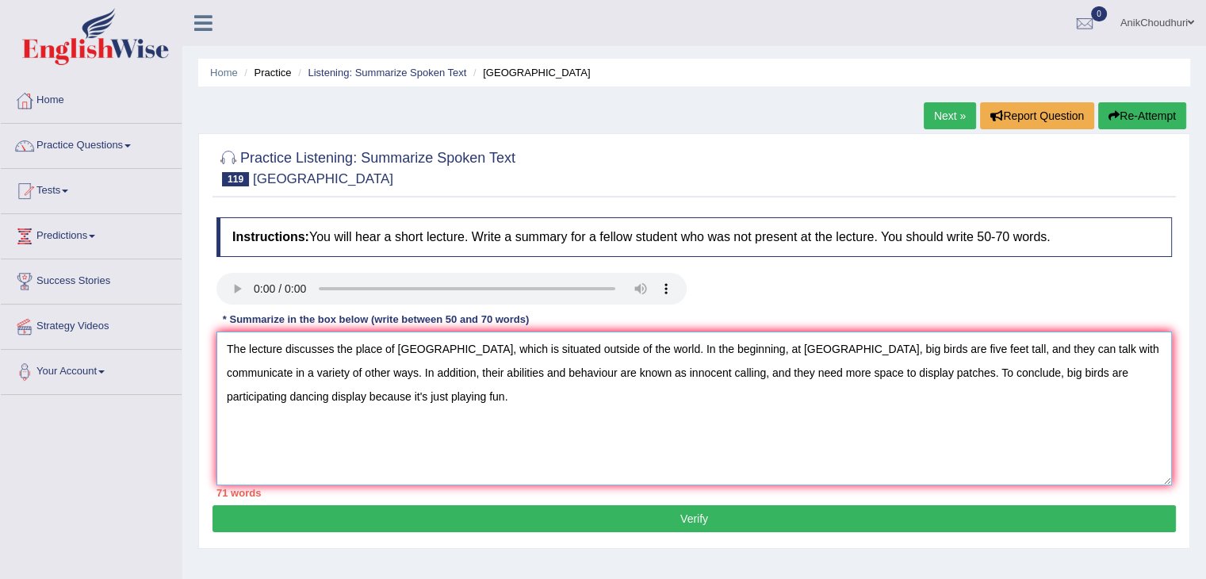
click at [990, 378] on textarea "The lecture discusses the place of Sesame Street, which is situated outside of …" at bounding box center [693, 408] width 955 height 154
click at [1005, 350] on textarea "The lecture discusses the place of Sesame Street, which is situated outside of …" at bounding box center [693, 408] width 955 height 154
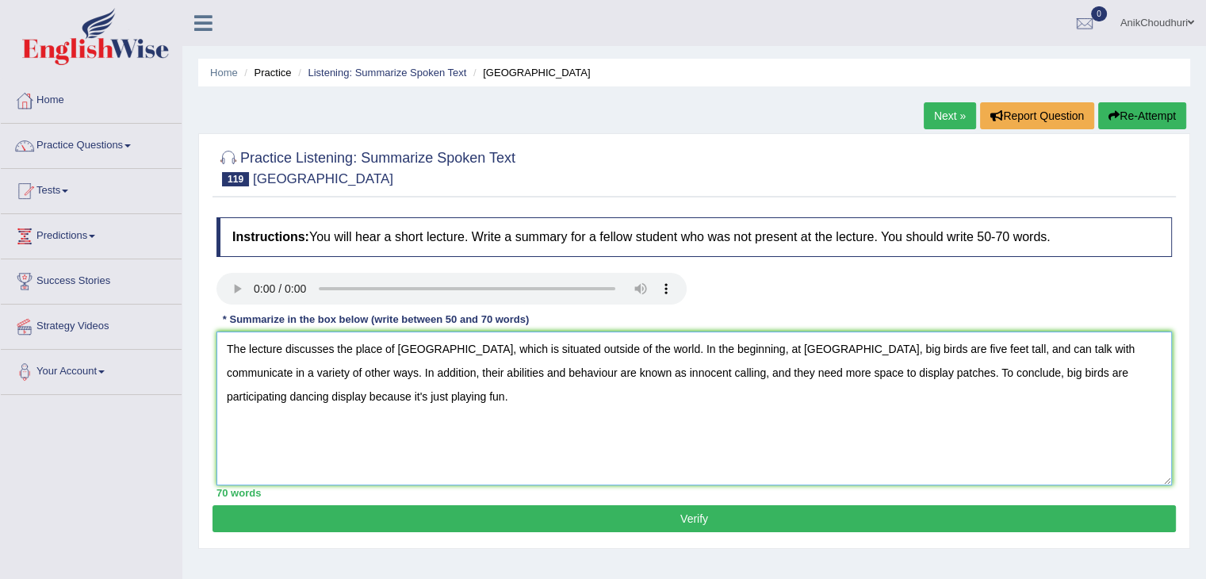
click at [405, 348] on textarea "The lecture discusses the place of Sesame Street, which is situated outside of …" at bounding box center [693, 408] width 955 height 154
click at [1095, 372] on textarea "The lecture discusses the place of Sesame Street, which is situated outside of …" at bounding box center [693, 408] width 955 height 154
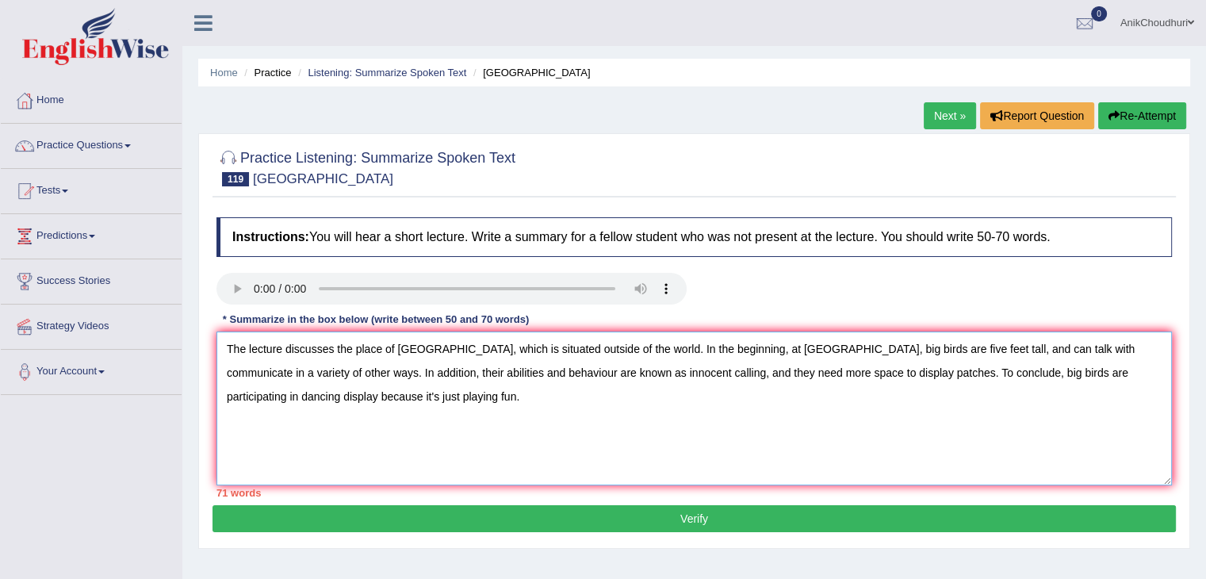
click at [1036, 385] on textarea "The lecture discusses the place of Sesame Street, which is situated outside of …" at bounding box center [693, 408] width 955 height 154
click at [1036, 375] on textarea "The lecture discusses the place of Sesame Street, which is situated outside of …" at bounding box center [693, 408] width 955 height 154
click at [1142, 414] on textarea "The lecture discusses the place of Sesame Street, which is situated outside of …" at bounding box center [693, 408] width 955 height 154
click at [1154, 371] on textarea "The lecture discusses the place of Sesame Street, which is situated outside of …" at bounding box center [693, 408] width 955 height 154
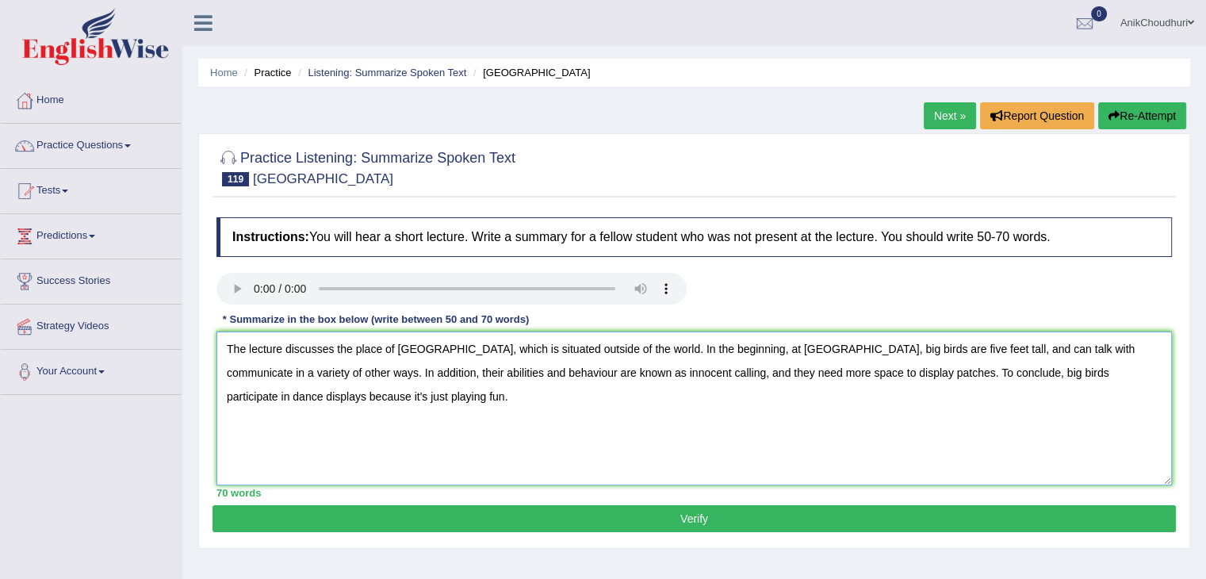
click at [373, 396] on textarea "The lecture discusses the place of Sesame Street, which is situated outside of …" at bounding box center [693, 408] width 955 height 154
click at [1070, 374] on textarea "The lecture discusses the place of Sesame Street, which is situated outside of …" at bounding box center [693, 408] width 955 height 154
click at [1018, 378] on textarea "The lecture discusses the place of Sesame Street, which is situated outside of …" at bounding box center [693, 408] width 955 height 154
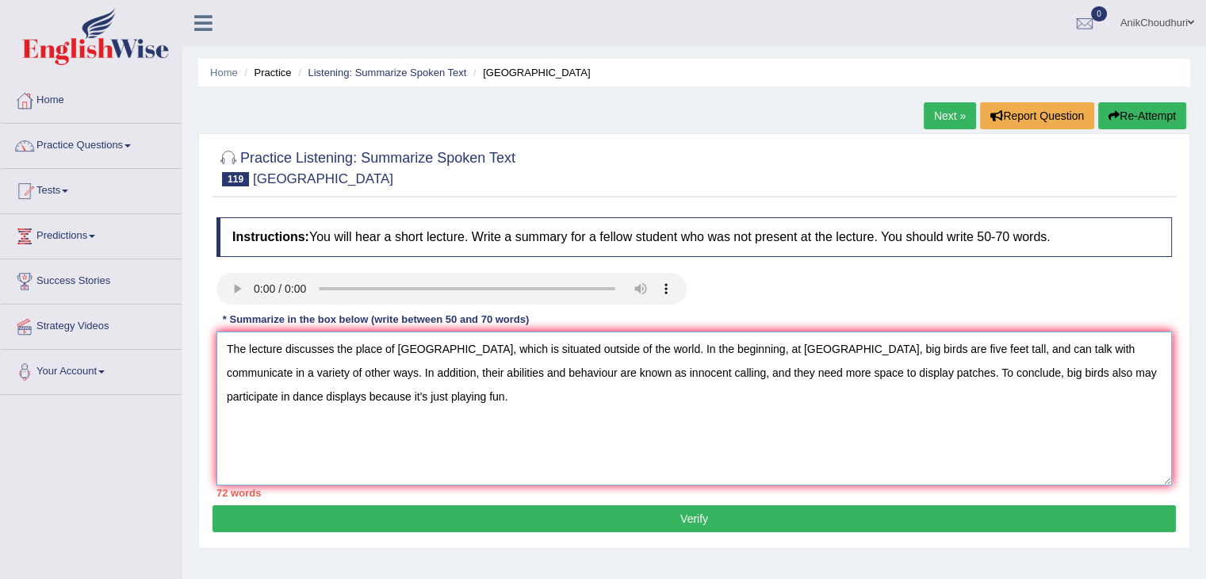
click at [300, 406] on textarea "The lecture discusses the place of Sesame Street, which is situated outside of …" at bounding box center [693, 408] width 955 height 154
click at [396, 428] on textarea "The lecture discusses the place of Sesame Street, which is situated outside of …" at bounding box center [693, 408] width 955 height 154
click at [414, 423] on textarea "The lecture discusses the place of Sesame Street, which is situated outside of …" at bounding box center [693, 408] width 955 height 154
click at [358, 398] on textarea "The lecture discusses the place of Sesame Street, which is situated outside of …" at bounding box center [693, 408] width 955 height 154
click at [365, 397] on textarea "The lecture discusses the place of Sesame Street, which is situated outside of …" at bounding box center [693, 408] width 955 height 154
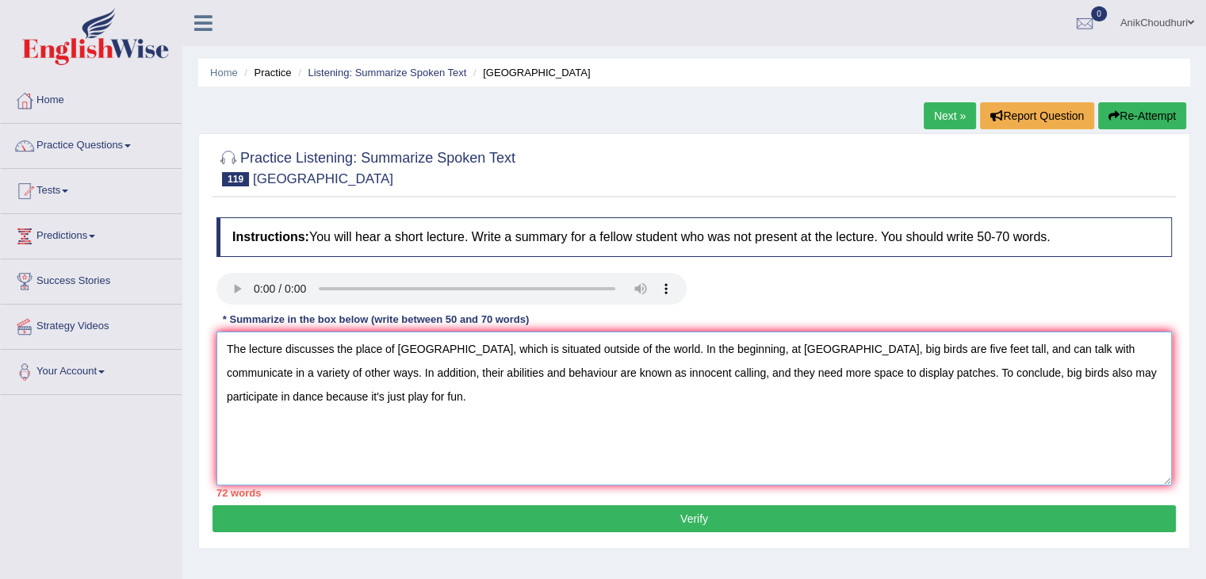
click at [419, 429] on textarea "The lecture discusses the place of Sesame Street, which is situated outside of …" at bounding box center [693, 408] width 955 height 154
click at [1047, 354] on textarea "The lecture discusses the place of Sesame Street, which is situated outside of …" at bounding box center [693, 408] width 955 height 154
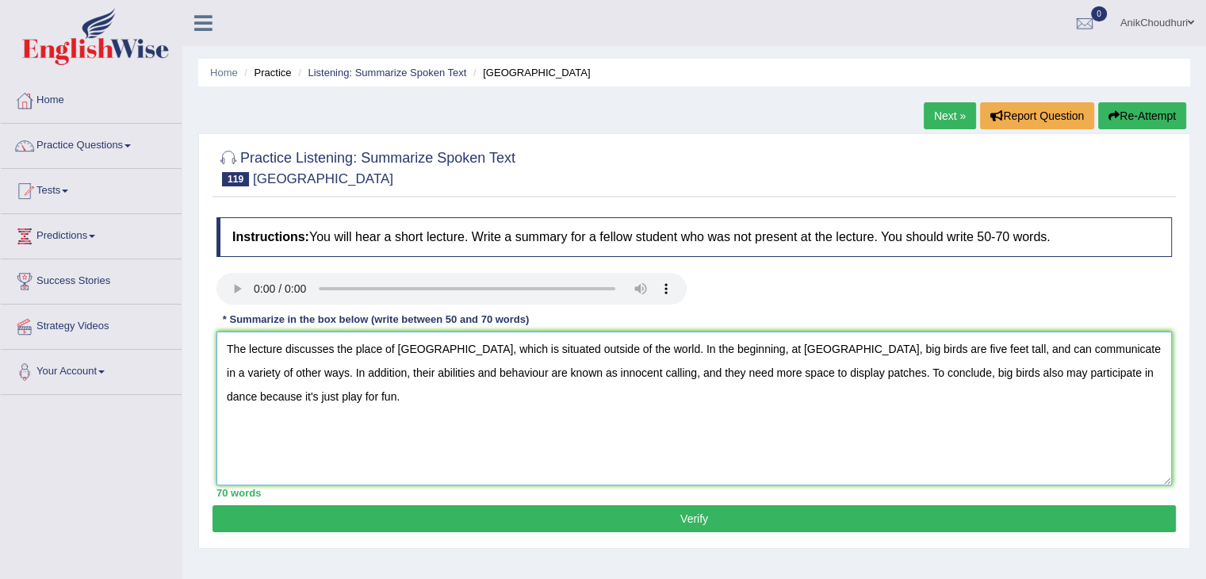
click at [866, 400] on textarea "The lecture discusses the place of Sesame Street, which is situated outside of …" at bounding box center [693, 408] width 955 height 154
click at [962, 438] on textarea "The lecture discusses the place of Sesame Street, which is situated outside of …" at bounding box center [693, 408] width 955 height 154
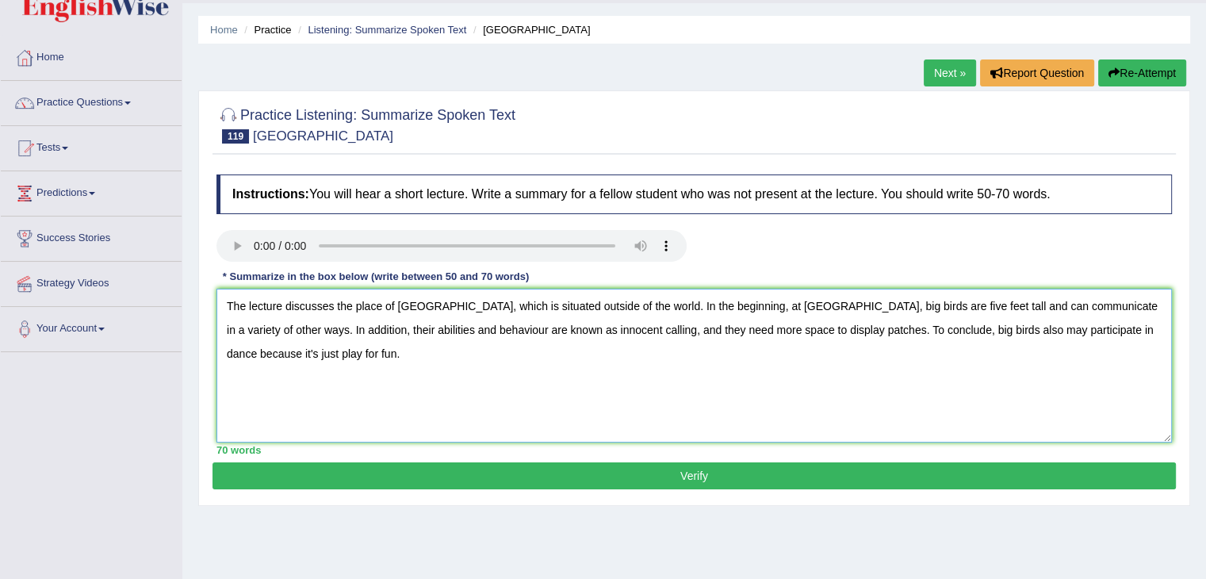
scroll to position [44, 0]
type textarea "The lecture discusses the place of Sesame Street, which is situated outside of …"
click at [700, 473] on button "Verify" at bounding box center [694, 474] width 963 height 27
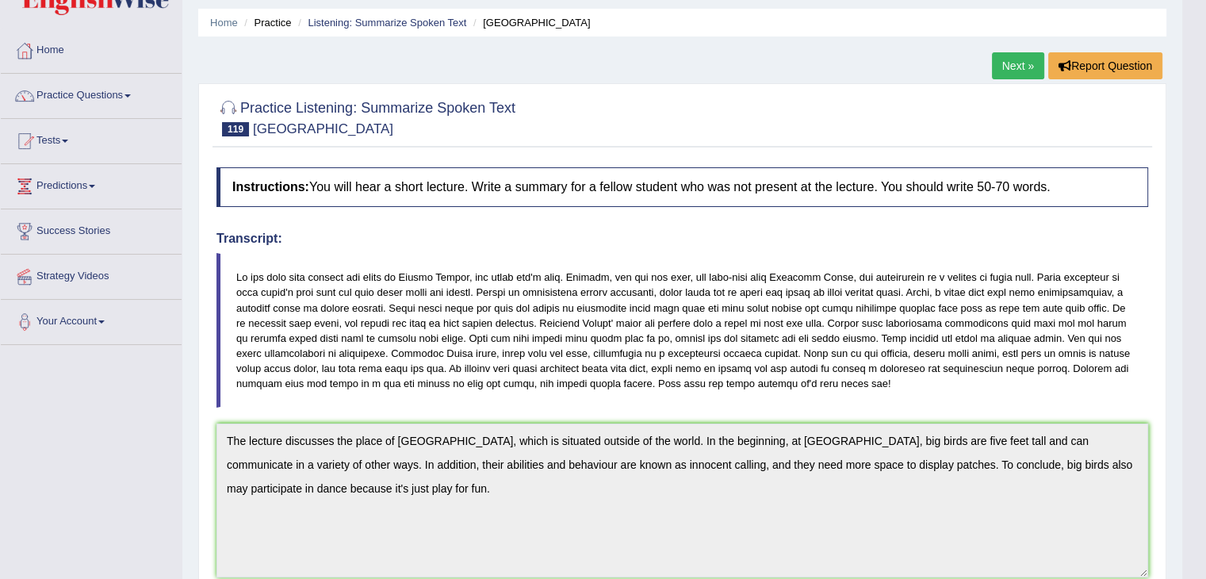
scroll to position [0, 0]
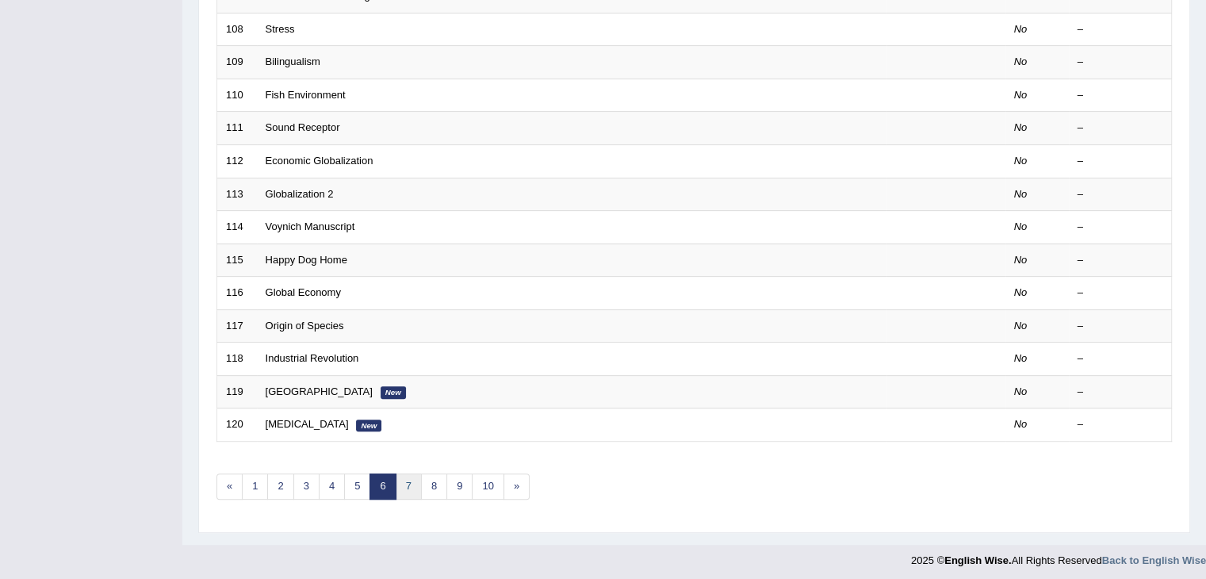
click at [406, 484] on link "7" at bounding box center [409, 486] width 26 height 26
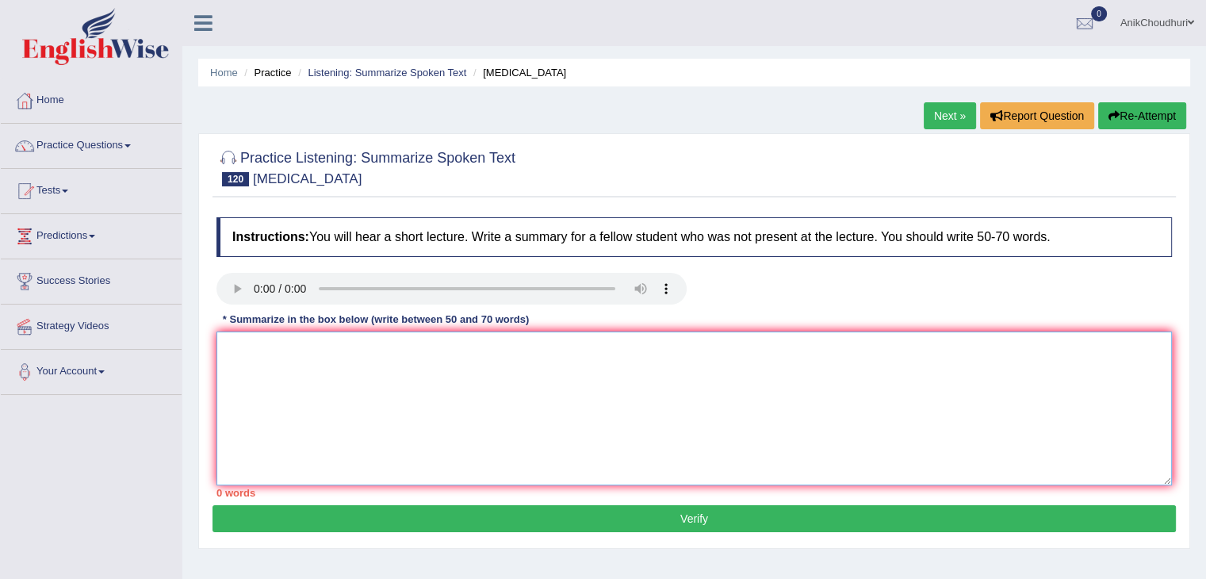
click at [320, 368] on textarea at bounding box center [693, 408] width 955 height 154
click at [409, 355] on textarea "The lecture discusses that [MEDICAL_DATA]" at bounding box center [693, 408] width 955 height 154
click at [408, 347] on textarea "The lecture discusses that [MEDICAL_DATA] is leraning disorder" at bounding box center [693, 408] width 955 height 154
click at [438, 358] on textarea "The lecture discusses that [MEDICAL_DATA] is a leraning disorder" at bounding box center [693, 408] width 955 height 154
click at [546, 369] on textarea "The lecture discusses that [MEDICAL_DATA] is a leraning disorder" at bounding box center [693, 408] width 955 height 154
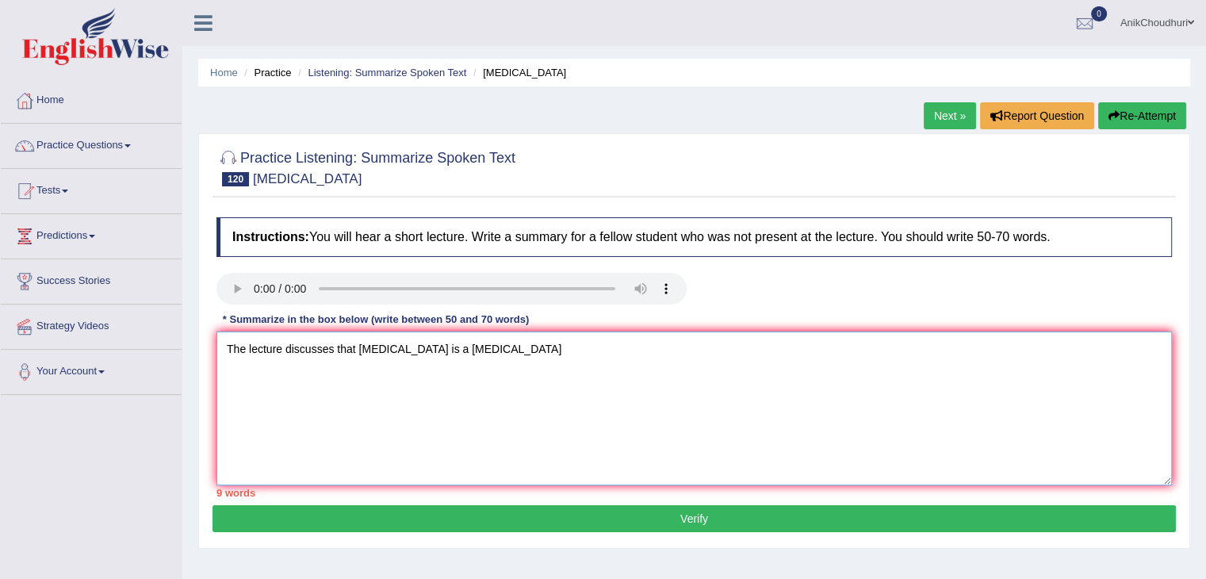
click at [526, 364] on textarea "The lecture discusses that [MEDICAL_DATA] is a [MEDICAL_DATA]" at bounding box center [693, 408] width 955 height 154
click at [630, 349] on textarea "The lecture discusses that dyslexia is a learning disorder that links a languag…" at bounding box center [693, 408] width 955 height 154
click at [830, 366] on textarea "The lecture discusses that dyslexia is a learning disorder that links a languag…" at bounding box center [693, 408] width 955 height 154
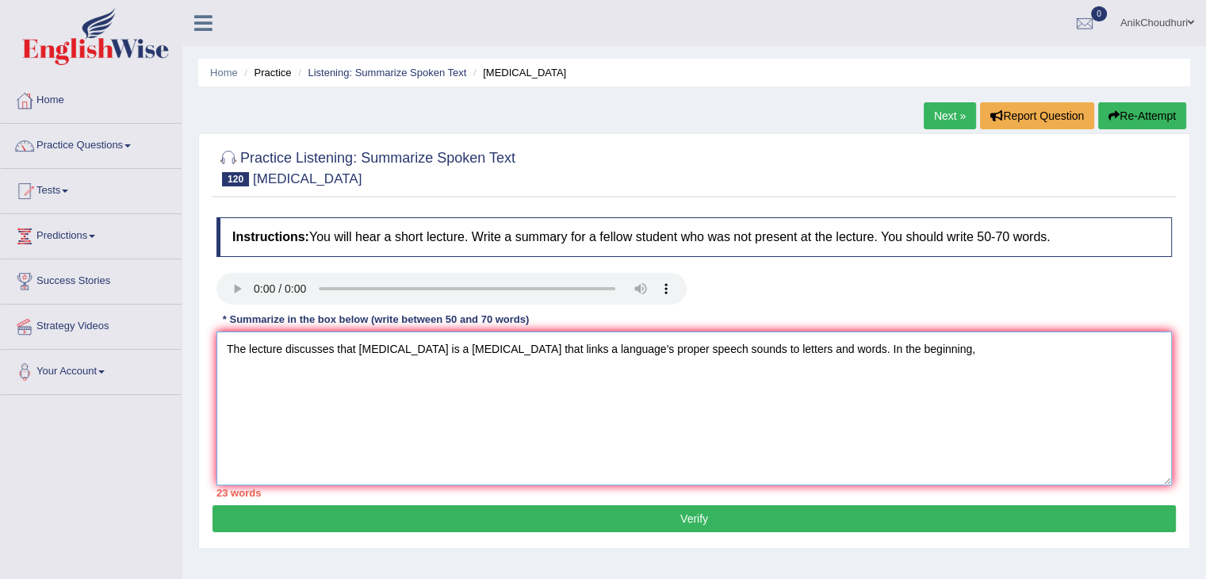
click at [936, 354] on textarea "The lecture discusses that dyslexia is a learning disorder that links a languag…" at bounding box center [693, 408] width 955 height 154
click at [1078, 350] on textarea "The lecture discusses that dyslexia is a learning disorder that links a languag…" at bounding box center [693, 408] width 955 height 154
click at [292, 366] on textarea "The lecture discusses that dyslexia is a learning disorder that links a languag…" at bounding box center [693, 408] width 955 height 154
click at [434, 373] on textarea "The lecture discusses that dyslexia is a learning disorder that links a languag…" at bounding box center [693, 408] width 955 height 154
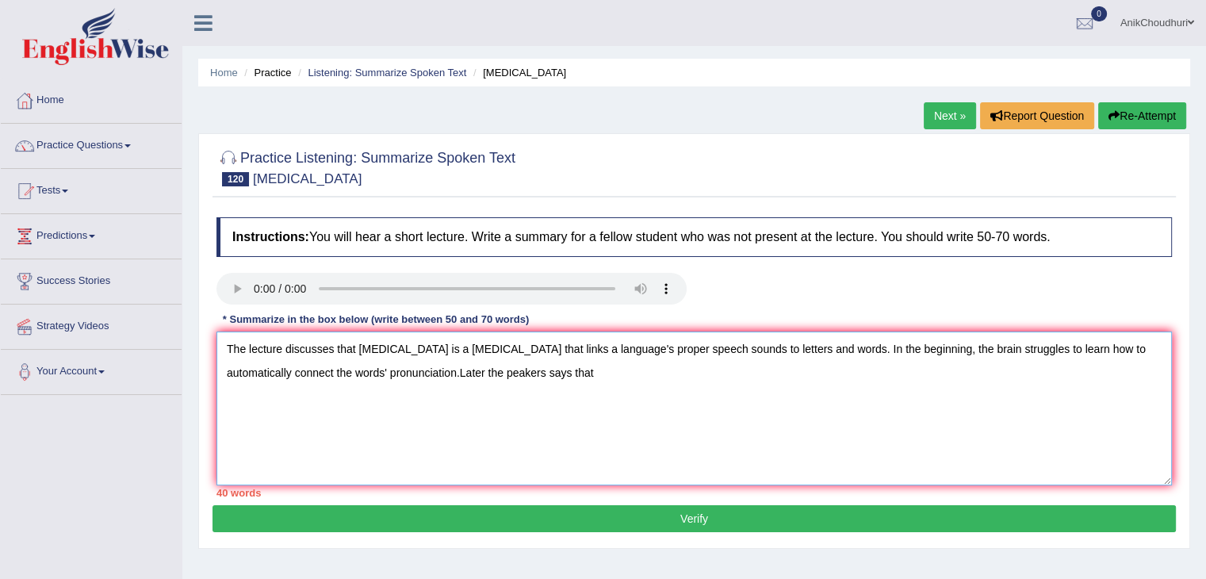
click at [544, 381] on textarea "The lecture discusses that dyslexia is a learning disorder that links a languag…" at bounding box center [693, 408] width 955 height 154
click at [564, 372] on textarea "The lecture discusses that dyslexia is a learning disorder that links a languag…" at bounding box center [693, 408] width 955 height 154
click at [615, 379] on textarea "The lecture discusses that dyslexia is a learning disorder that links a languag…" at bounding box center [693, 408] width 955 height 154
click at [612, 372] on textarea "The lecture discusses that dyslexia is a learning disorder that links a languag…" at bounding box center [693, 408] width 955 height 154
click at [706, 405] on textarea "The lecture discusses that dyslexia is a learning disorder that links a languag…" at bounding box center [693, 408] width 955 height 154
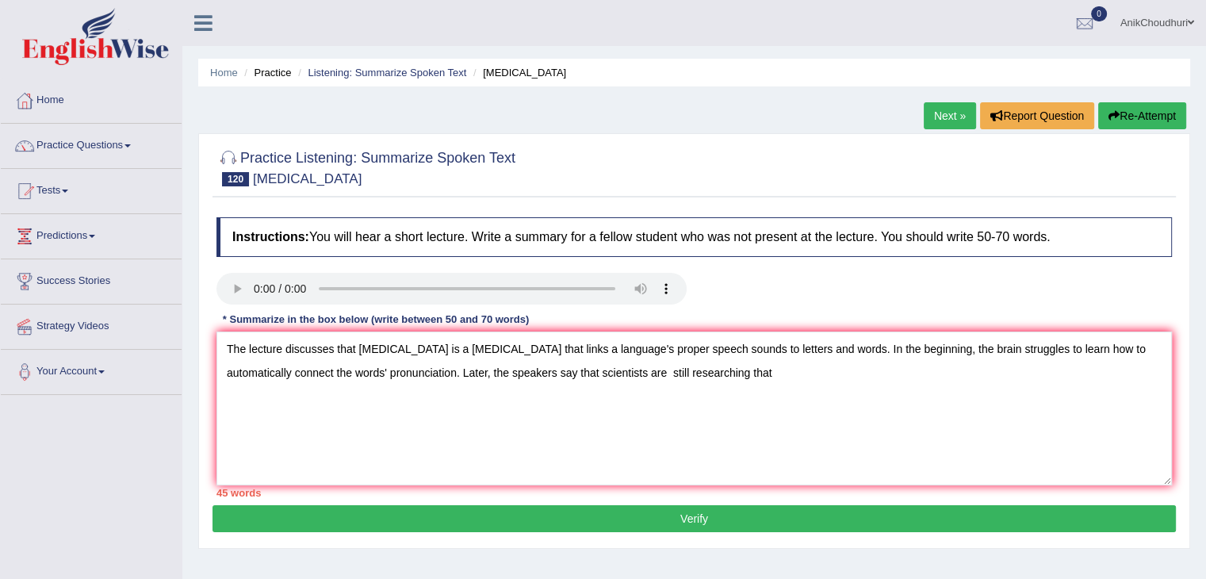
click at [304, 258] on div "Instructions: You will hear a short lecture. Write a summary for a fellow stude…" at bounding box center [694, 357] width 963 height 296
click at [708, 369] on textarea "The lecture discusses that dyslexia is a learning disorder that links a languag…" at bounding box center [693, 408] width 955 height 154
click at [714, 371] on textarea "The lecture discusses that dyslexia is a learning disorder that links a languag…" at bounding box center [693, 408] width 955 height 154
click at [814, 385] on textarea "The lecture discusses that dyslexia is a learning disorder that links a languag…" at bounding box center [693, 408] width 955 height 154
click at [828, 356] on textarea "The lecture discusses that dyslexia is a learning disorder that links a languag…" at bounding box center [693, 408] width 955 height 154
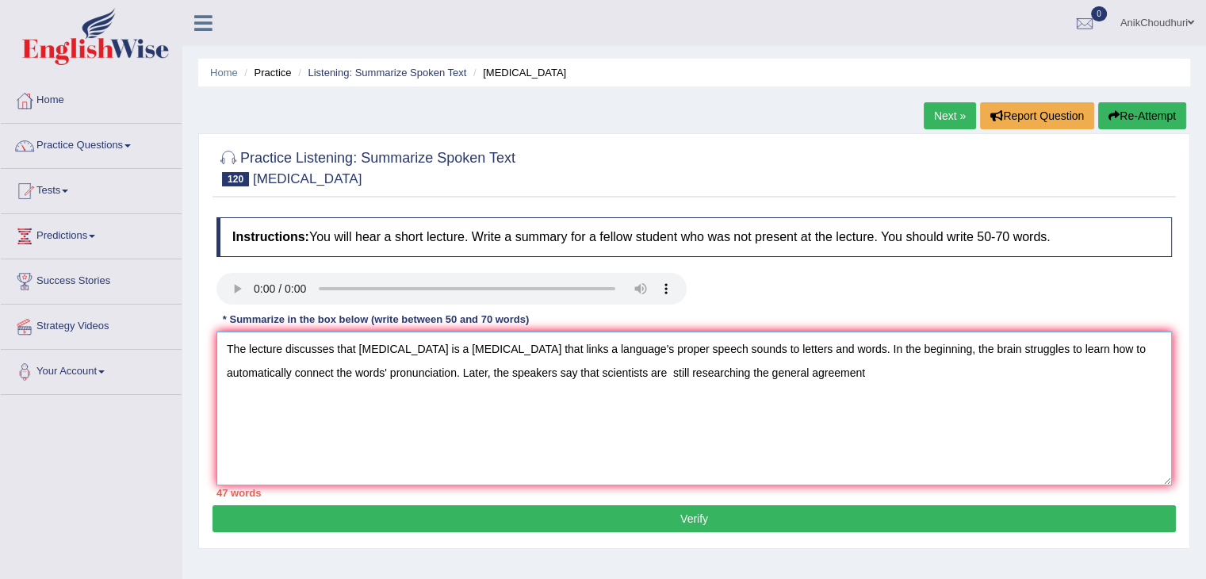
click at [809, 371] on textarea "The lecture discusses that dyslexia is a learning disorder that links a languag…" at bounding box center [693, 408] width 955 height 154
click at [802, 375] on textarea "The lecture discusses that dyslexia is a learning disorder that links a languag…" at bounding box center [693, 408] width 955 height 154
click at [901, 373] on textarea "The lecture discusses that dyslexia is a learning disorder that links a languag…" at bounding box center [693, 408] width 955 height 154
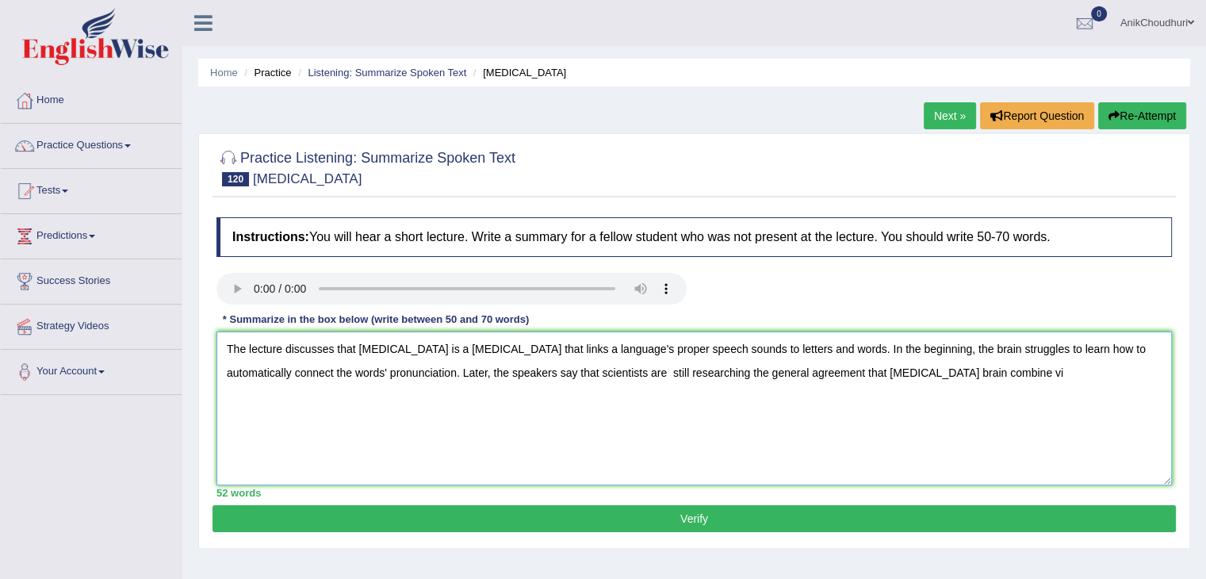
click at [947, 371] on textarea "The lecture discusses that dyslexia is a learning disorder that links a languag…" at bounding box center [693, 408] width 955 height 154
click at [606, 379] on textarea "The lecture discusses that dyslexia is a learning disorder that links a languag…" at bounding box center [693, 408] width 955 height 154
click at [817, 378] on textarea "The lecture discusses that dyslexia is a learning disorder that links a languag…" at bounding box center [693, 408] width 955 height 154
click at [806, 416] on textarea "The lecture discusses that dyslexia is a learning disorder that links a languag…" at bounding box center [693, 408] width 955 height 154
click at [926, 375] on textarea "The lecture discusses that dyslexia is a learning disorder that links a languag…" at bounding box center [693, 408] width 955 height 154
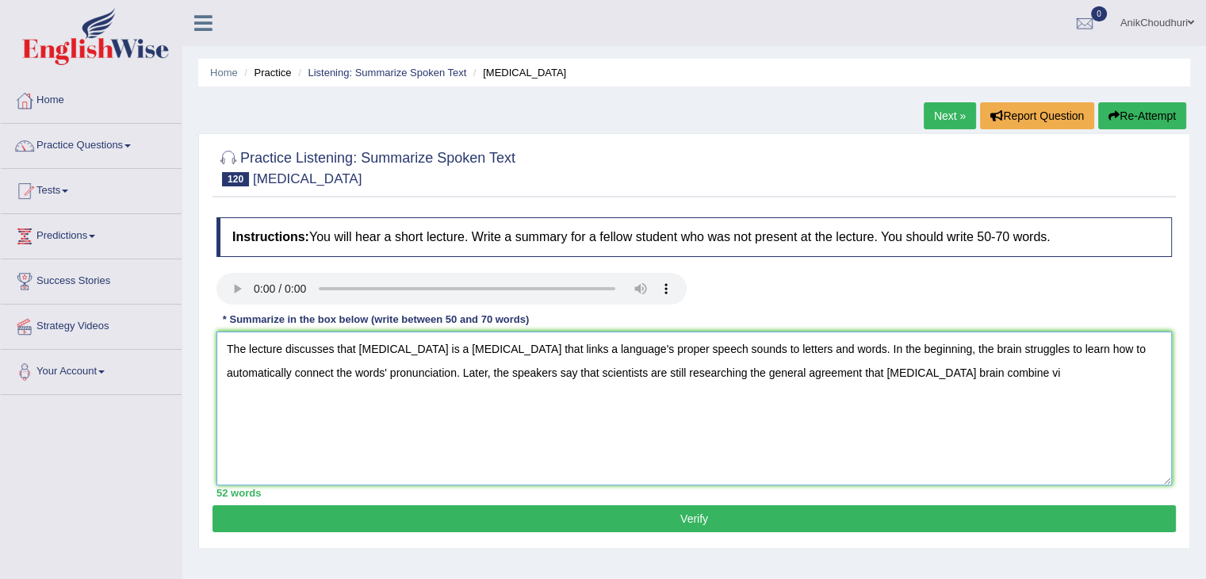
click at [929, 375] on textarea "The lecture discusses that dyslexia is a learning disorder that links a languag…" at bounding box center [693, 408] width 955 height 154
click at [964, 377] on textarea "The lecture discusses that dyslexia is a learning disorder that links a languag…" at bounding box center [693, 408] width 955 height 154
click at [886, 399] on textarea "The lecture discusses that dyslexia is a learning disorder that links a languag…" at bounding box center [693, 408] width 955 height 154
click at [857, 378] on textarea "The lecture discusses that dyslexia is a learning disorder that links a languag…" at bounding box center [693, 408] width 955 height 154
click at [1002, 379] on textarea "The lecture discusses that dyslexia is a learning disorder that links a languag…" at bounding box center [693, 408] width 955 height 154
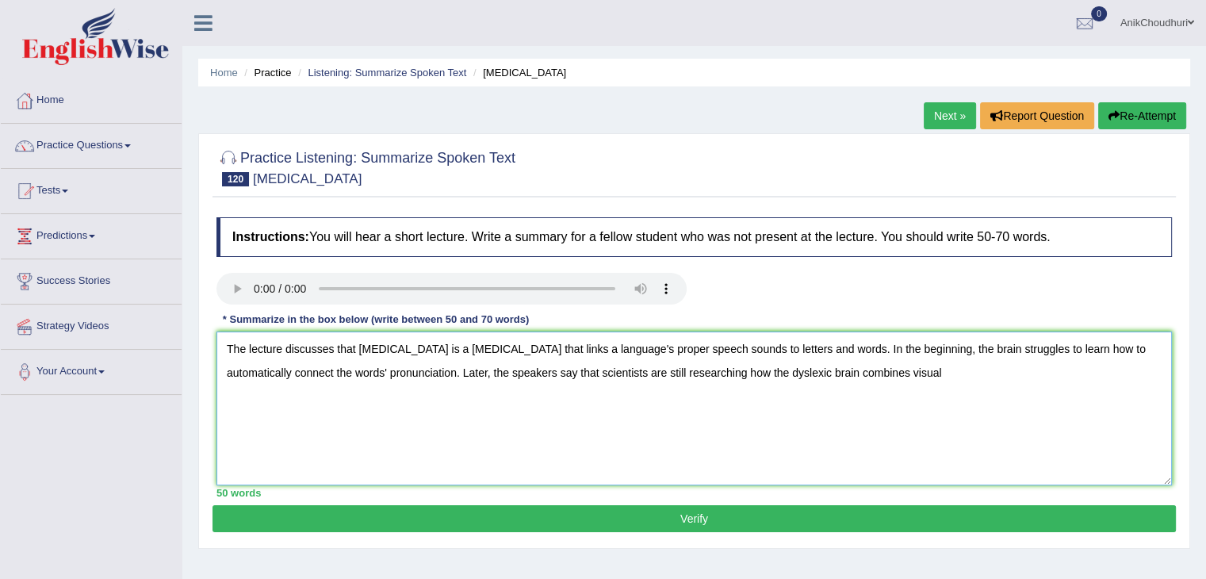
click at [898, 362] on textarea "The lecture discusses that dyslexia is a learning disorder that links a languag…" at bounding box center [693, 408] width 955 height 154
click at [320, 404] on textarea "The lecture discusses that dyslexia is a learning disorder that links a languag…" at bounding box center [693, 408] width 955 height 154
click at [378, 416] on textarea "The lecture discusses that dyslexia is a learning disorder that links a languag…" at bounding box center [693, 408] width 955 height 154
click at [376, 404] on textarea "The lecture discusses that dyslexia is a learning disorder that links a languag…" at bounding box center [693, 408] width 955 height 154
click at [433, 423] on textarea "The lecture discusses that dyslexia is a learning disorder that links a languag…" at bounding box center [693, 408] width 955 height 154
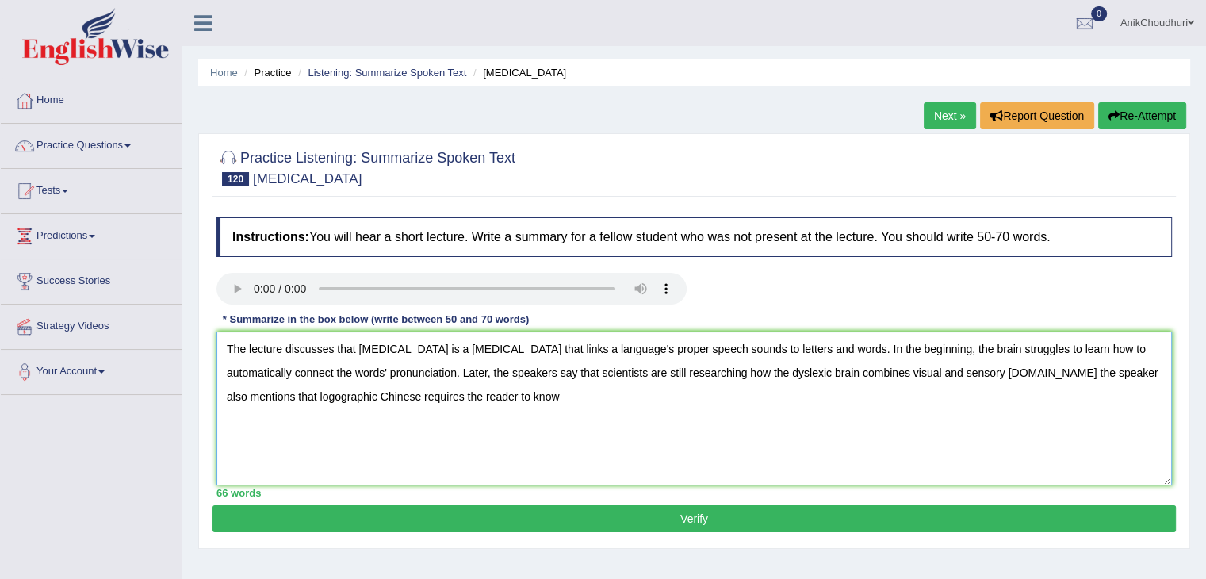
click at [504, 397] on textarea "The lecture discusses that dyslexia is a learning disorder that links a languag…" at bounding box center [693, 408] width 955 height 154
click at [609, 404] on textarea "The lecture discusses that dyslexia is a learning disorder that links a languag…" at bounding box center [693, 408] width 955 height 154
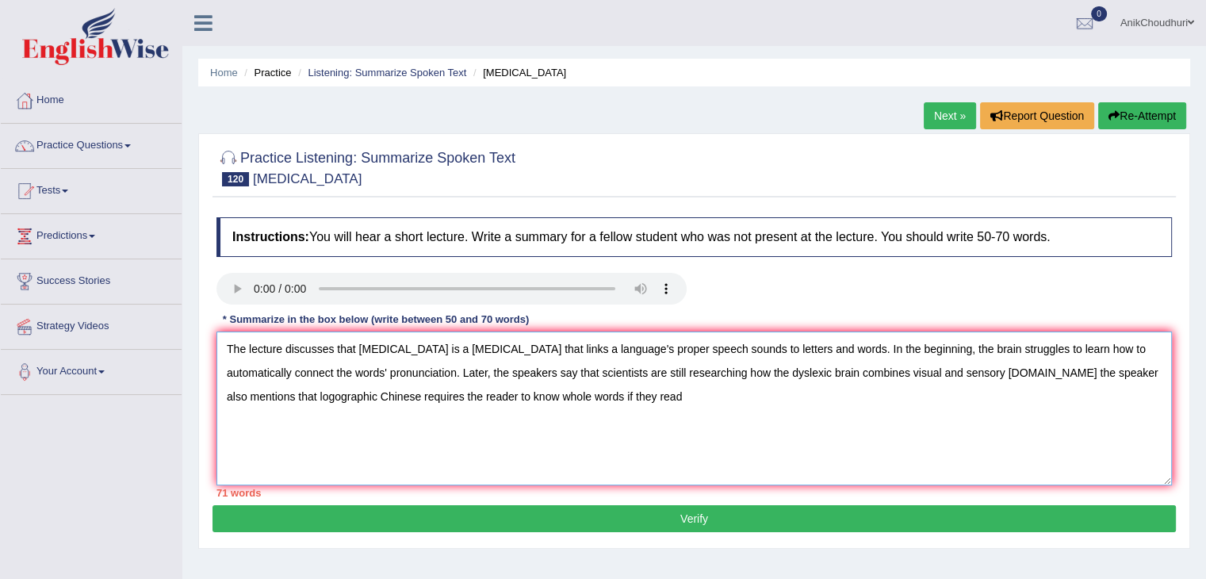
click at [555, 399] on textarea "The lecture discusses that dyslexia is a learning disorder that links a languag…" at bounding box center [693, 408] width 955 height 154
click at [550, 400] on textarea "The lecture discusses that dyslexia is a learning disorder that links a languag…" at bounding box center [693, 408] width 955 height 154
click at [552, 400] on textarea "The lecture discusses that dyslexia is a learning disorder that links a languag…" at bounding box center [693, 408] width 955 height 154
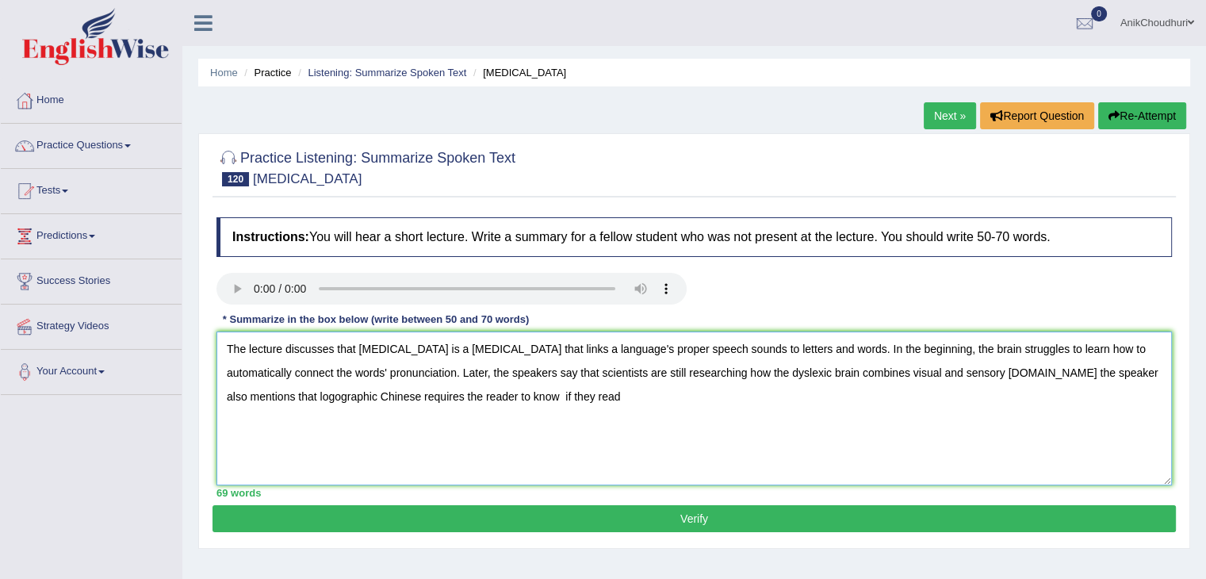
click at [523, 397] on textarea "The lecture discusses that dyslexia is a learning disorder that links a languag…" at bounding box center [693, 408] width 955 height 154
click at [492, 397] on textarea "The lecture discusses that dyslexia is a learning disorder that links a languag…" at bounding box center [693, 408] width 955 height 154
click at [521, 391] on textarea "The lecture discusses that dyslexia is a learning disorder that links a languag…" at bounding box center [693, 408] width 955 height 154
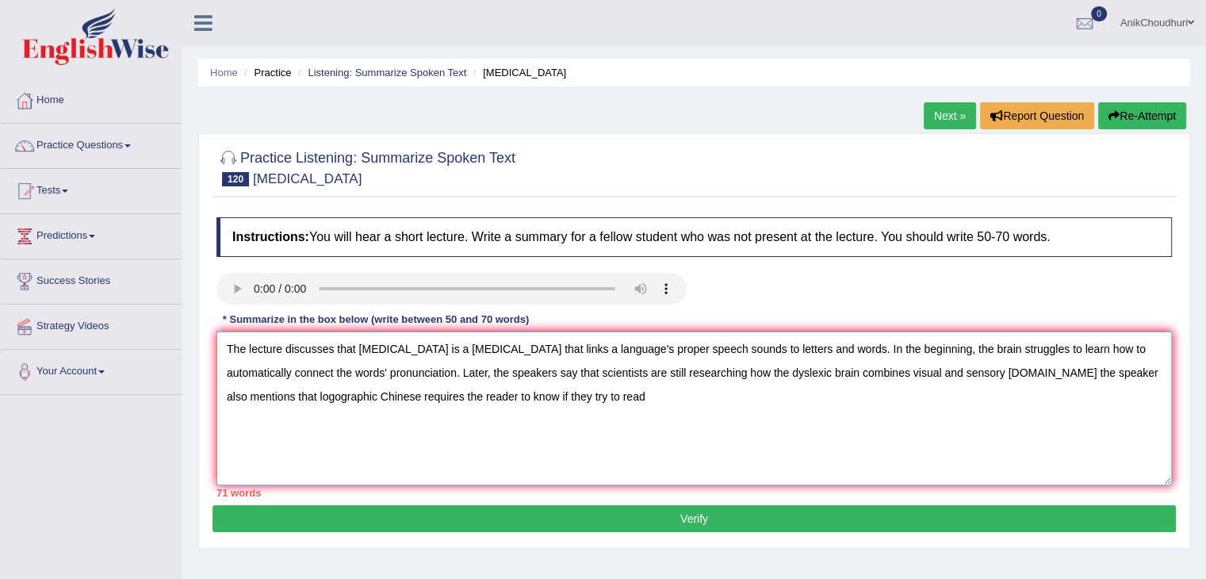
click at [587, 400] on textarea "The lecture discusses that dyslexia is a learning disorder that links a languag…" at bounding box center [693, 408] width 955 height 154
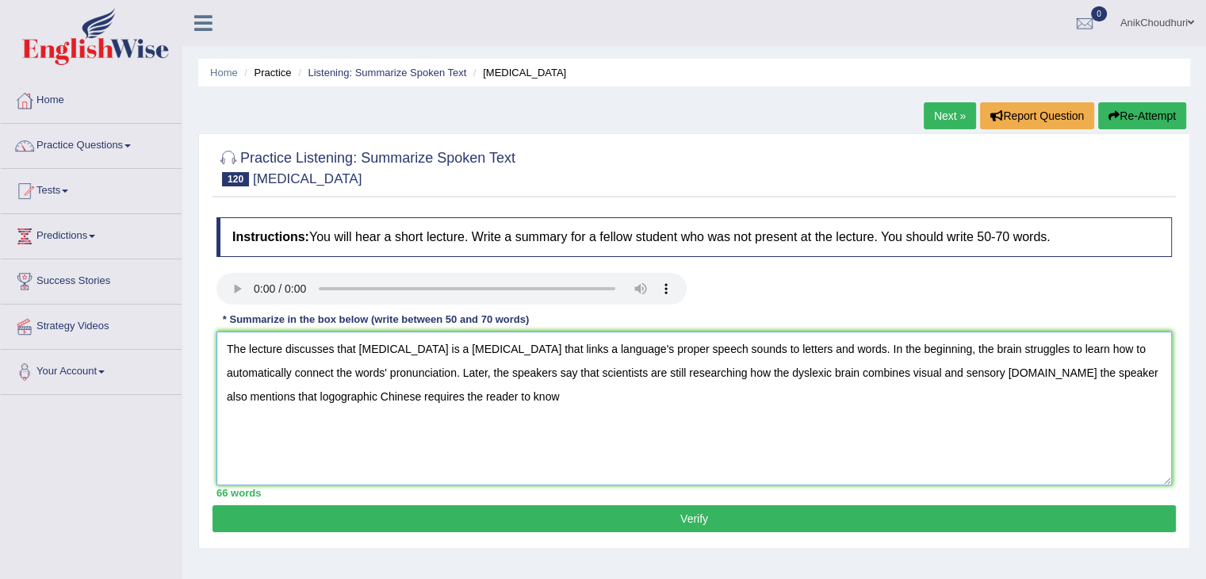
click at [501, 412] on textarea "The lecture discusses that dyslexia is a learning disorder that links a languag…" at bounding box center [693, 408] width 955 height 154
click at [600, 412] on textarea "The lecture discusses that dyslexia is a learning disorder that links a languag…" at bounding box center [693, 408] width 955 height 154
click at [596, 394] on textarea "The lecture discusses that dyslexia is a learning disorder that links a languag…" at bounding box center [693, 408] width 955 height 154
click at [1026, 370] on textarea "The lecture discusses that dyslexia is a learning disorder that links a languag…" at bounding box center [693, 408] width 955 height 154
click at [1043, 435] on textarea "The lecture discusses that dyslexia is a learning disorder that links a languag…" at bounding box center [693, 408] width 955 height 154
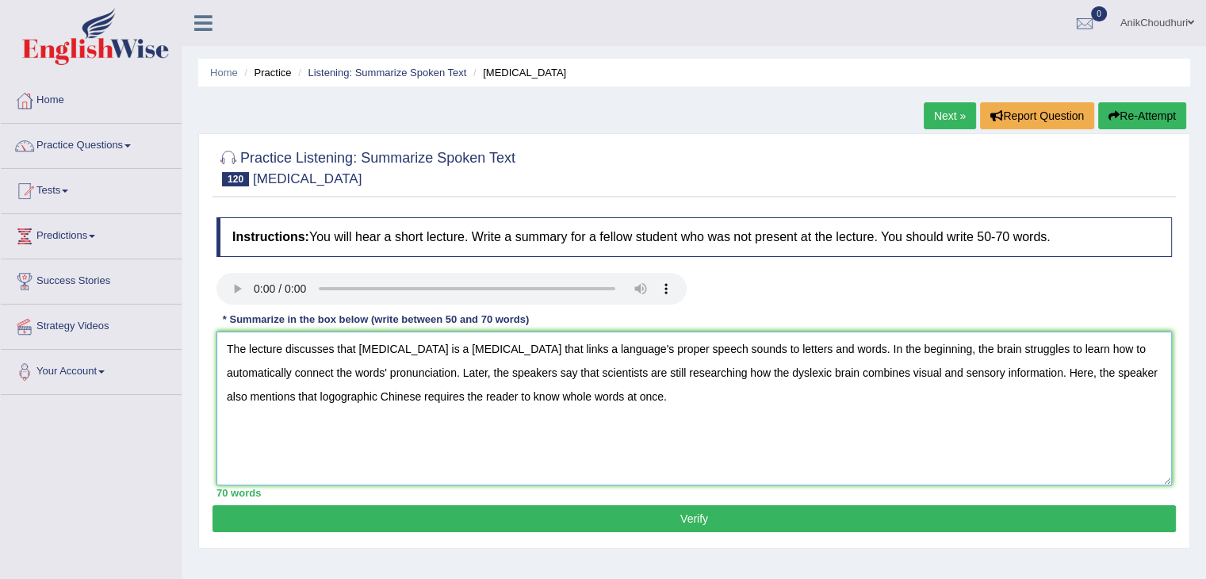
type textarea "The lecture discusses that dyslexia is a learning disorder that links a languag…"
click at [817, 452] on textarea "The lecture discusses that dyslexia is a learning disorder that links a languag…" at bounding box center [693, 408] width 955 height 154
click at [676, 526] on button "Verify" at bounding box center [694, 518] width 963 height 27
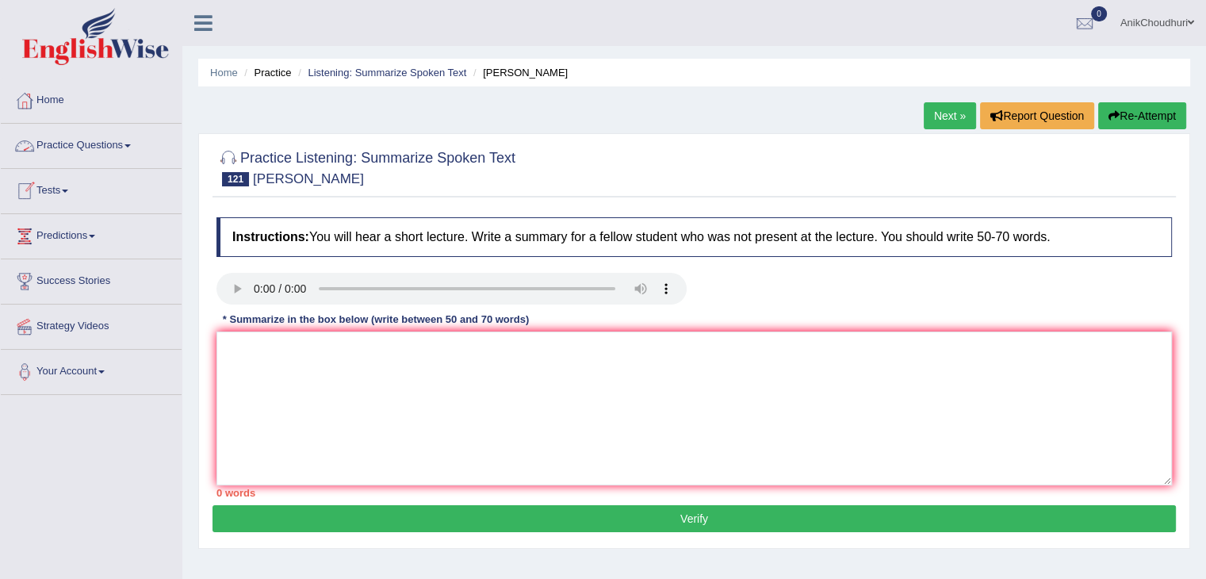
click at [101, 138] on link "Practice Questions" at bounding box center [91, 144] width 181 height 40
